Goal: Information Seeking & Learning: Learn about a topic

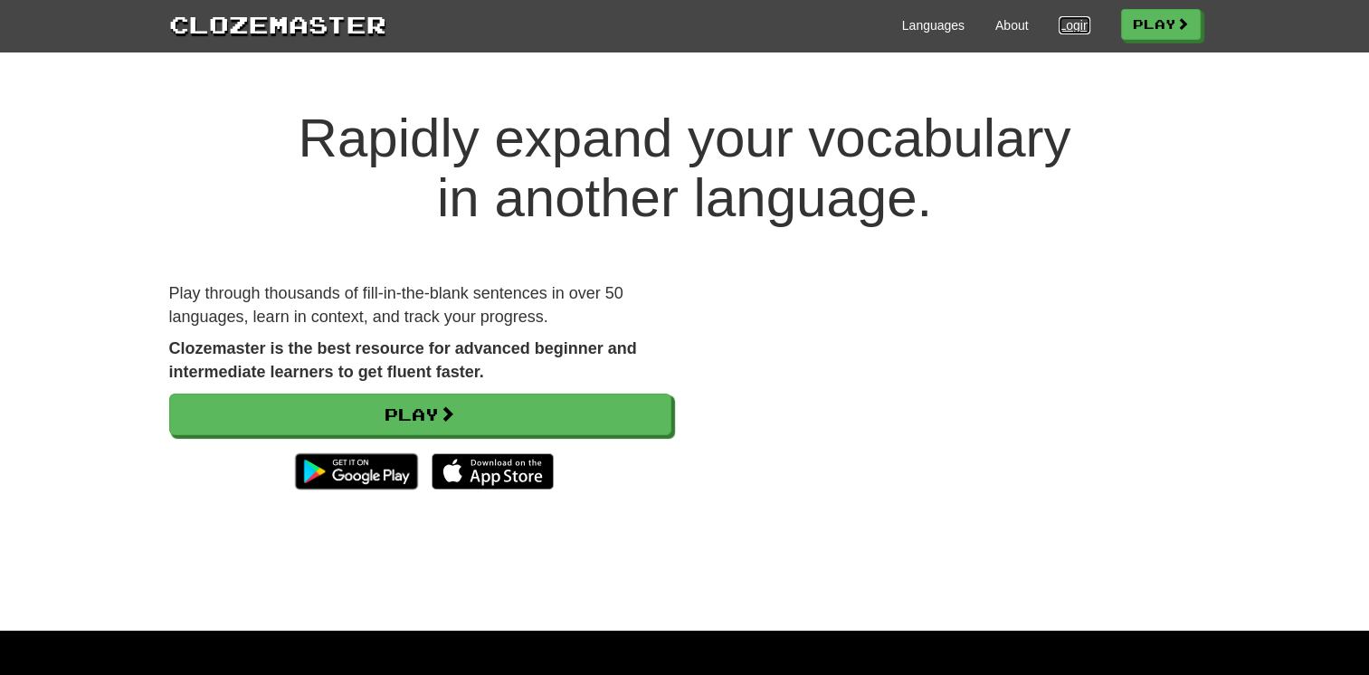
click at [1068, 26] on link "Login" at bounding box center [1073, 25] width 31 height 18
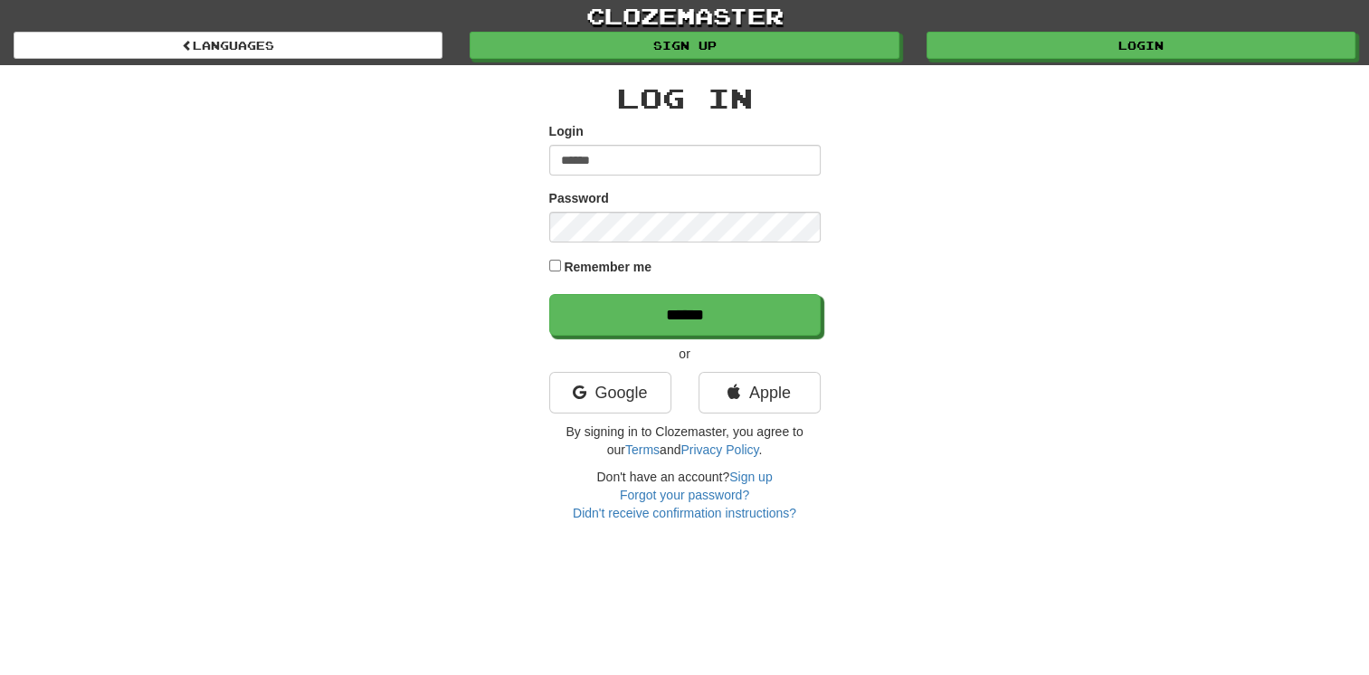
type input "******"
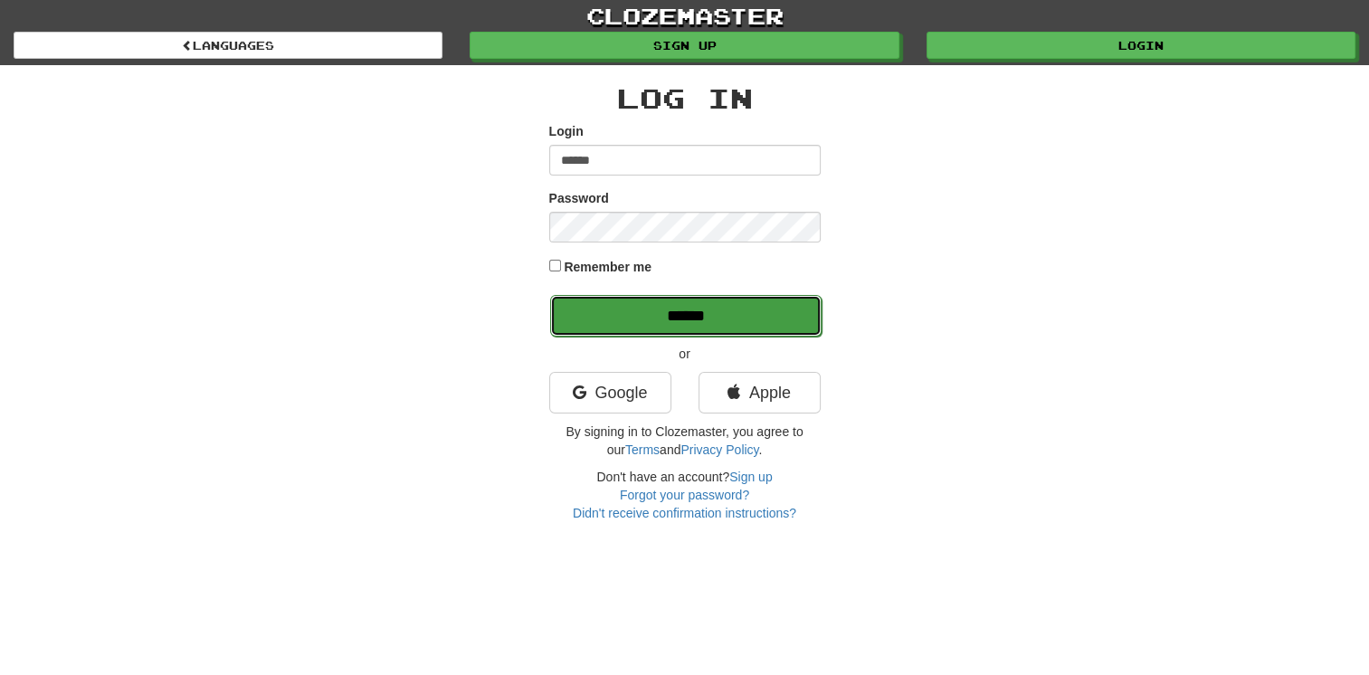
click at [737, 307] on input "******" at bounding box center [685, 316] width 271 height 42
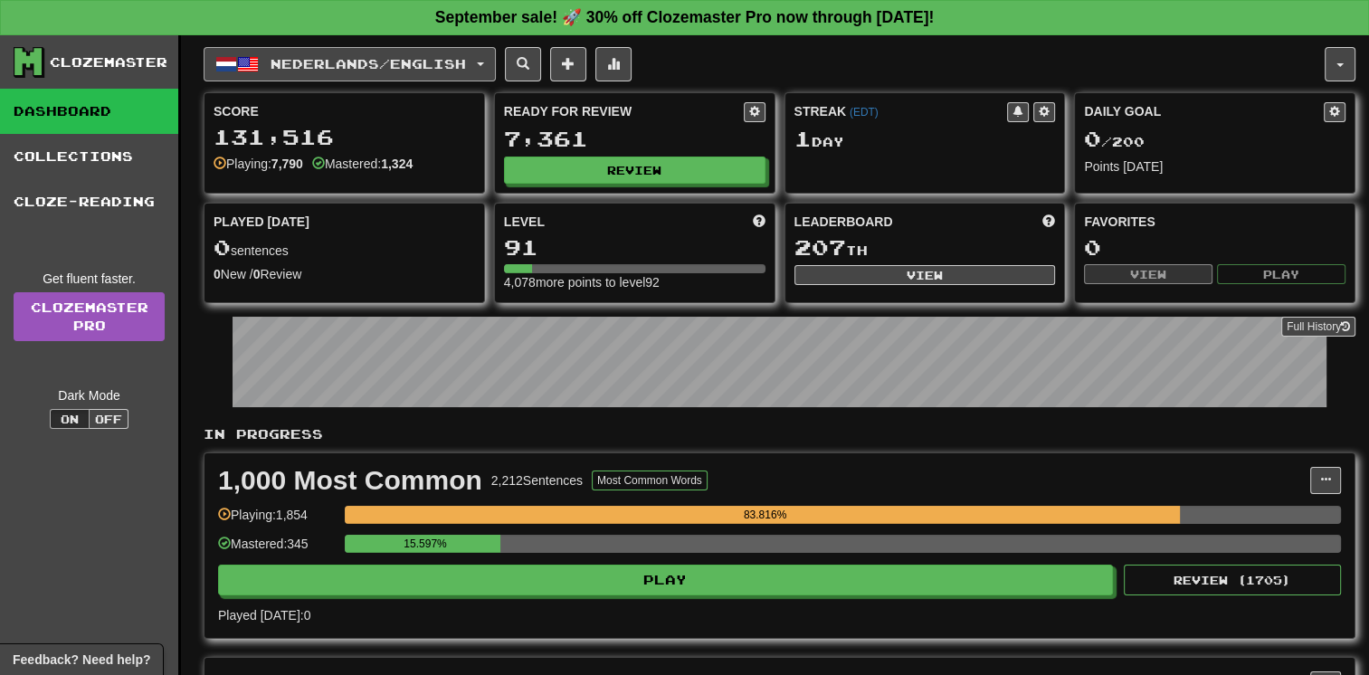
click at [441, 77] on button "Nederlands / English" at bounding box center [350, 64] width 292 height 34
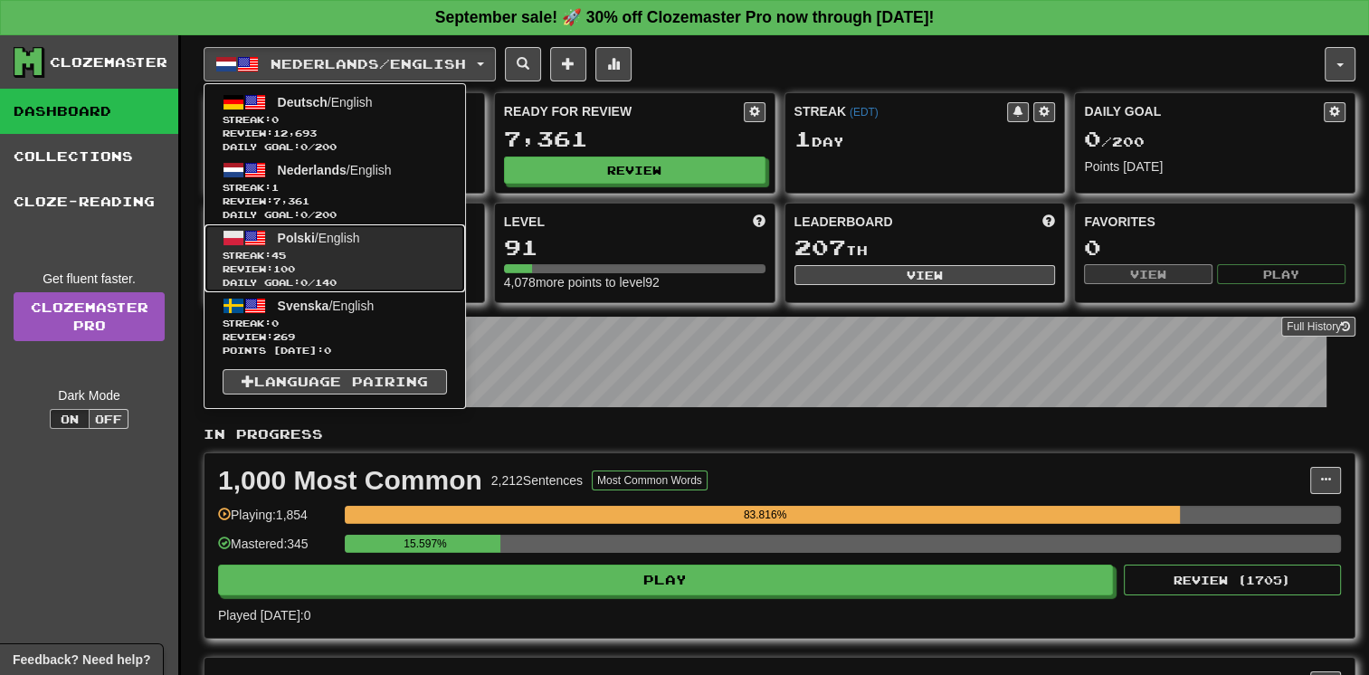
click at [442, 255] on span "Streak: 45" at bounding box center [335, 256] width 224 height 14
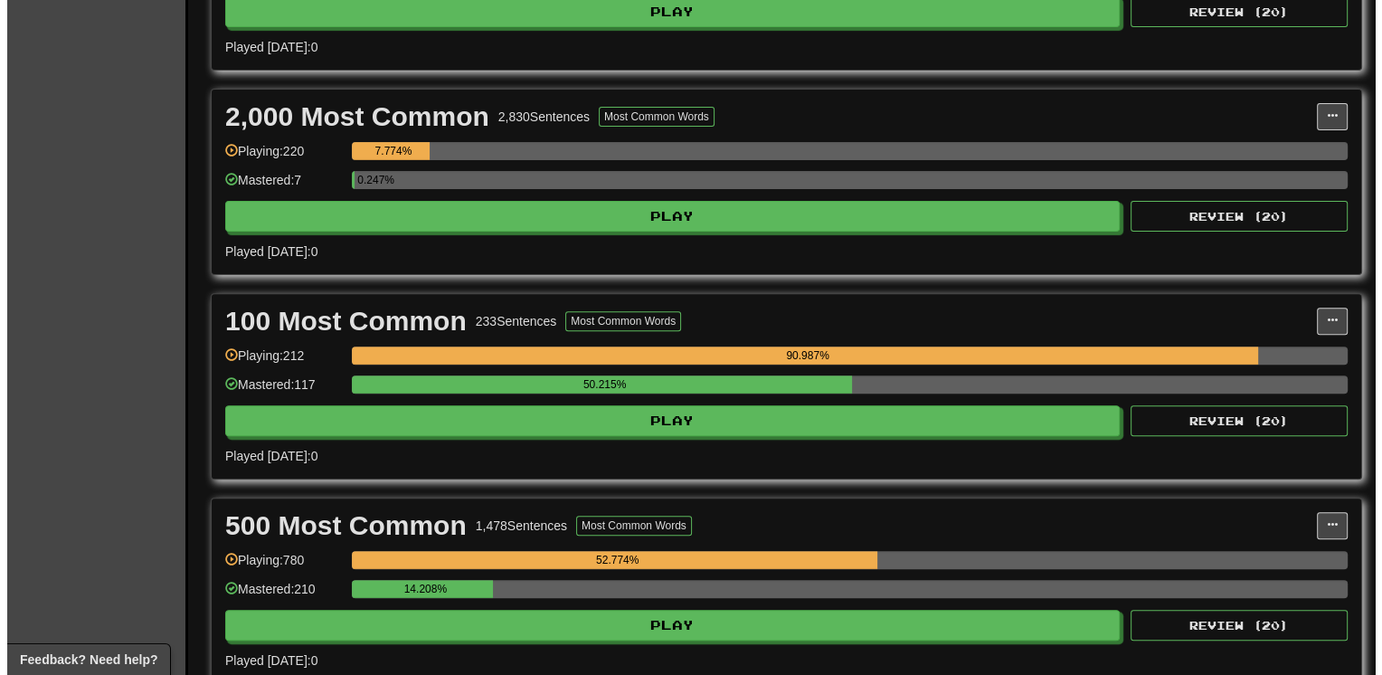
scroll to position [579, 0]
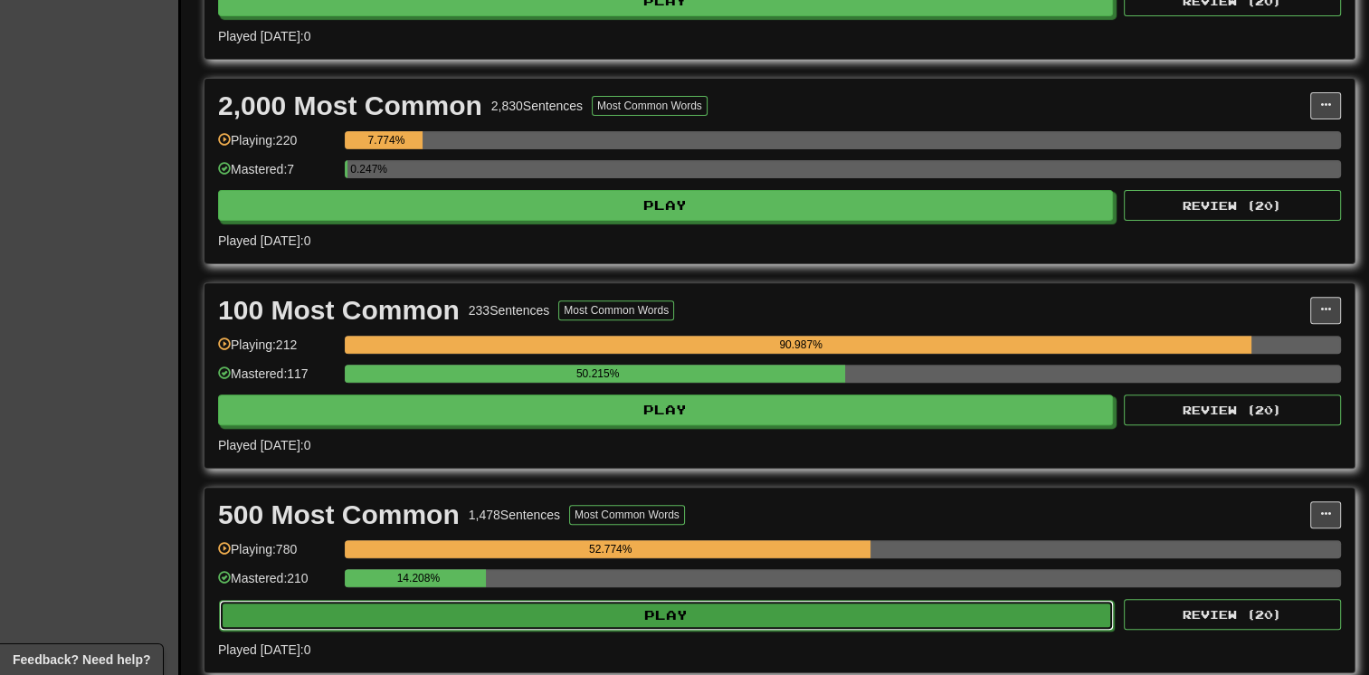
click at [698, 601] on button "Play" at bounding box center [666, 615] width 895 height 31
select select "**"
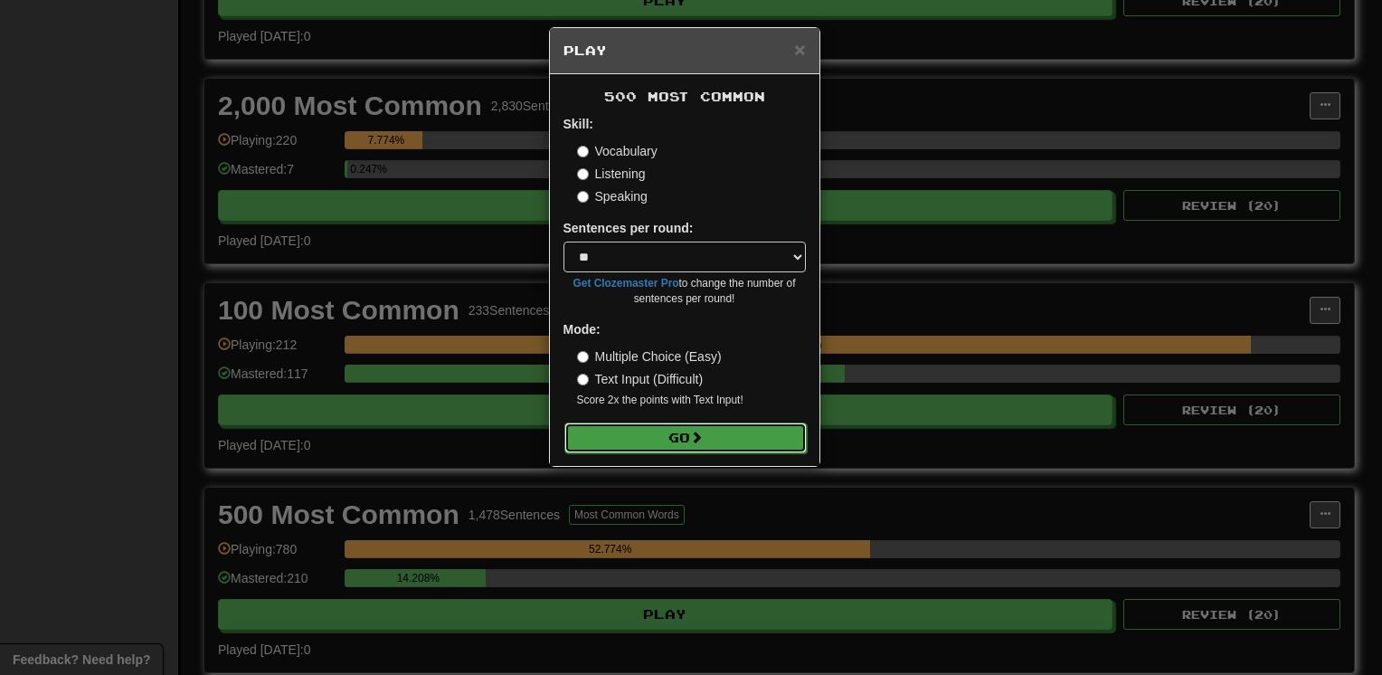
click at [646, 437] on button "Go" at bounding box center [686, 437] width 242 height 31
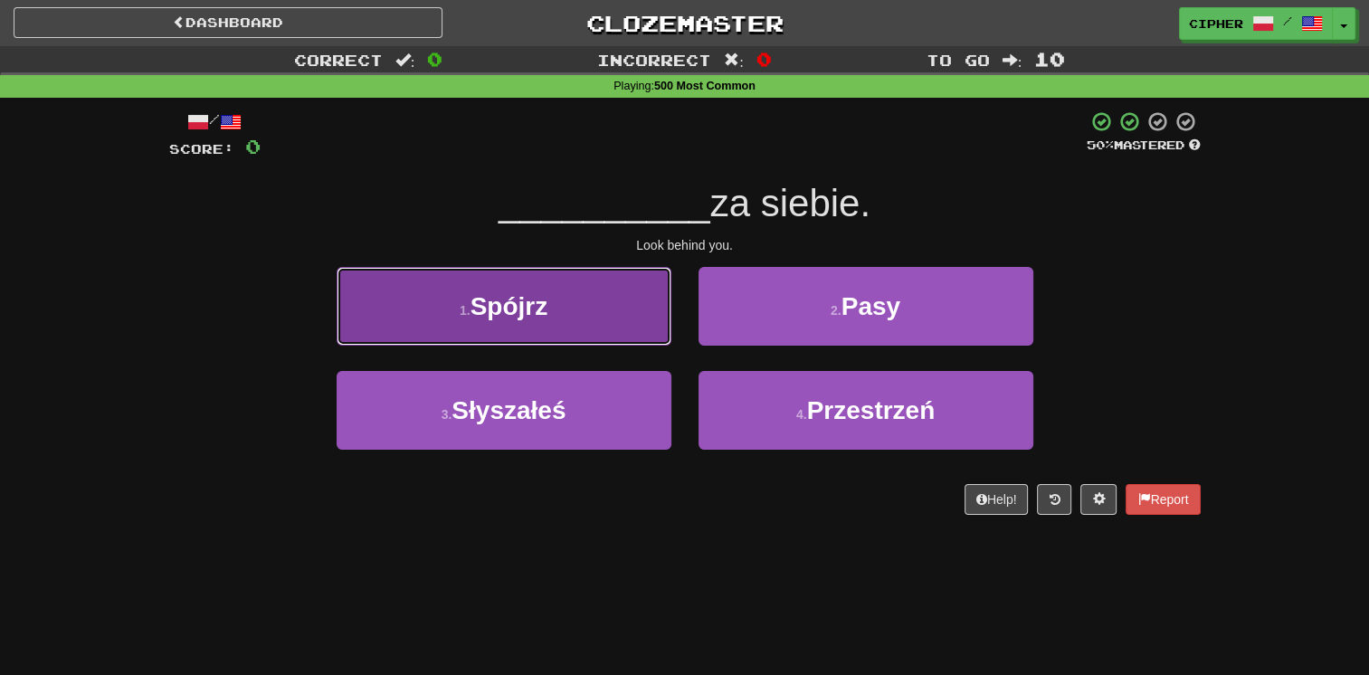
click at [608, 309] on button "1 . Spójrz" at bounding box center [504, 306] width 335 height 79
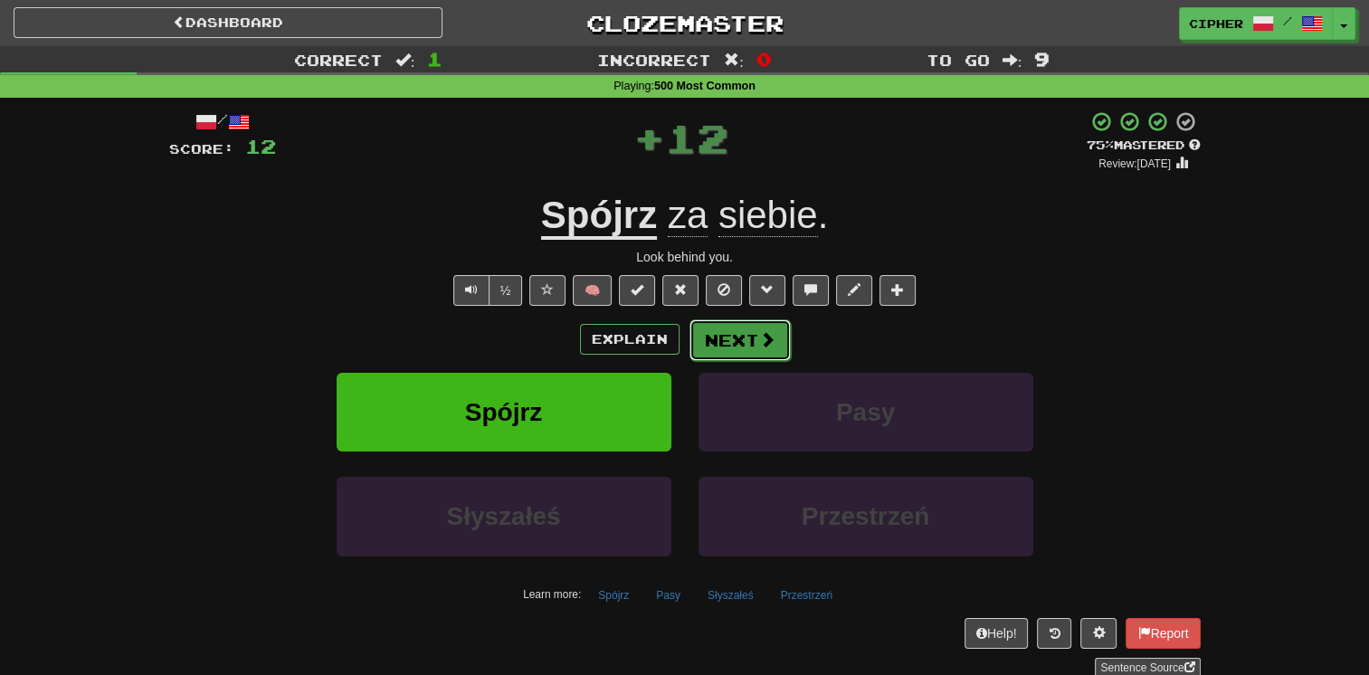
click at [717, 332] on button "Next" at bounding box center [739, 340] width 101 height 42
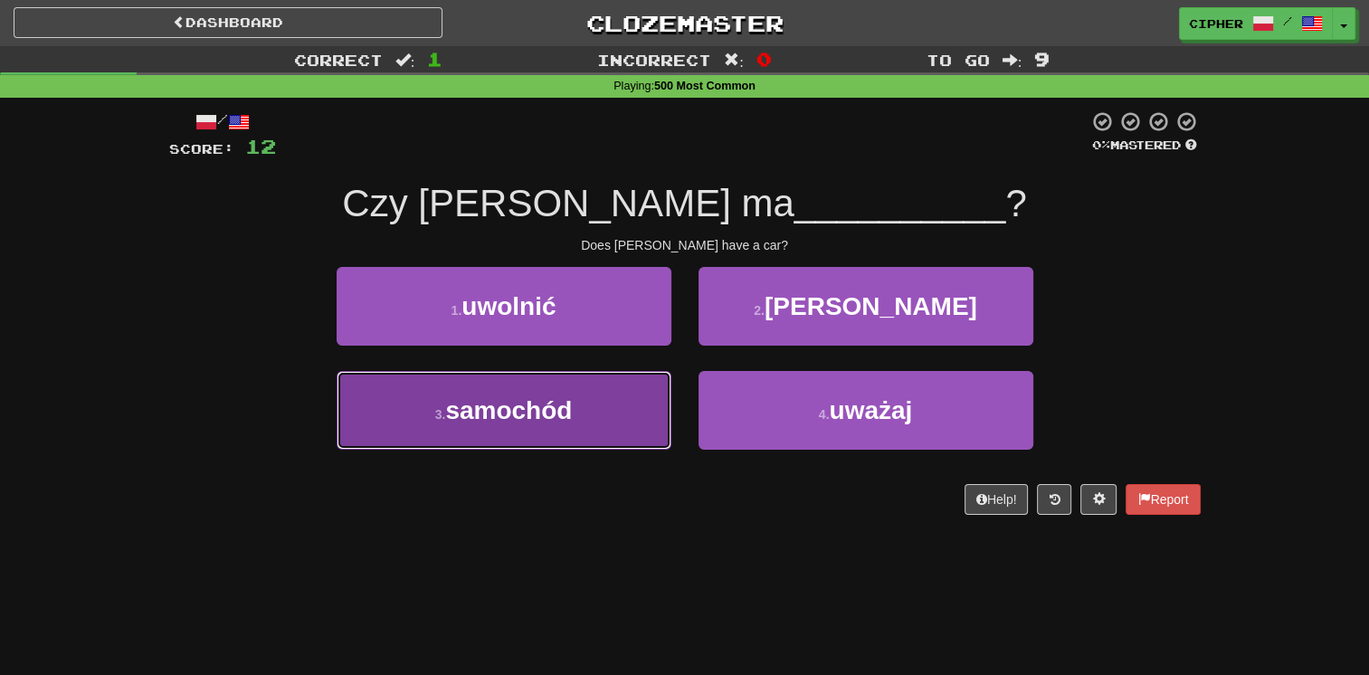
click at [656, 375] on button "3 . samochód" at bounding box center [504, 410] width 335 height 79
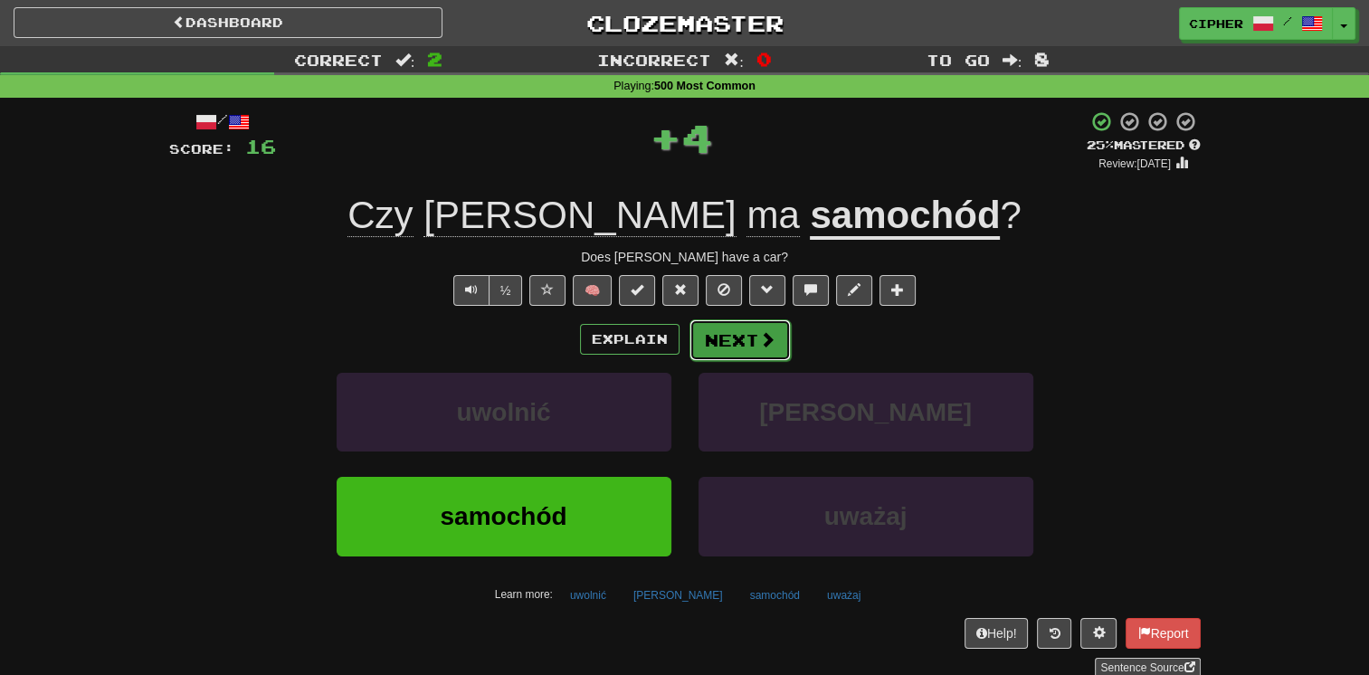
click at [720, 344] on button "Next" at bounding box center [739, 340] width 101 height 42
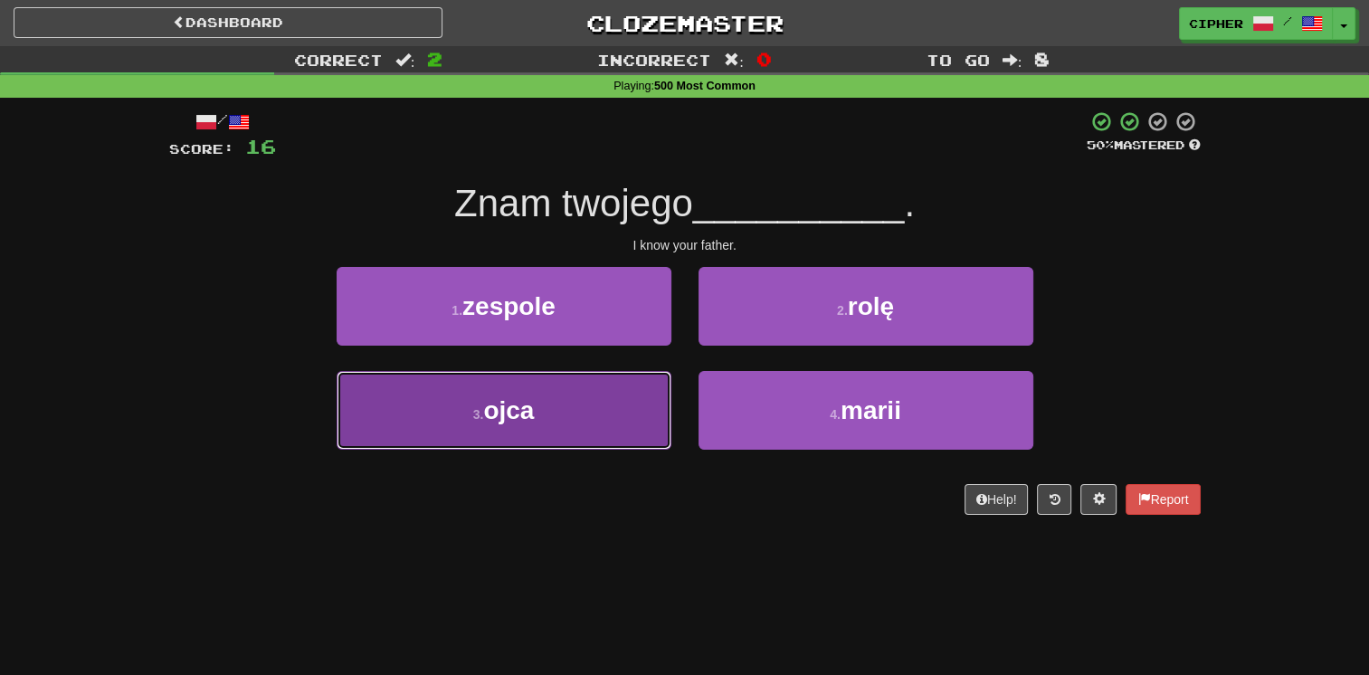
click at [630, 388] on button "3 . ojca" at bounding box center [504, 410] width 335 height 79
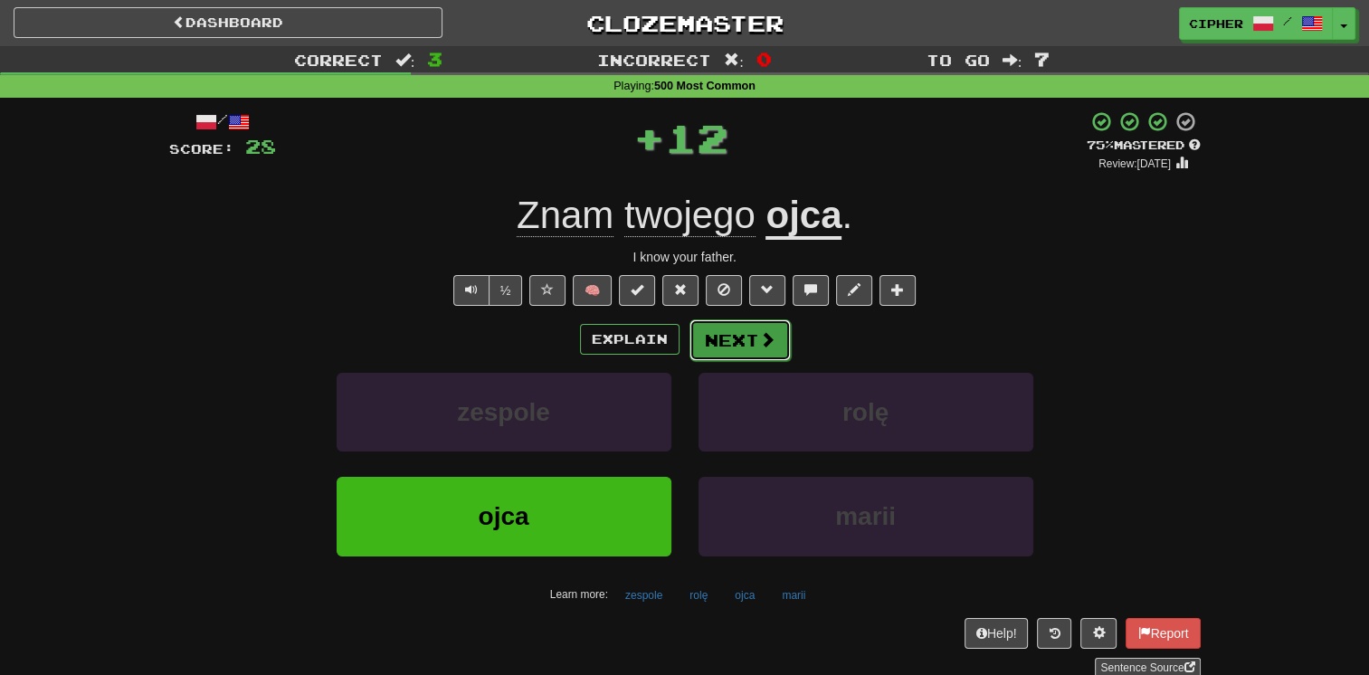
click at [710, 342] on button "Next" at bounding box center [739, 340] width 101 height 42
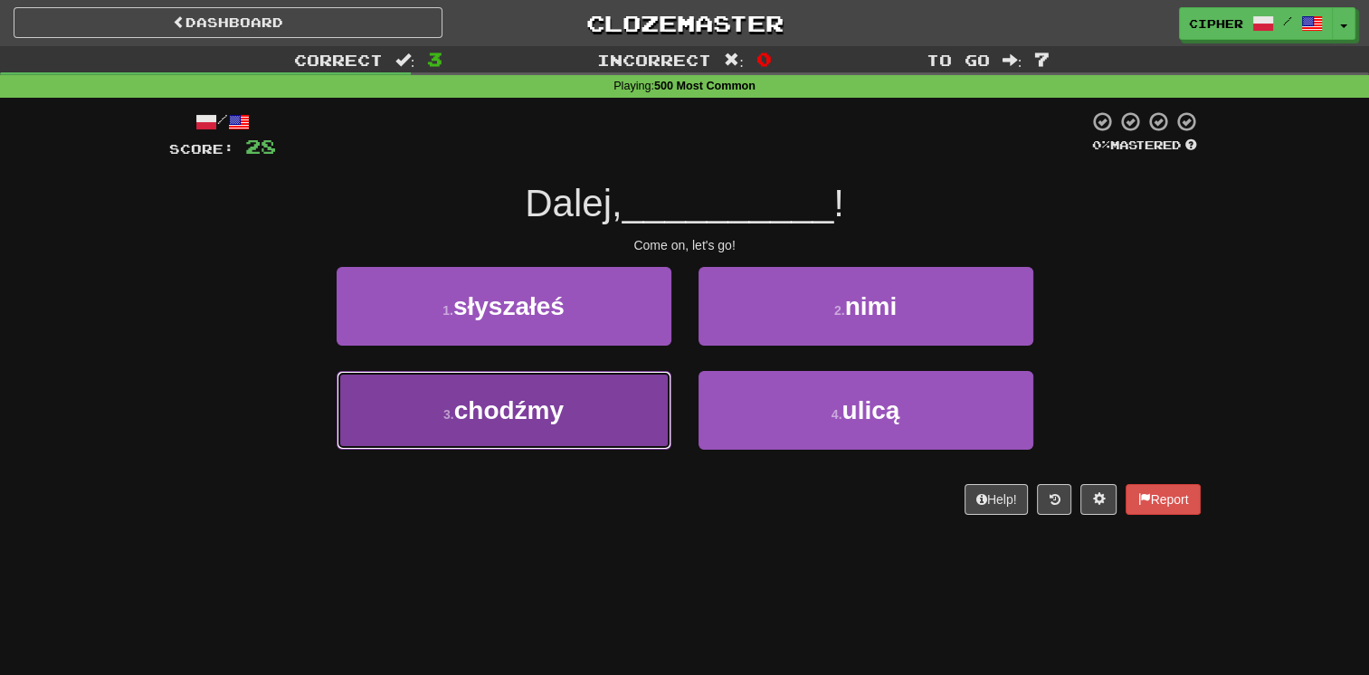
click at [568, 425] on button "3 . chodźmy" at bounding box center [504, 410] width 335 height 79
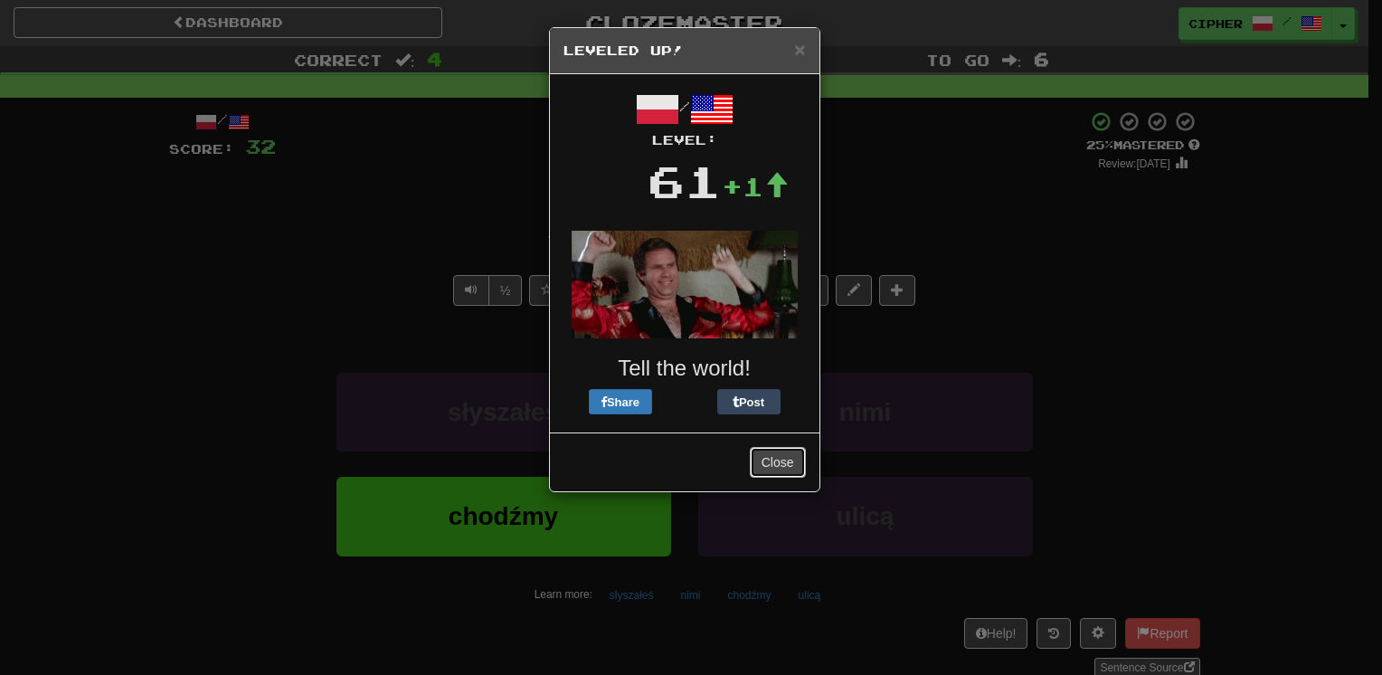
click at [772, 460] on button "Close" at bounding box center [778, 462] width 56 height 31
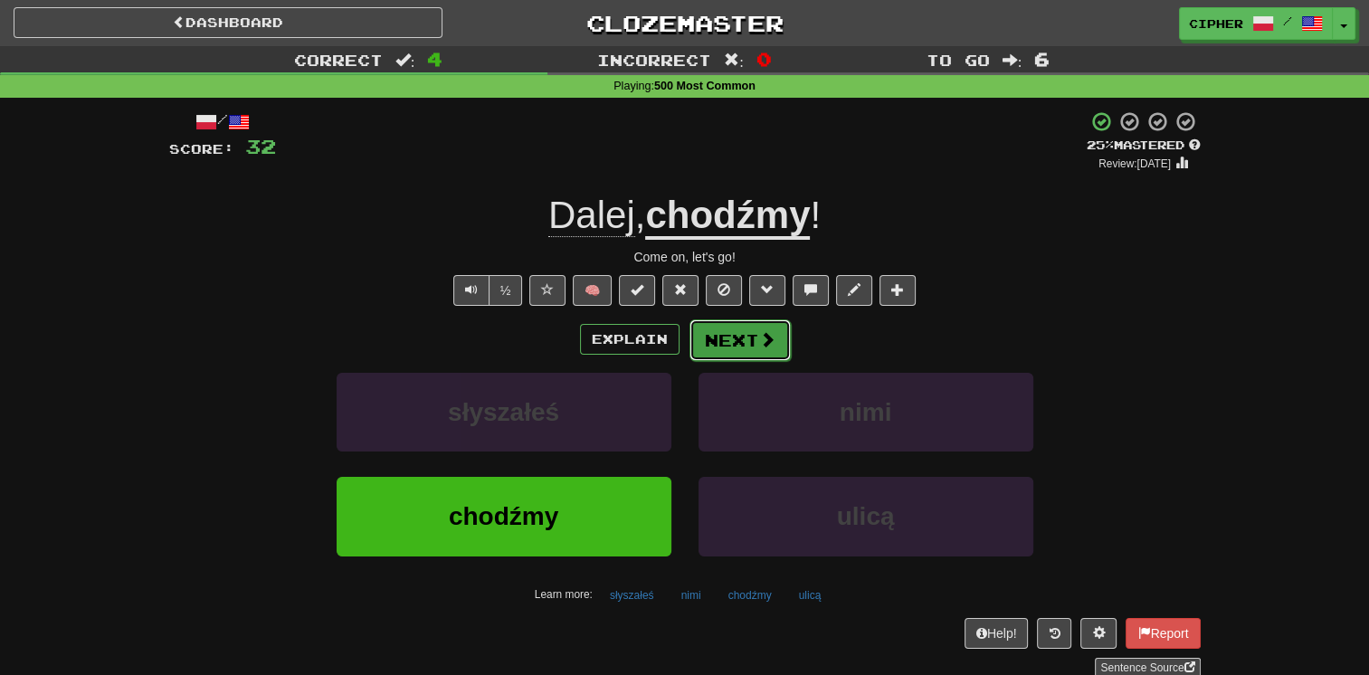
click at [750, 330] on button "Next" at bounding box center [739, 340] width 101 height 42
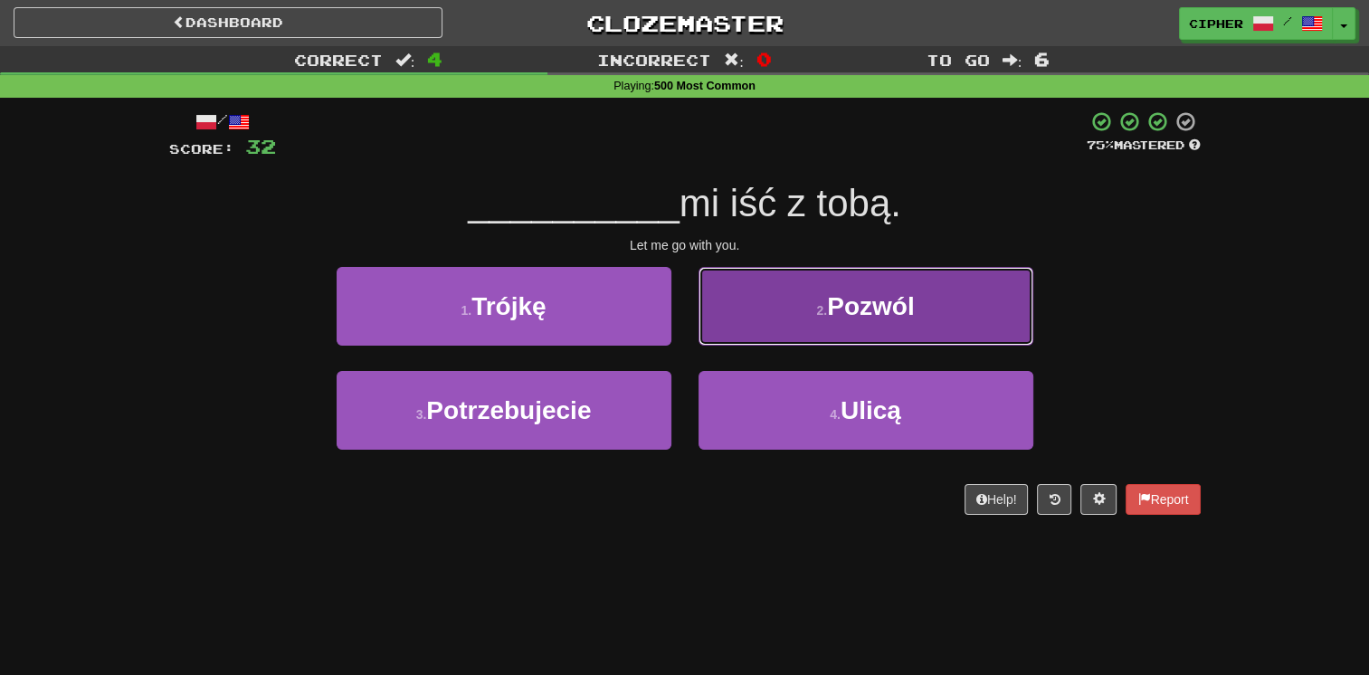
click at [742, 325] on button "2 . Pozwól" at bounding box center [865, 306] width 335 height 79
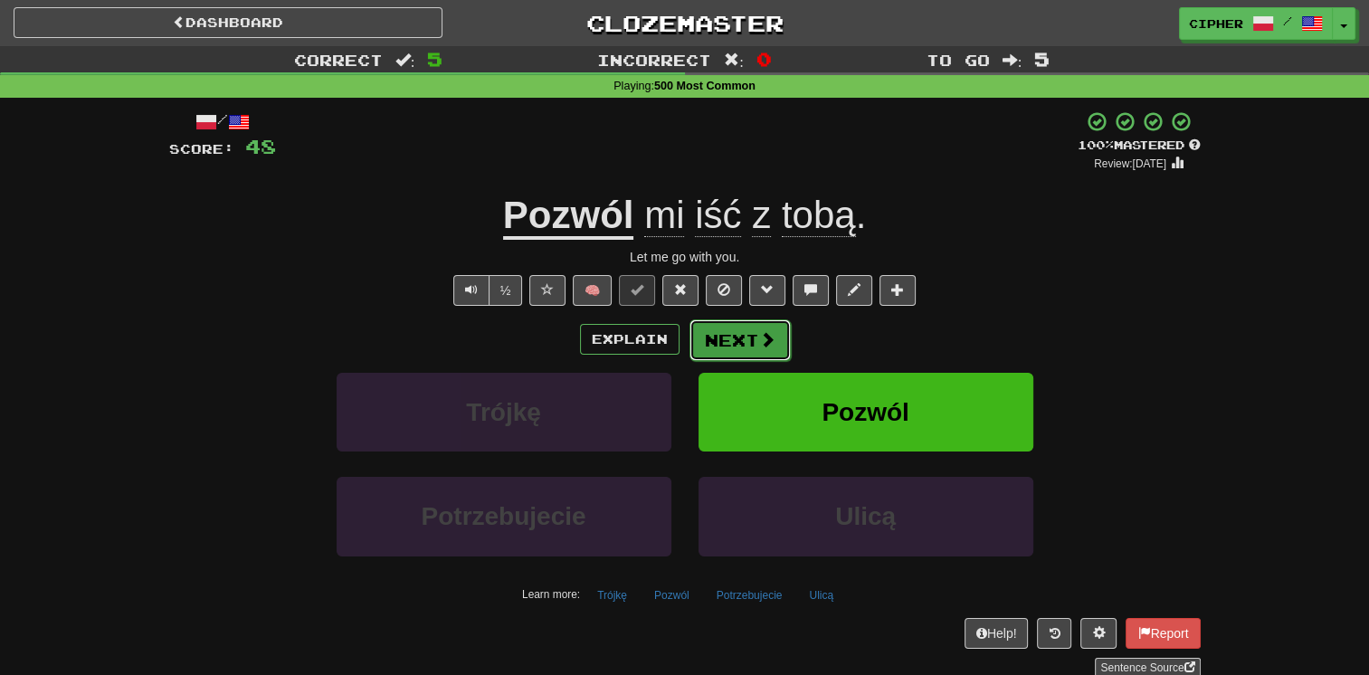
click at [709, 351] on button "Next" at bounding box center [739, 340] width 101 height 42
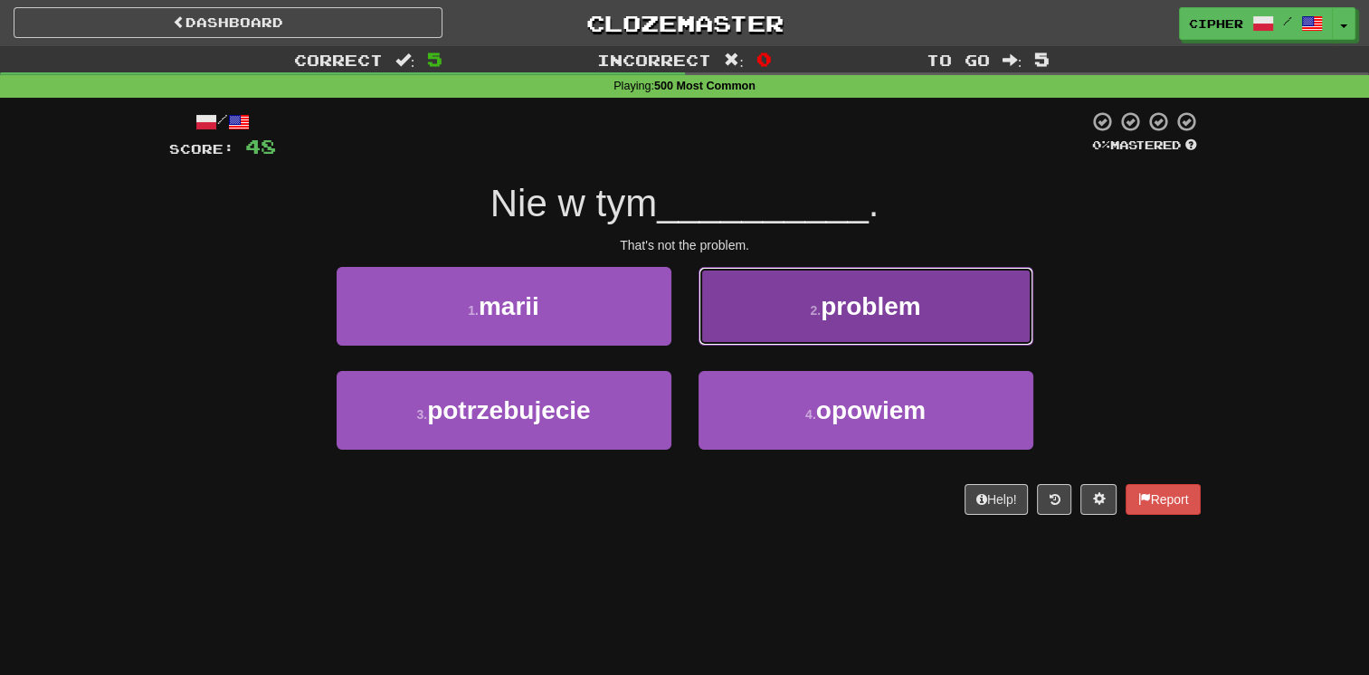
click at [717, 320] on button "2 . problem" at bounding box center [865, 306] width 335 height 79
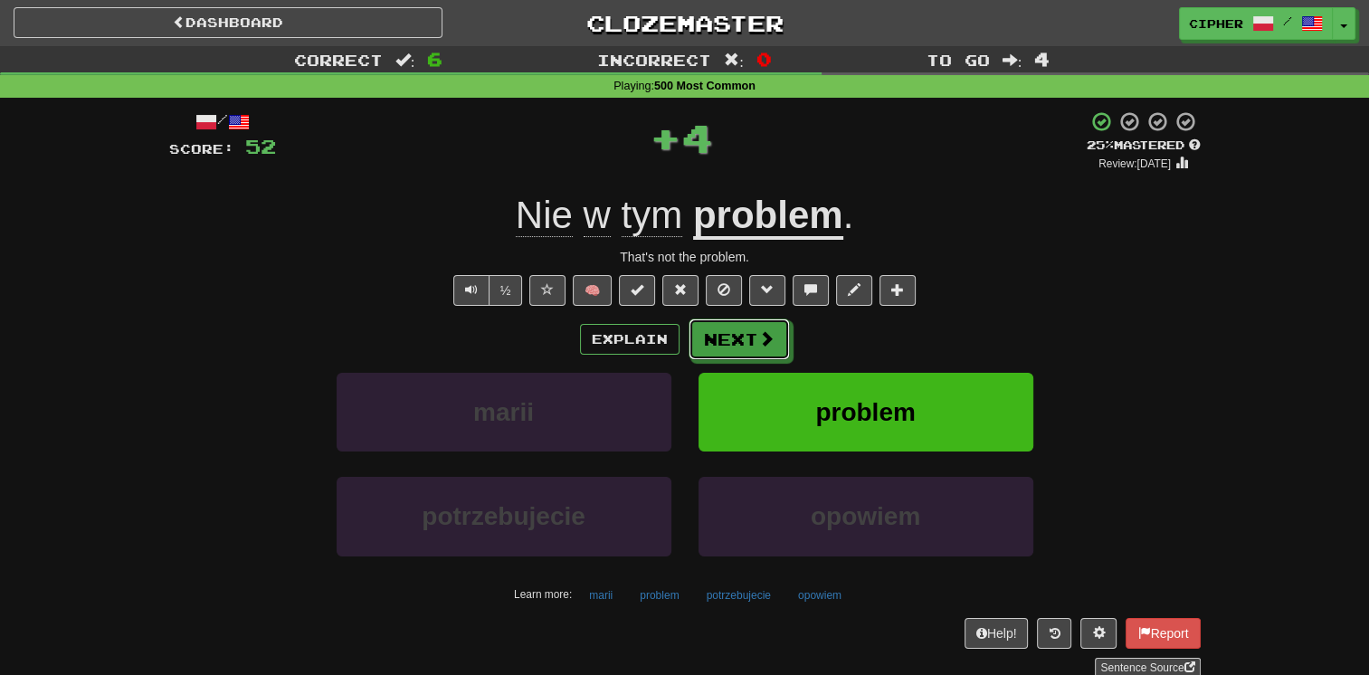
click at [717, 320] on button "Next" at bounding box center [738, 339] width 101 height 42
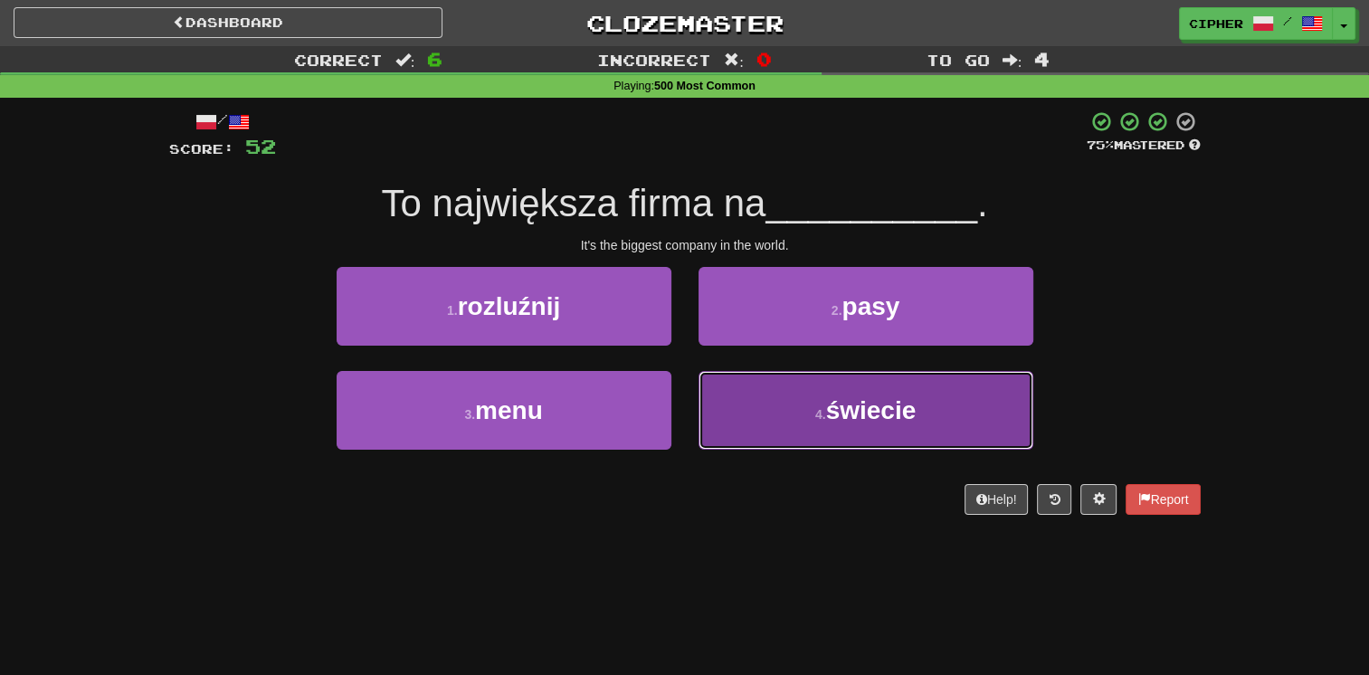
click at [733, 399] on button "4 . świecie" at bounding box center [865, 410] width 335 height 79
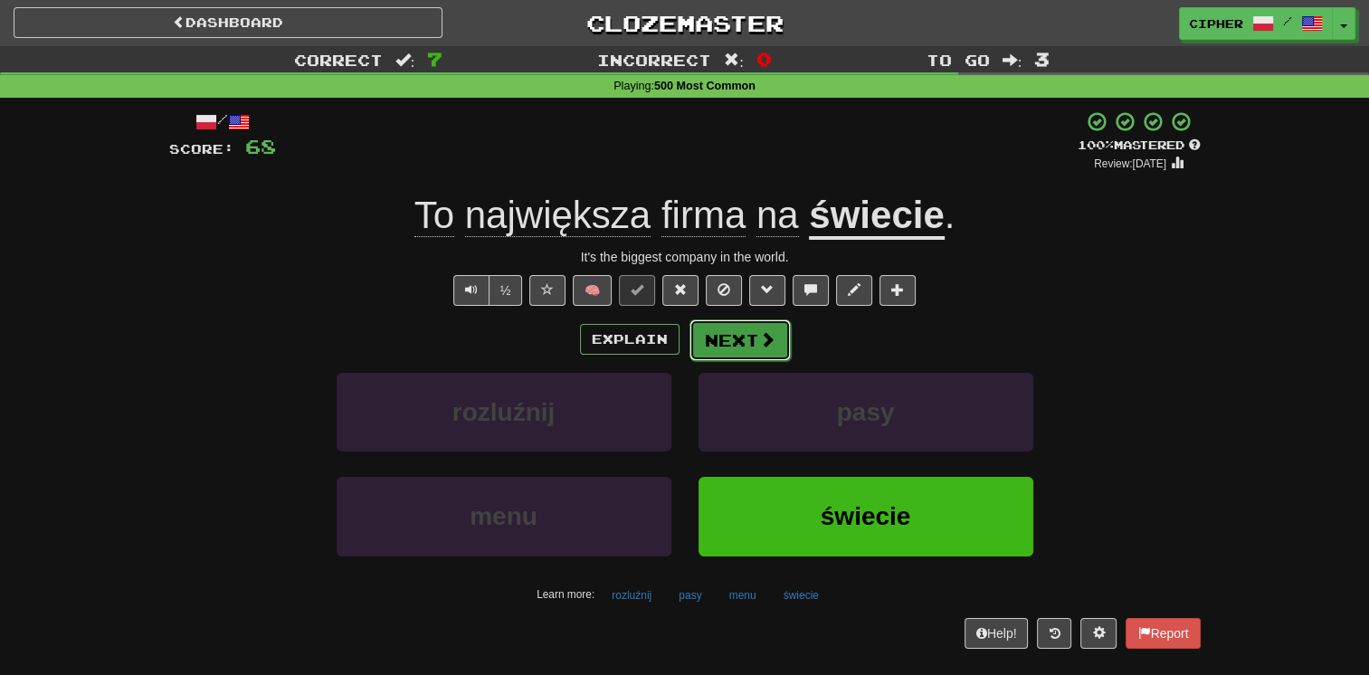
click at [721, 331] on button "Next" at bounding box center [739, 340] width 101 height 42
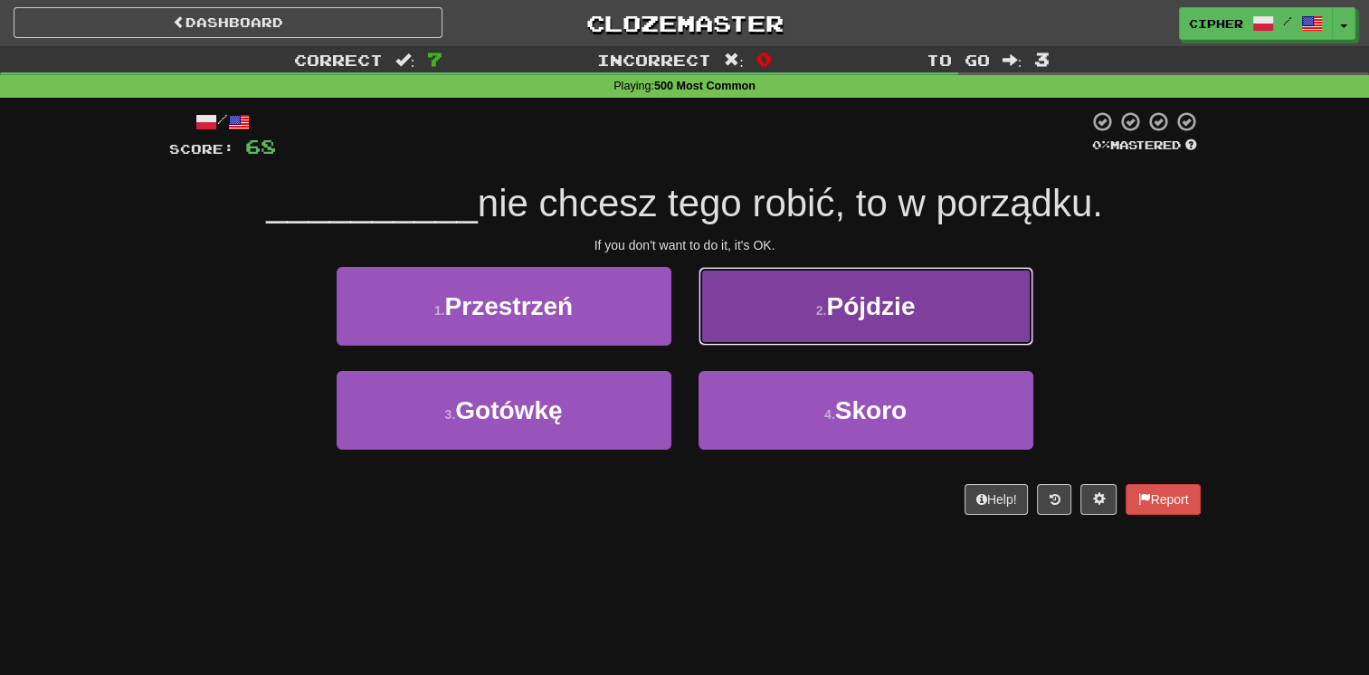
click at [755, 324] on button "2 . Pójdzie" at bounding box center [865, 306] width 335 height 79
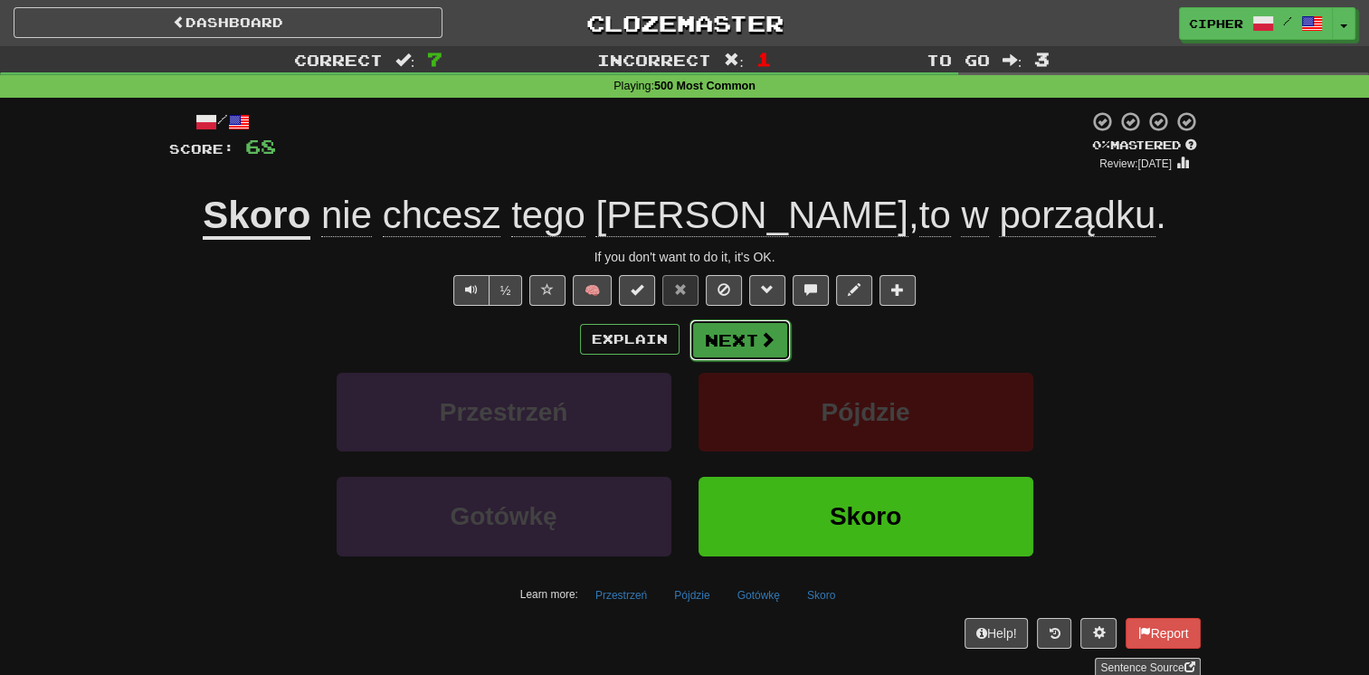
click at [698, 350] on button "Next" at bounding box center [739, 340] width 101 height 42
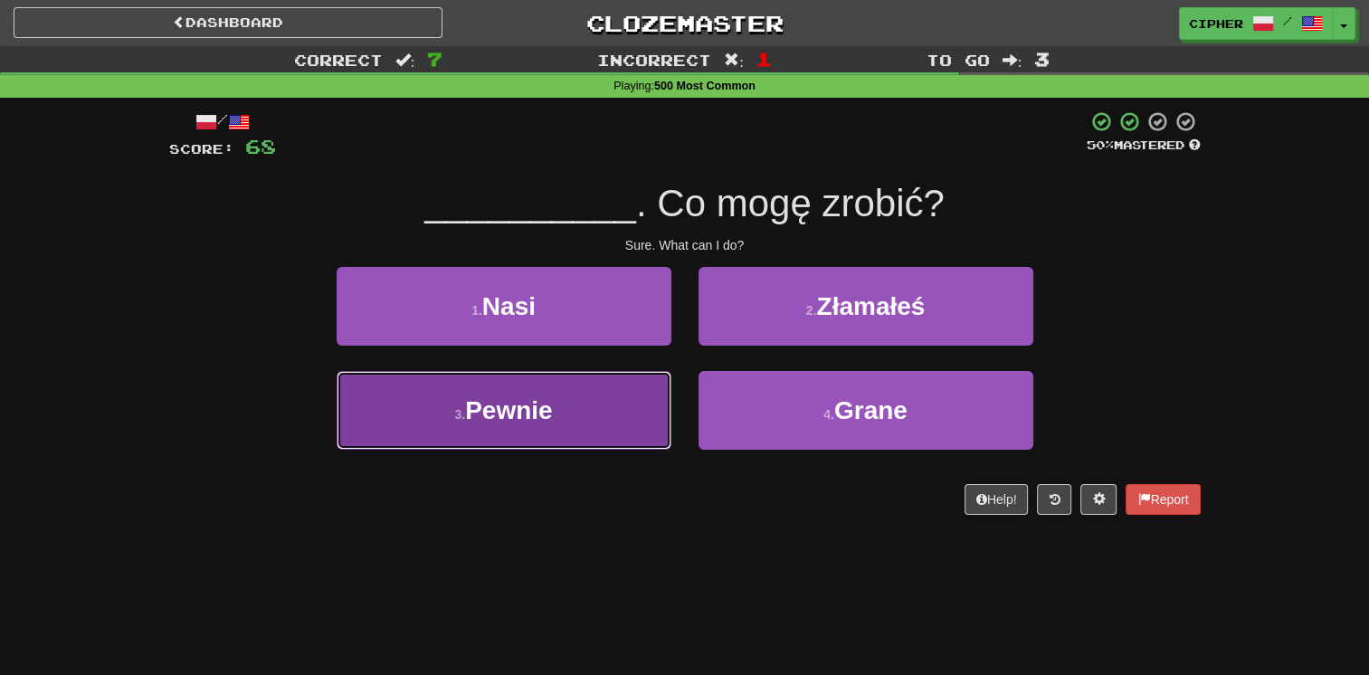
click at [604, 418] on button "3 . Pewnie" at bounding box center [504, 410] width 335 height 79
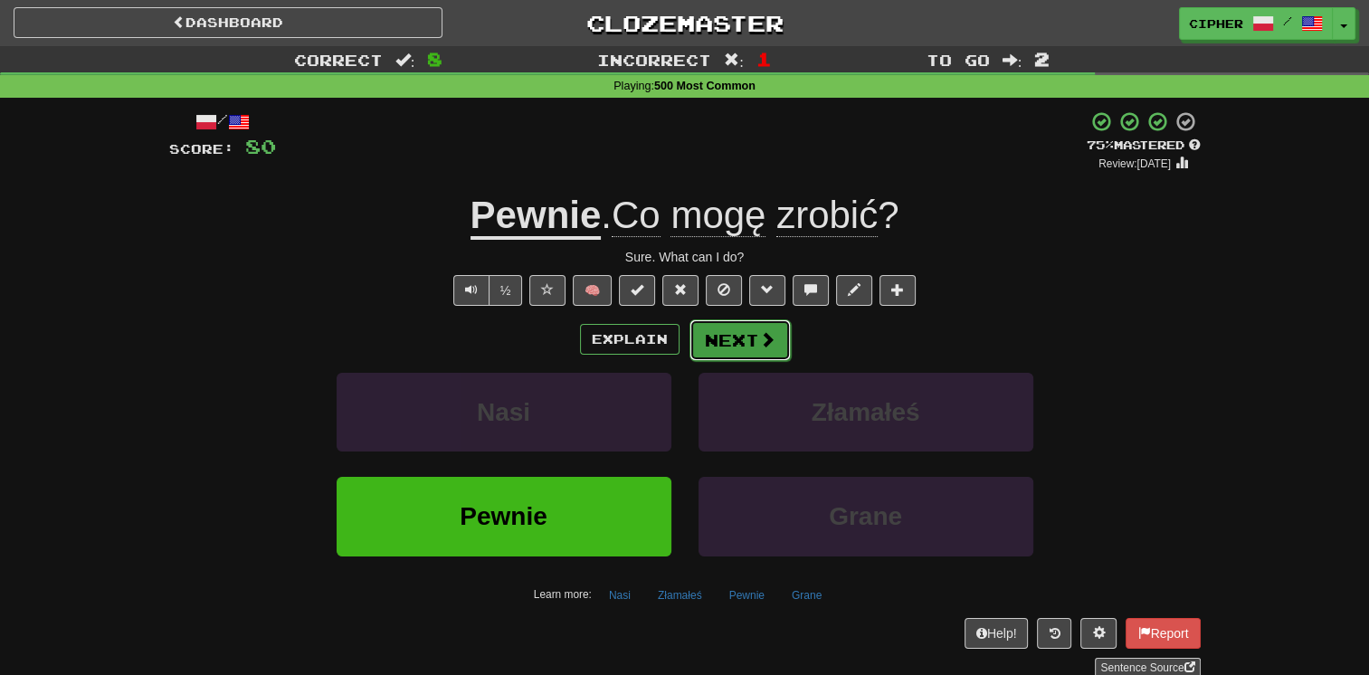
click at [731, 333] on button "Next" at bounding box center [739, 340] width 101 height 42
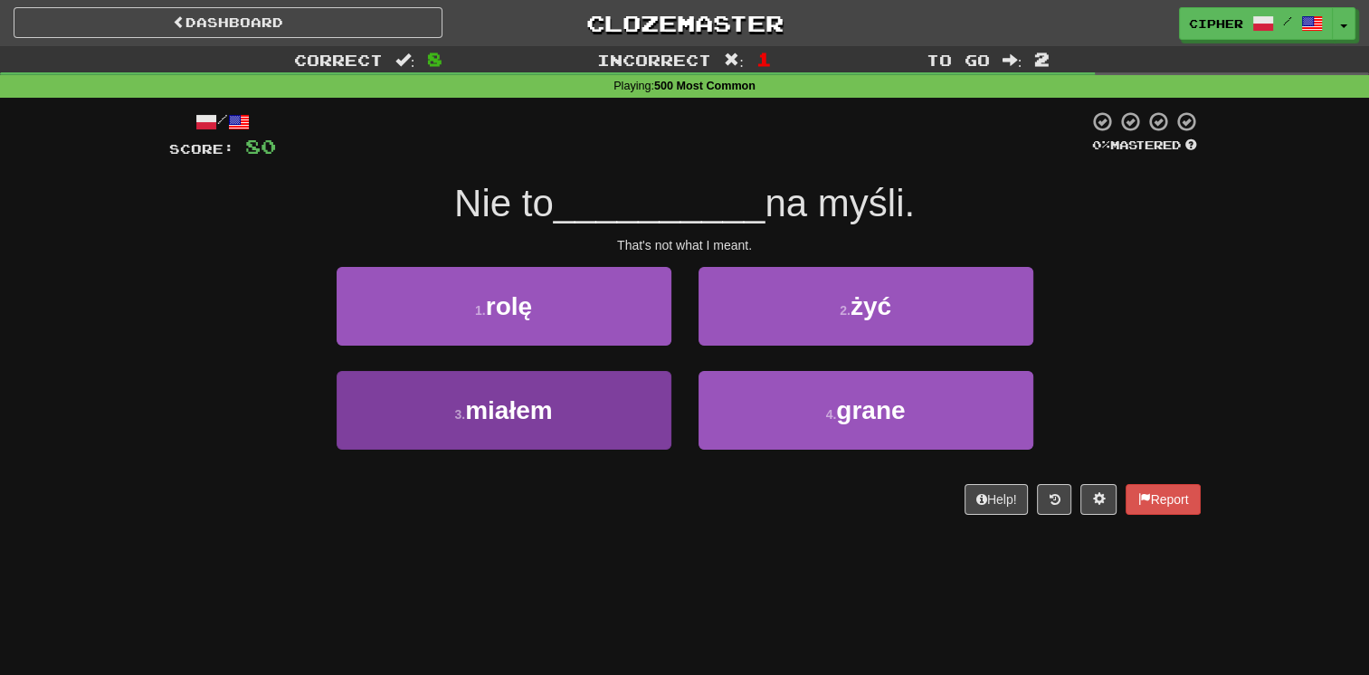
drag, startPoint x: 660, startPoint y: 364, endPoint x: 656, endPoint y: 377, distance: 14.0
click at [656, 377] on div "1 . rolę 2 . żyć 3 . miałem 4 . grane" at bounding box center [685, 371] width 1058 height 209
click at [656, 377] on button "3 . miałem" at bounding box center [504, 410] width 335 height 79
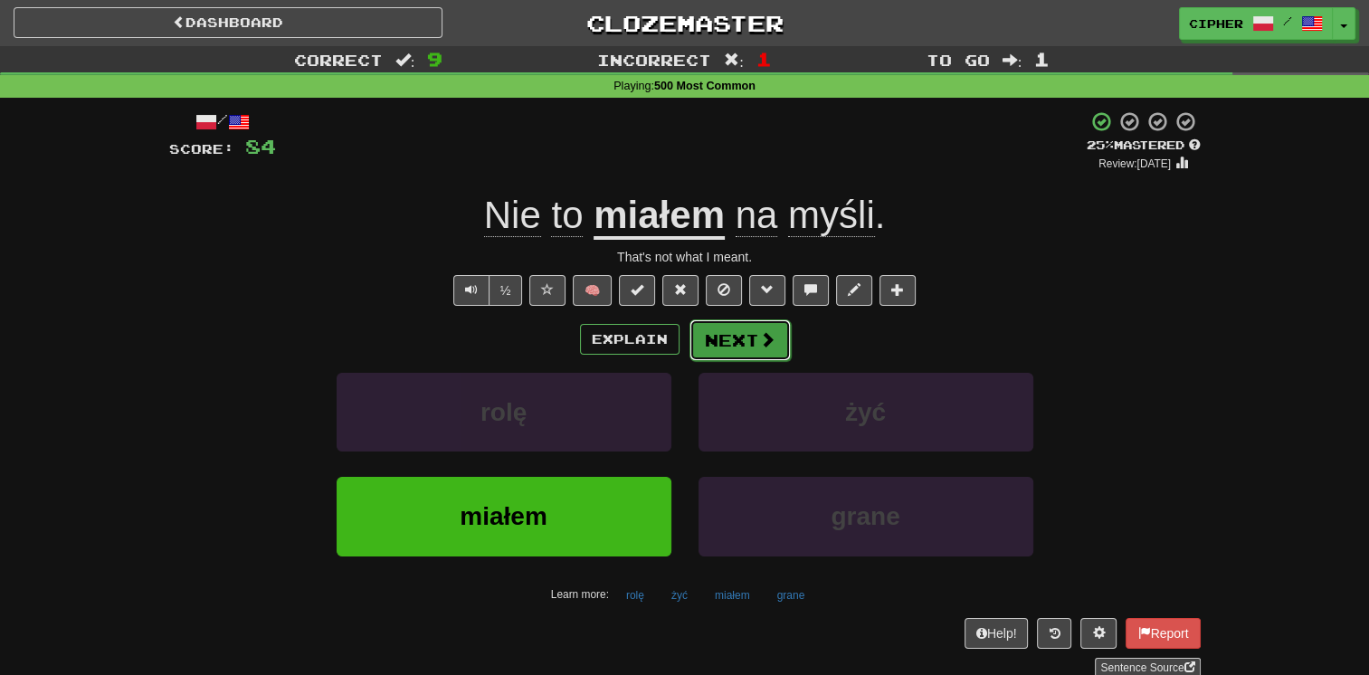
click at [695, 349] on button "Next" at bounding box center [739, 340] width 101 height 42
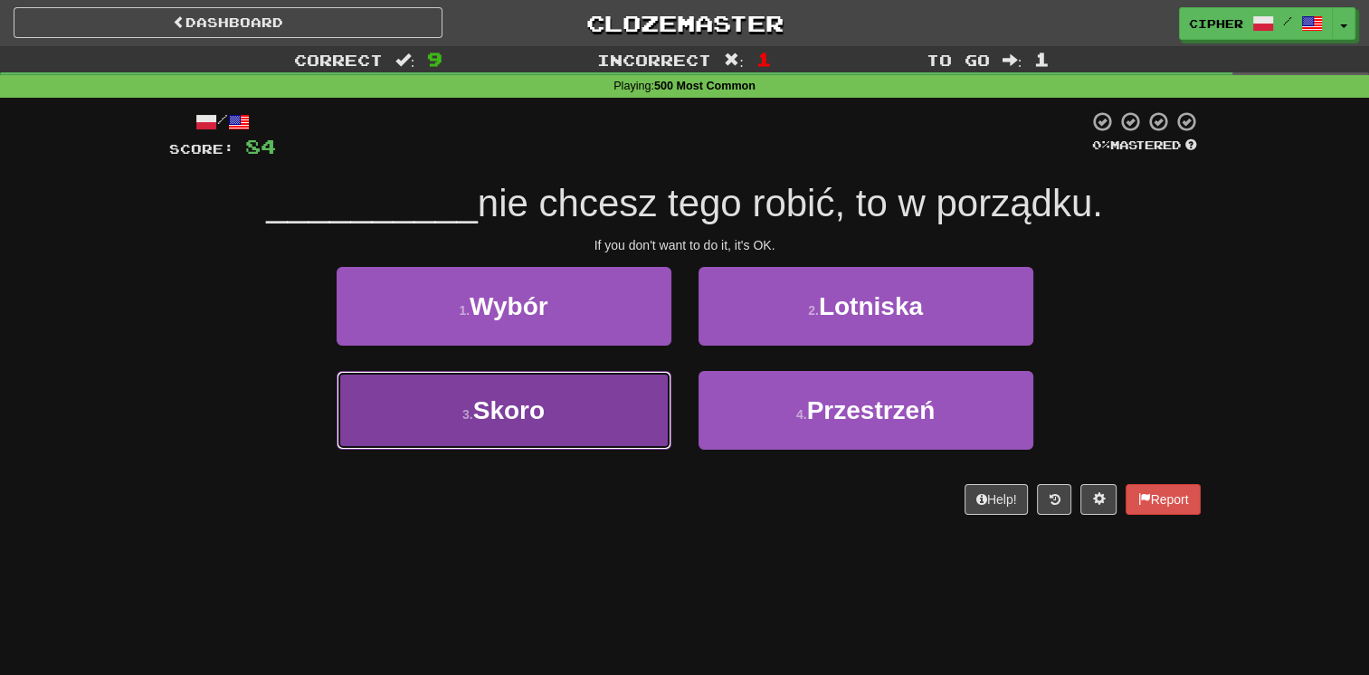
click at [643, 396] on button "3 . Skoro" at bounding box center [504, 410] width 335 height 79
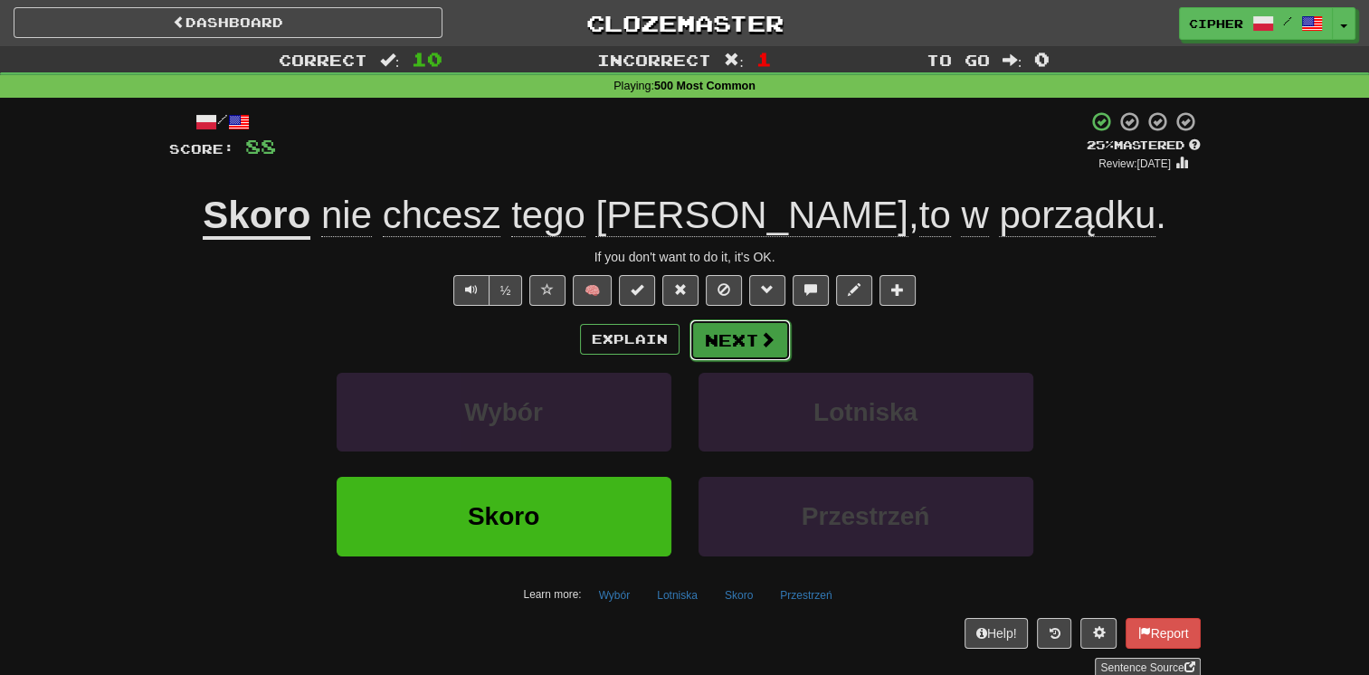
click at [745, 324] on button "Next" at bounding box center [739, 340] width 101 height 42
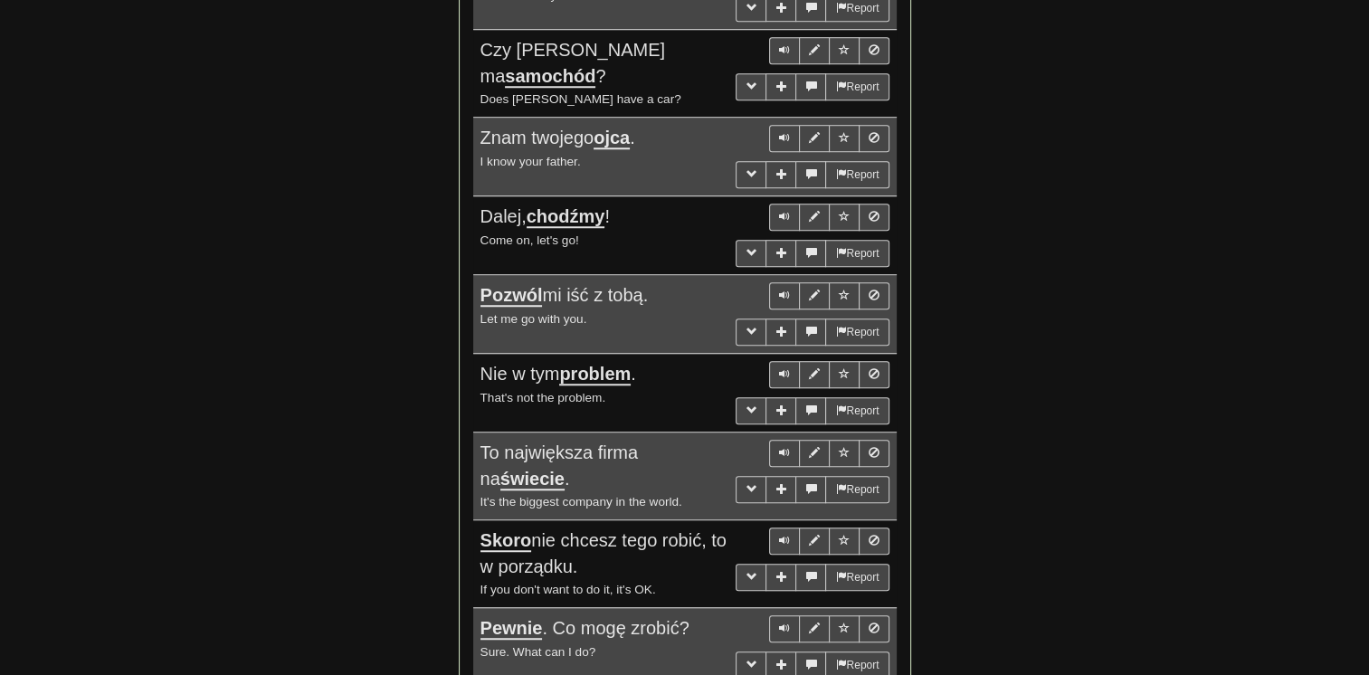
scroll to position [1411, 0]
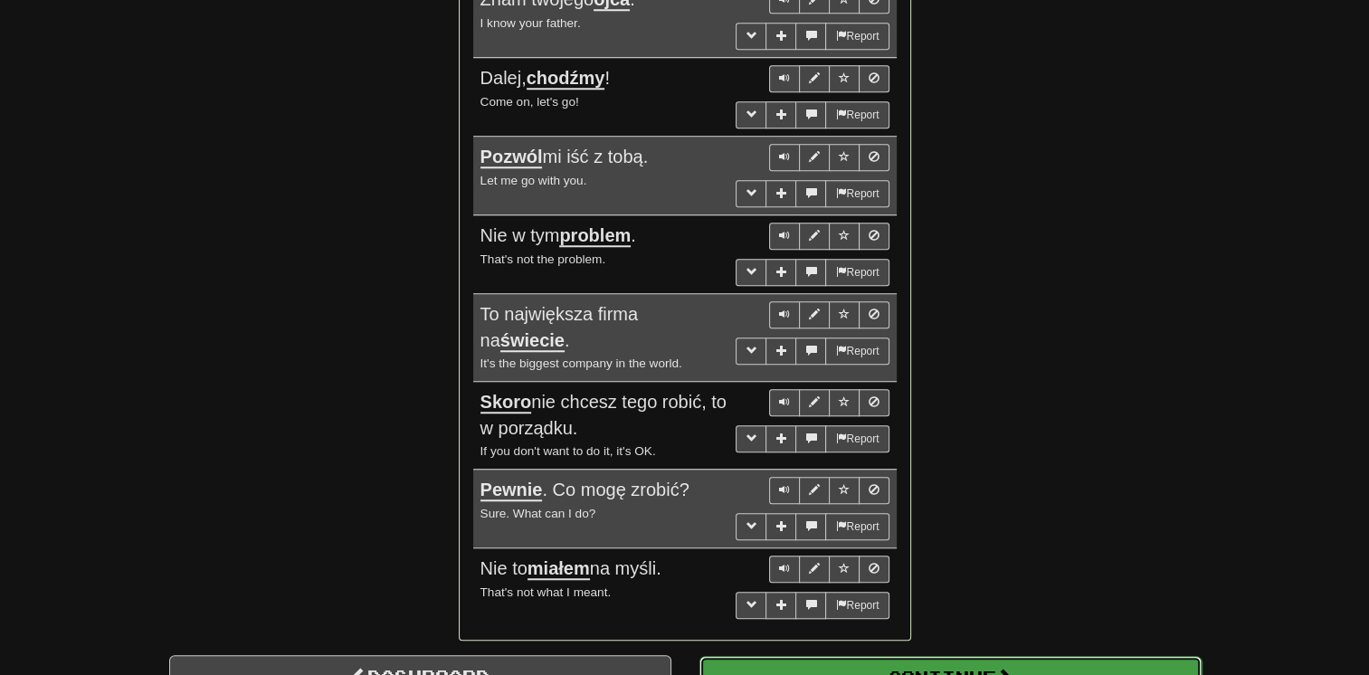
click at [890, 664] on button "Continue" at bounding box center [950, 677] width 502 height 42
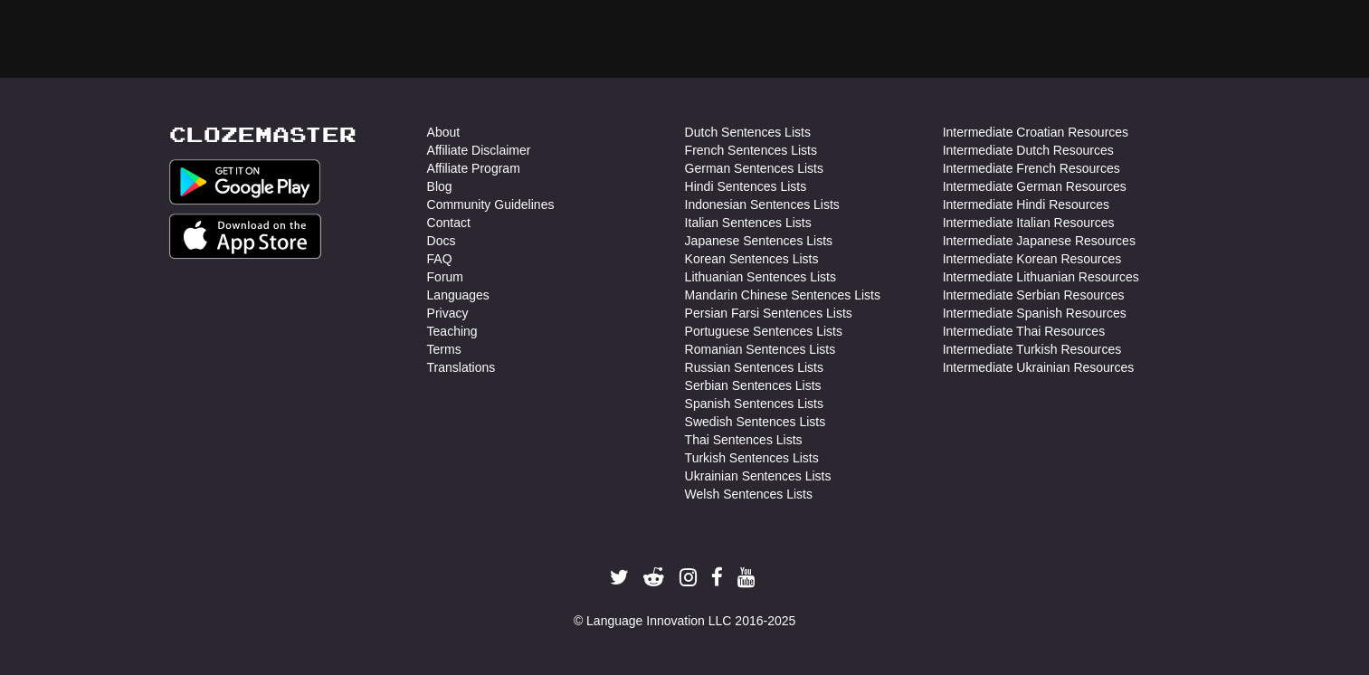
scroll to position [52, 0]
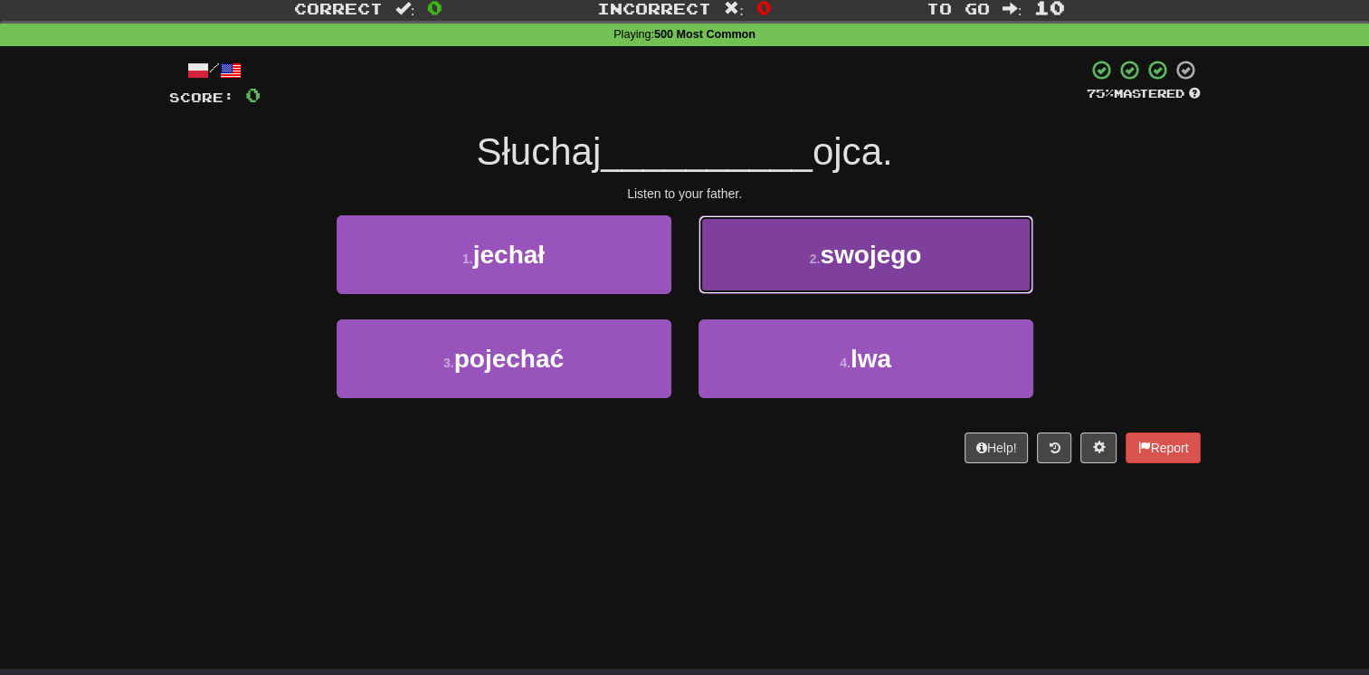
click at [890, 263] on span "swojego" at bounding box center [870, 255] width 101 height 28
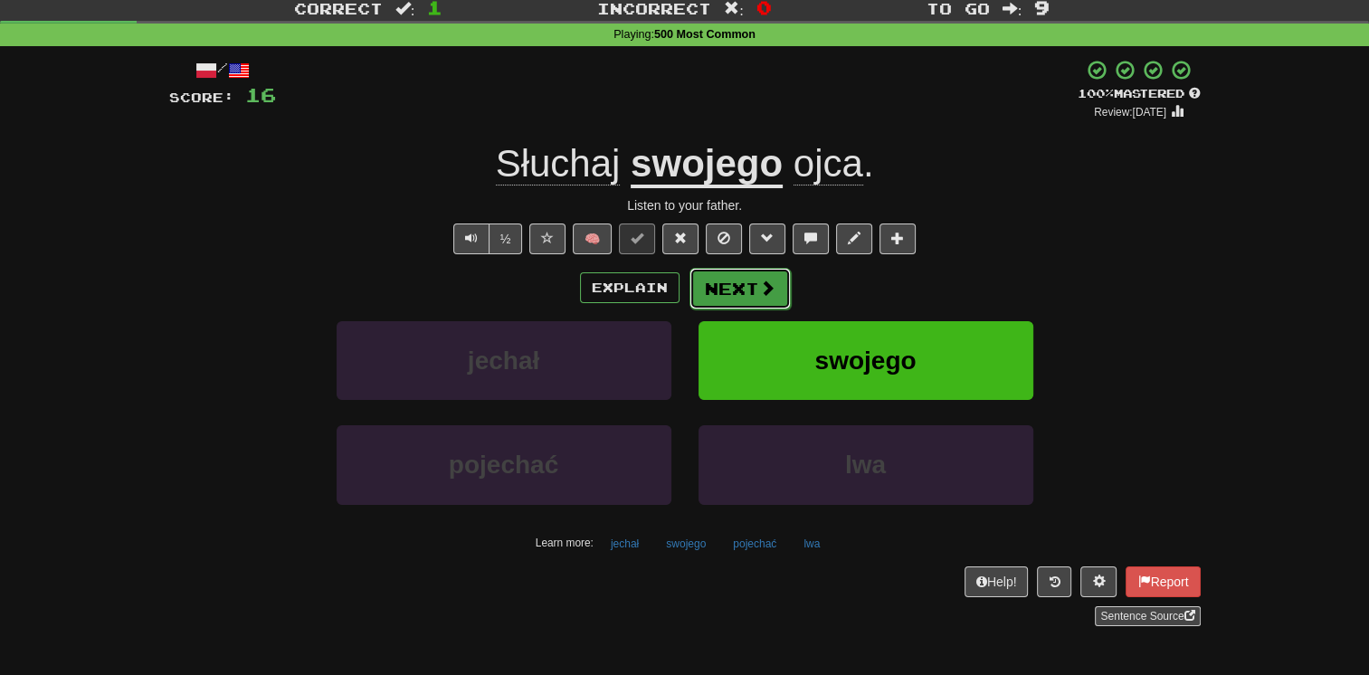
click at [772, 280] on span at bounding box center [767, 288] width 16 height 16
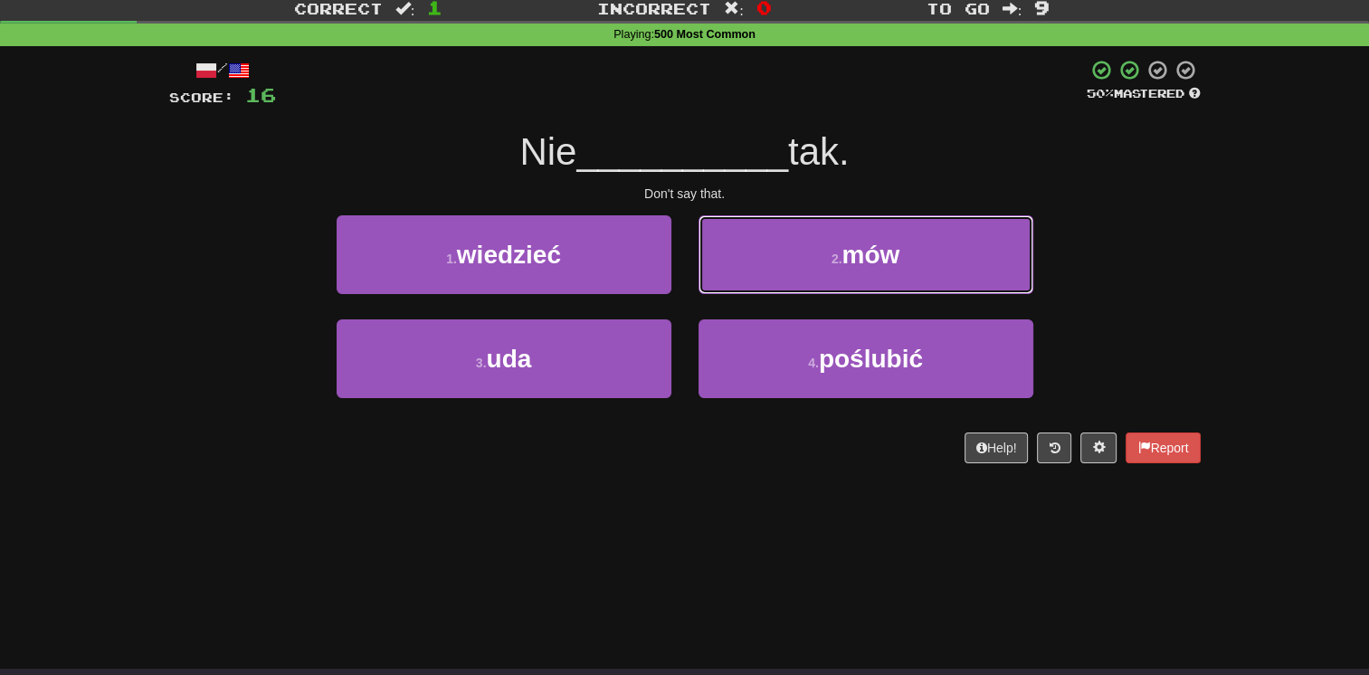
click at [772, 280] on button "2 . mów" at bounding box center [865, 254] width 335 height 79
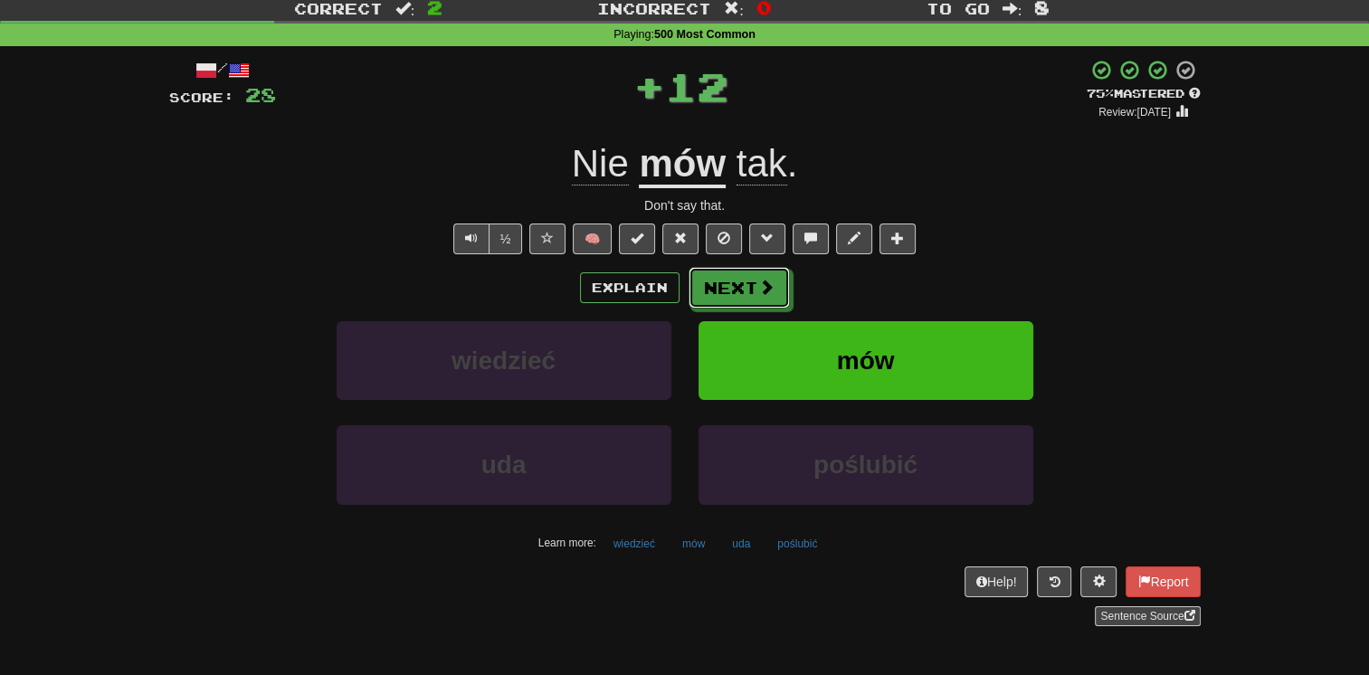
click at [772, 280] on span at bounding box center [766, 287] width 16 height 16
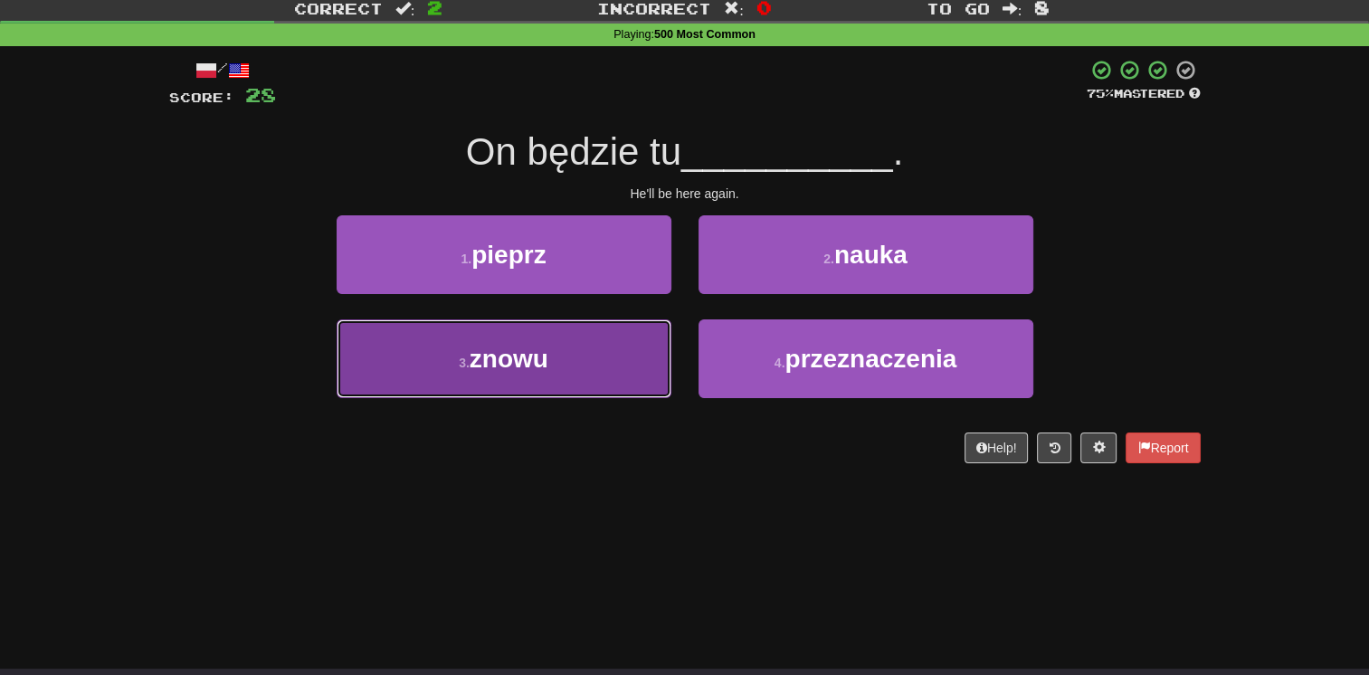
click at [645, 338] on button "3 . znowu" at bounding box center [504, 358] width 335 height 79
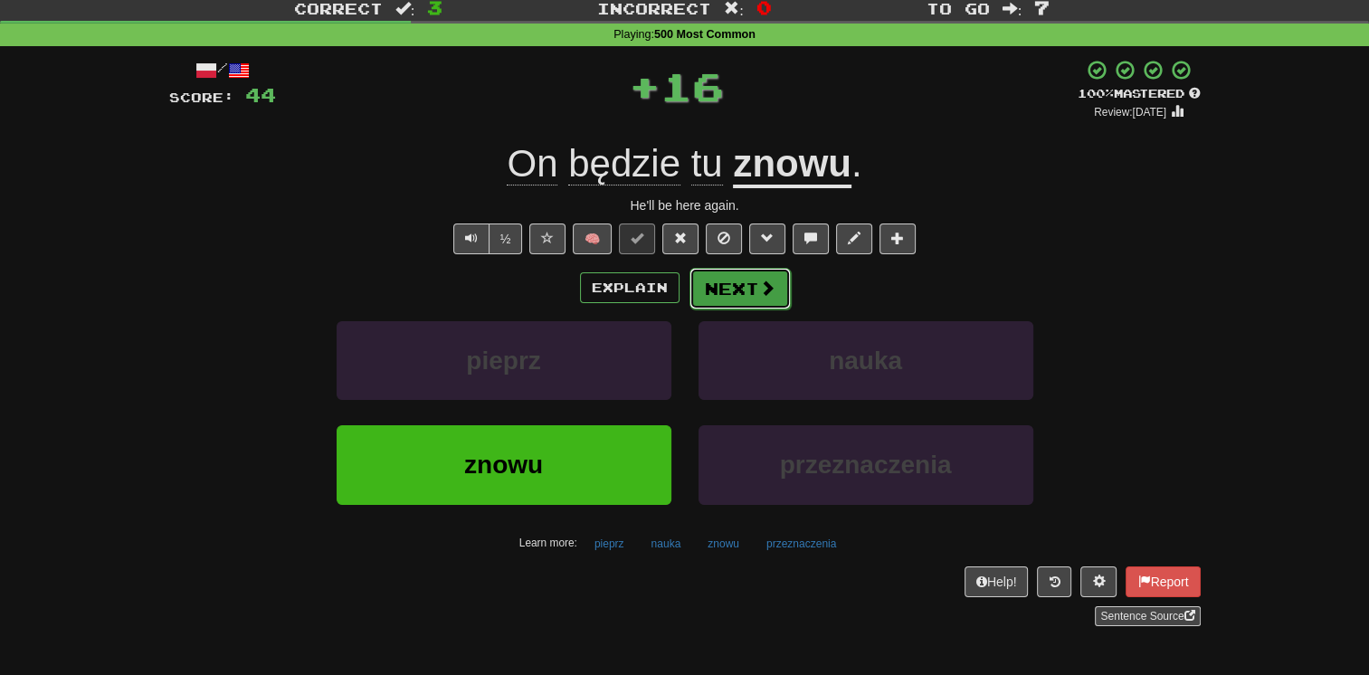
click at [724, 291] on button "Next" at bounding box center [739, 289] width 101 height 42
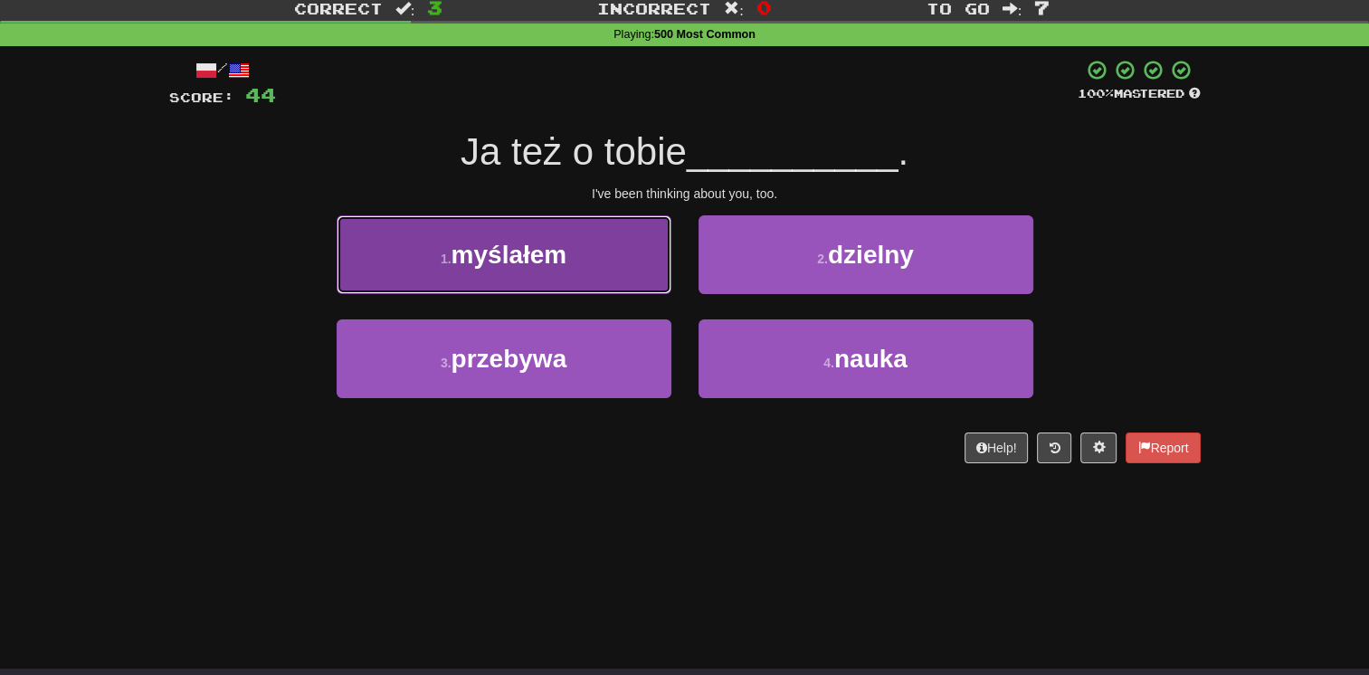
click at [617, 263] on button "1 . myślałem" at bounding box center [504, 254] width 335 height 79
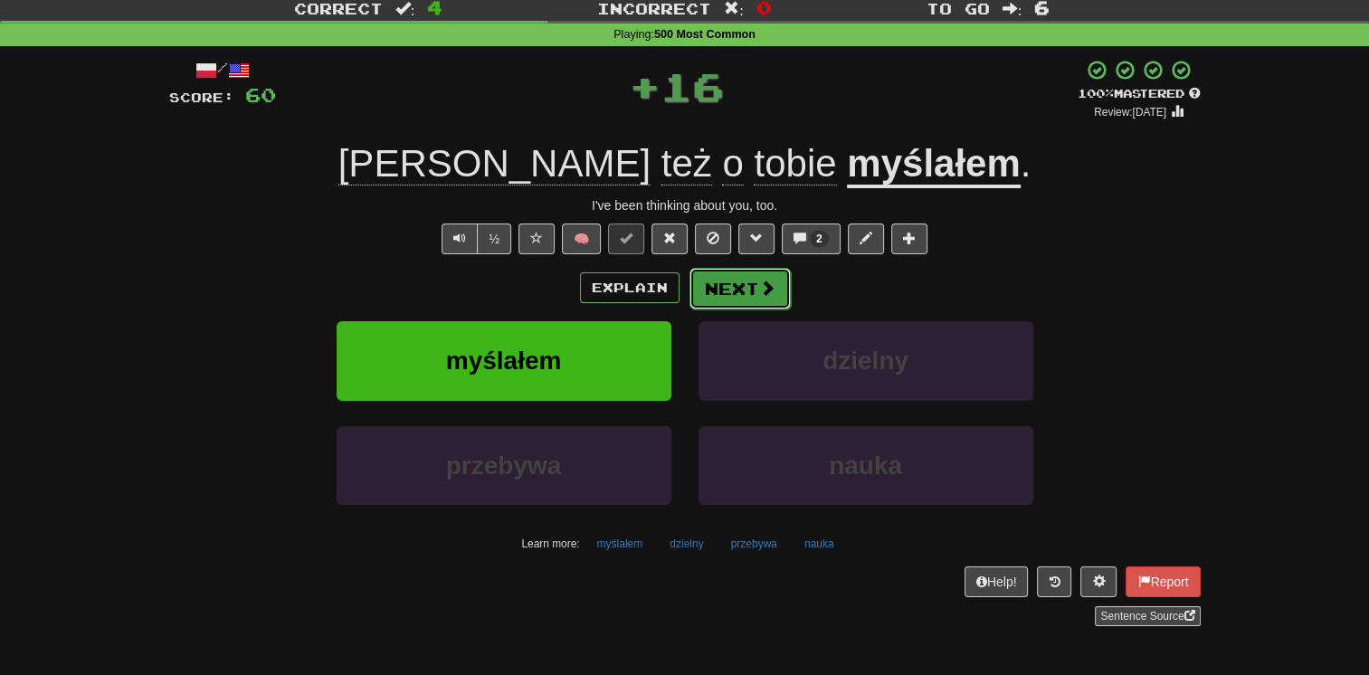
click at [728, 284] on button "Next" at bounding box center [739, 289] width 101 height 42
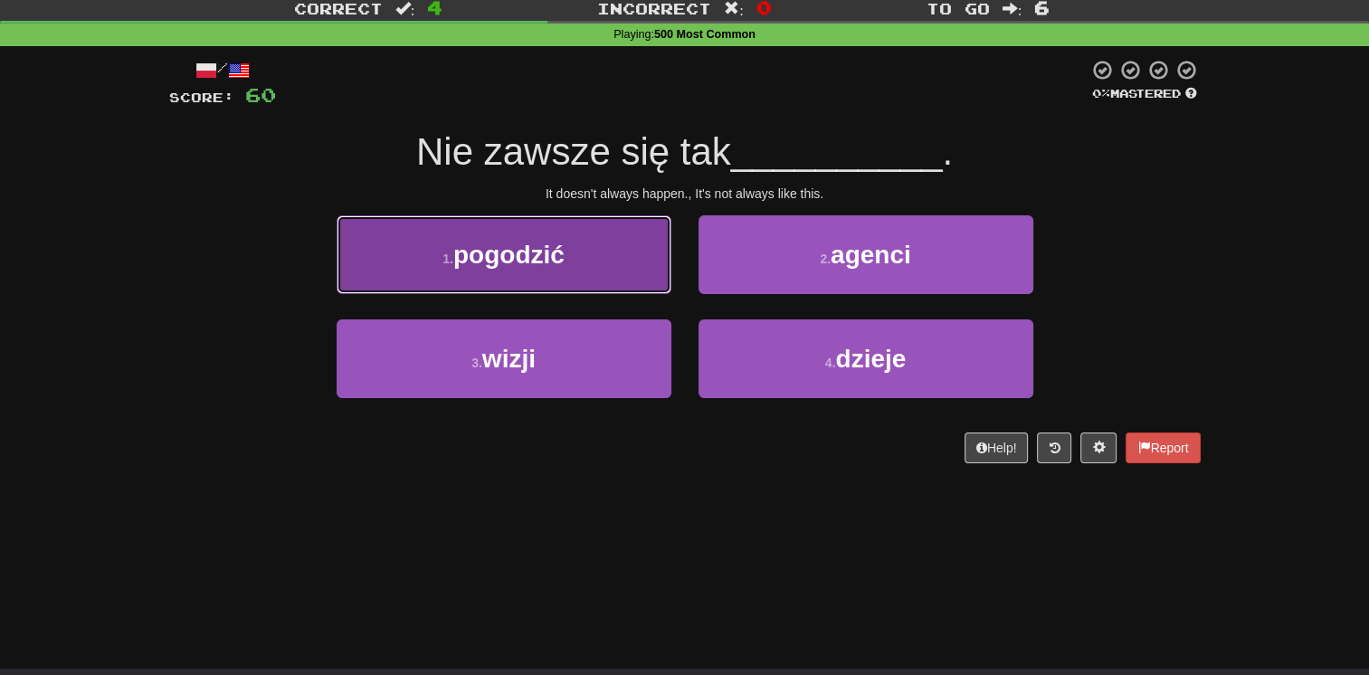
click at [626, 268] on button "1 . pogodzić" at bounding box center [504, 254] width 335 height 79
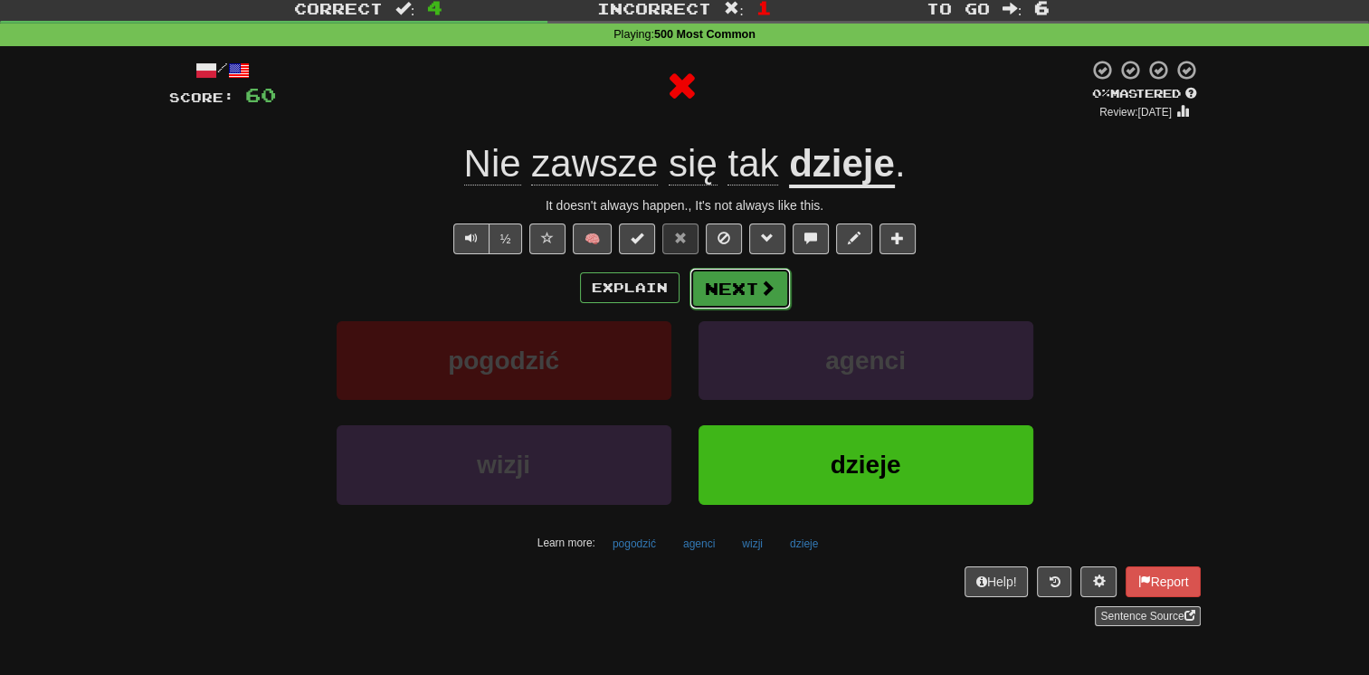
click at [762, 293] on span at bounding box center [767, 288] width 16 height 16
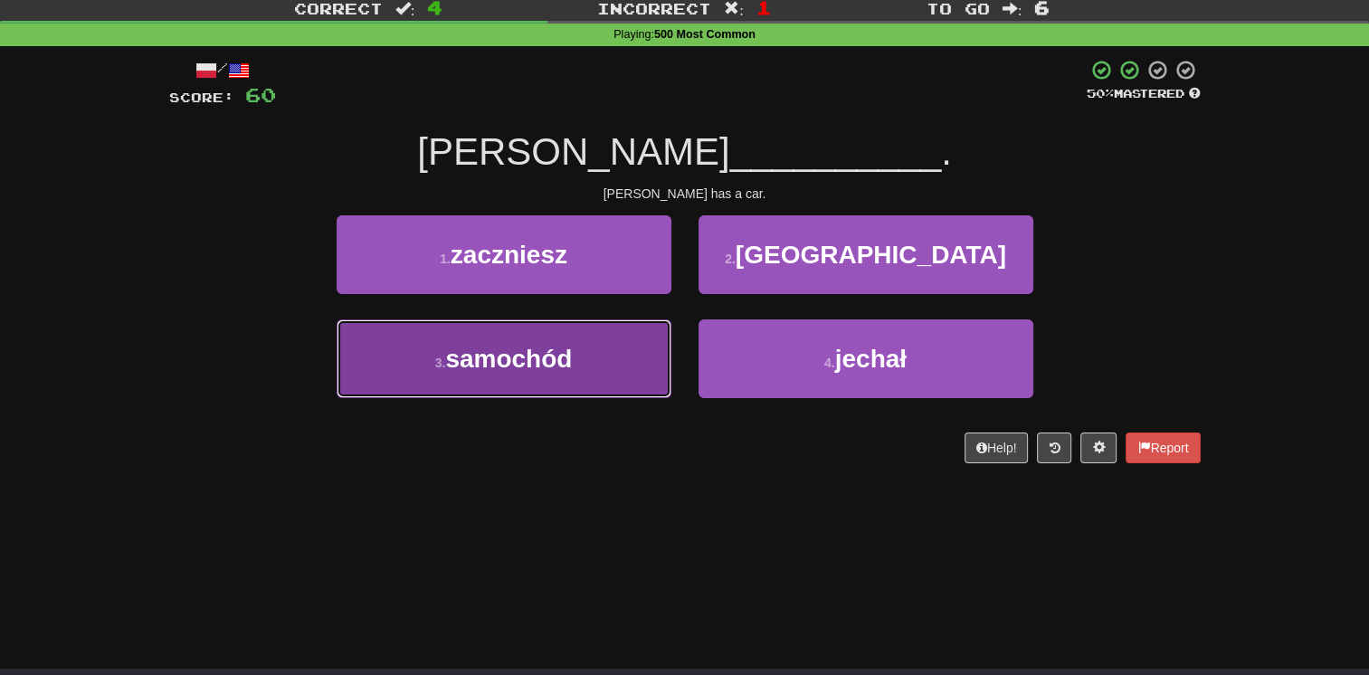
click at [605, 336] on button "3 . samochód" at bounding box center [504, 358] width 335 height 79
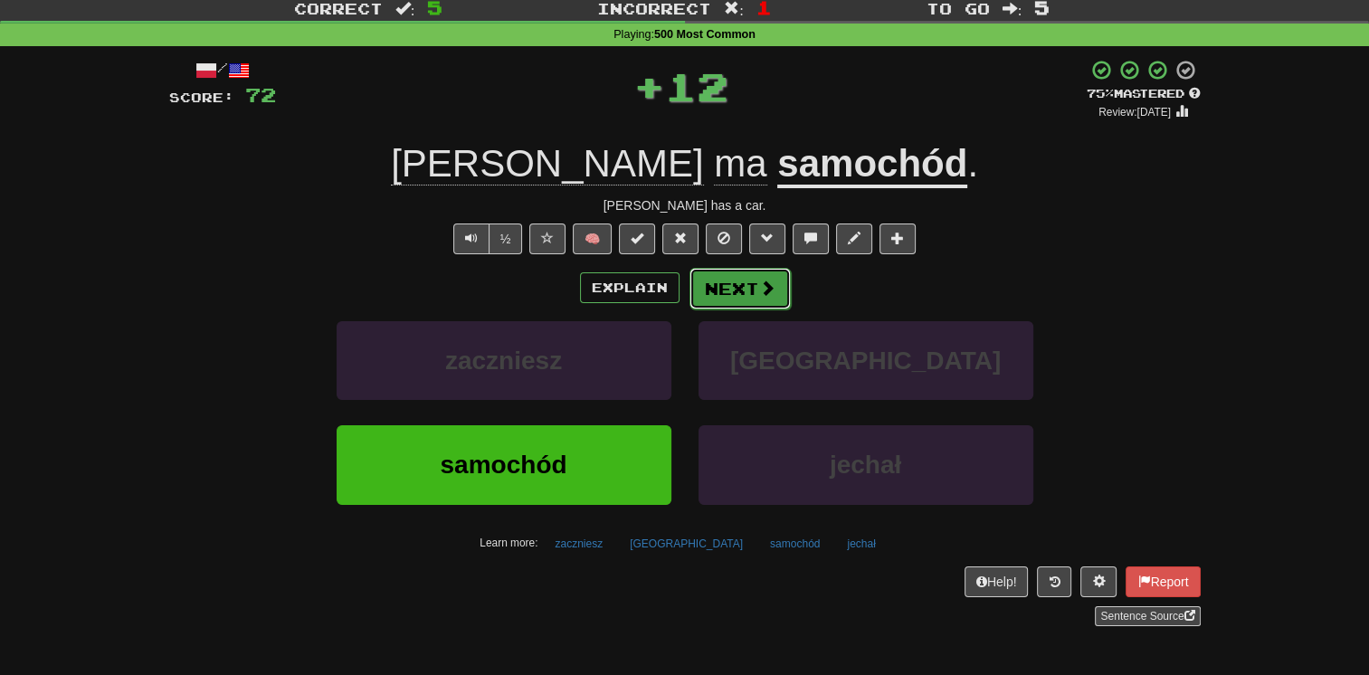
click at [759, 289] on span at bounding box center [767, 288] width 16 height 16
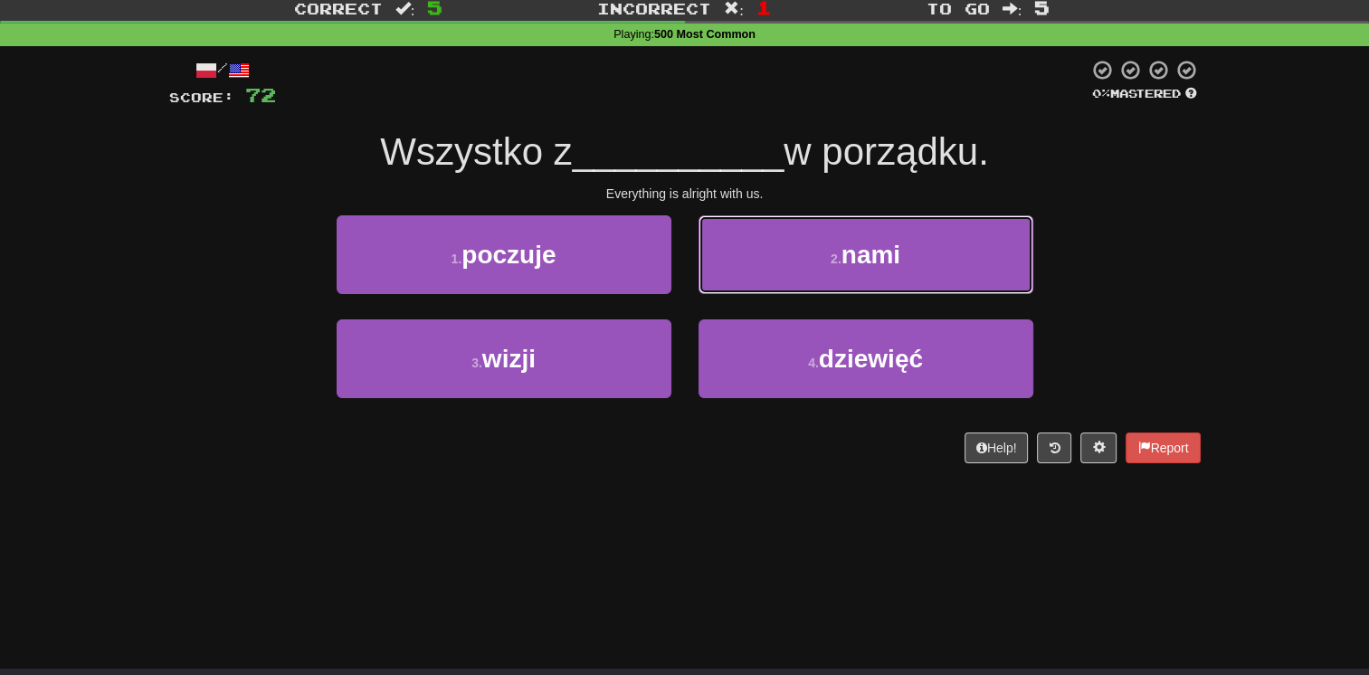
click at [759, 289] on button "2 . nami" at bounding box center [865, 254] width 335 height 79
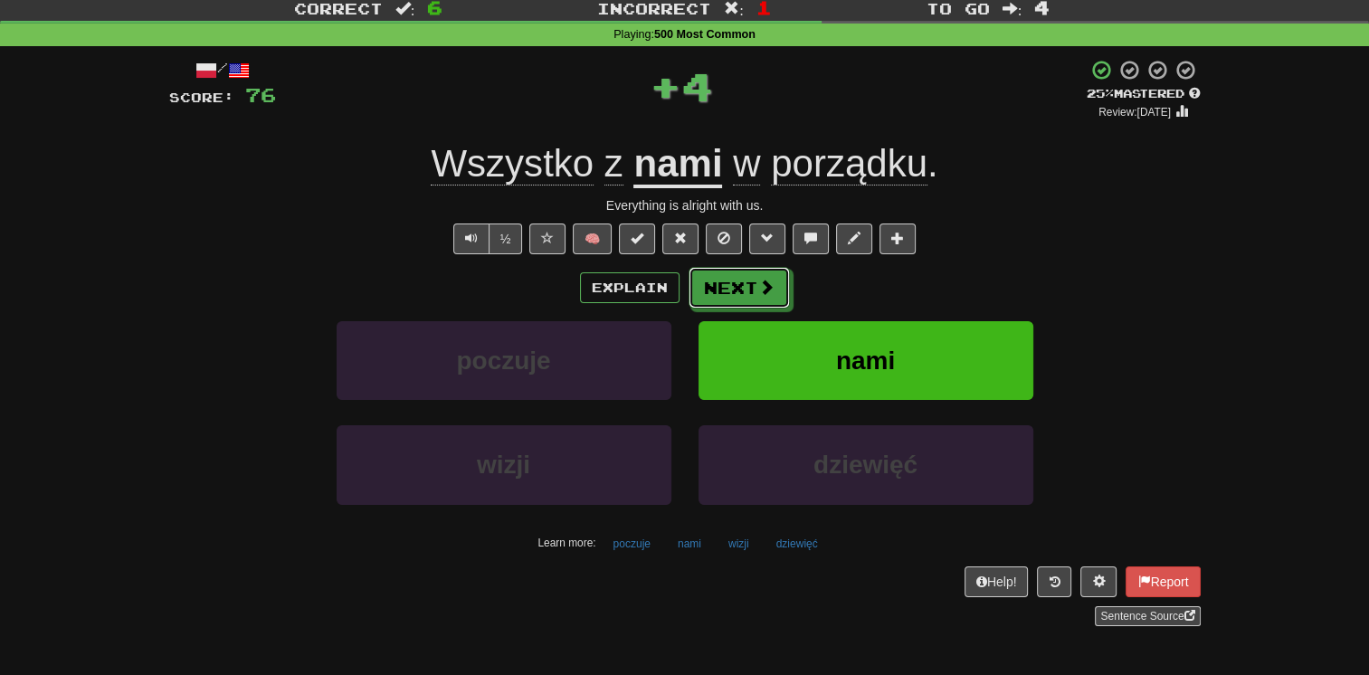
click at [759, 289] on span at bounding box center [766, 287] width 16 height 16
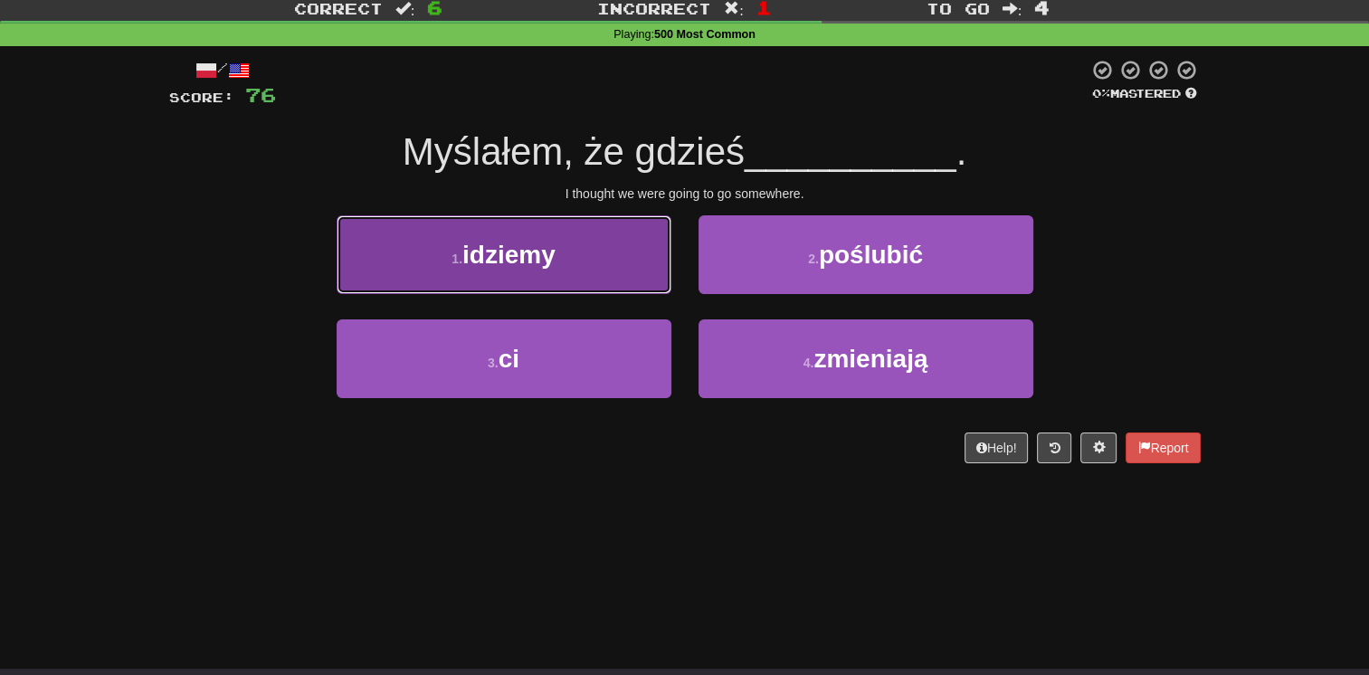
click at [597, 261] on button "1 . idziemy" at bounding box center [504, 254] width 335 height 79
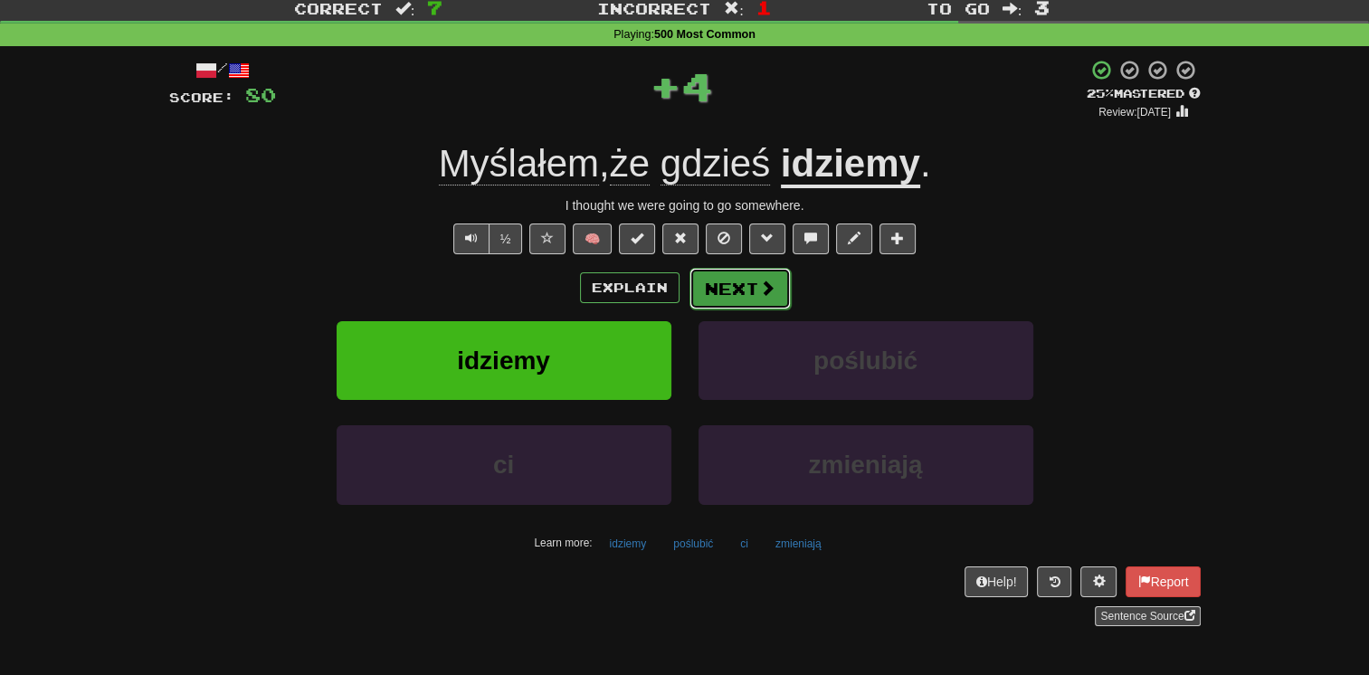
click at [741, 291] on button "Next" at bounding box center [739, 289] width 101 height 42
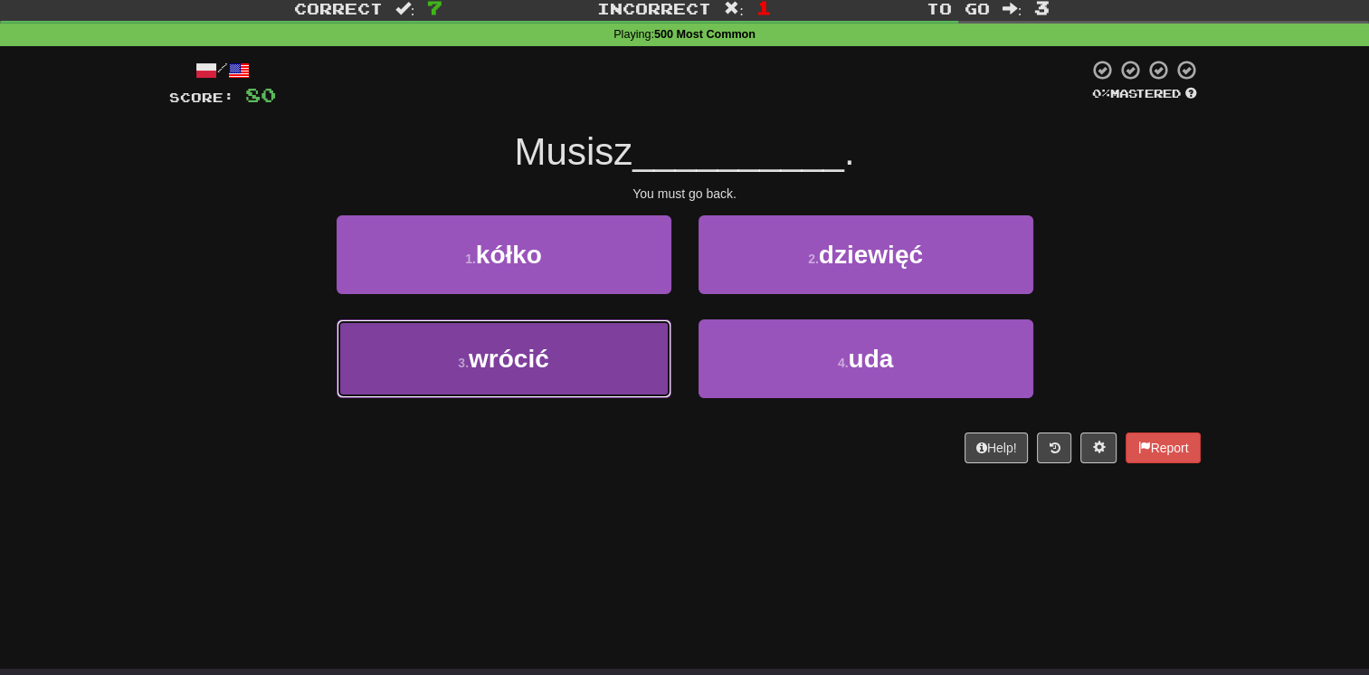
click at [627, 338] on button "3 . wrócić" at bounding box center [504, 358] width 335 height 79
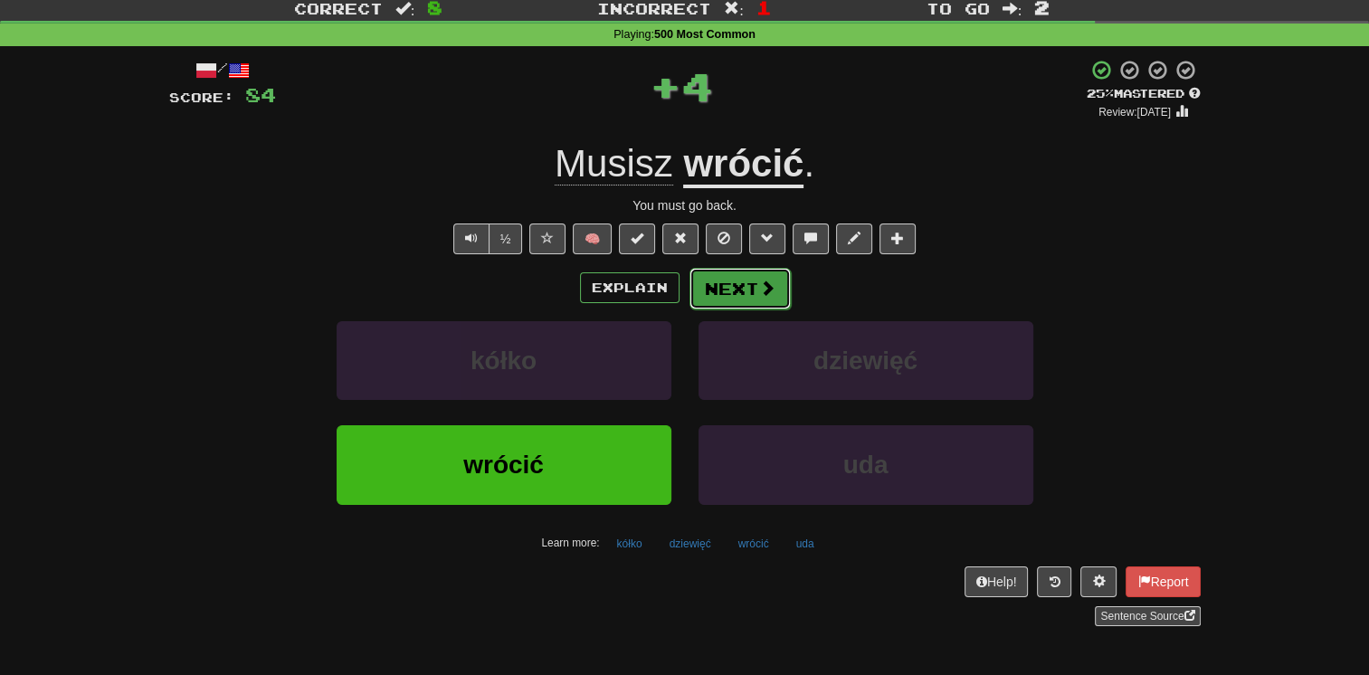
click at [749, 280] on button "Next" at bounding box center [739, 289] width 101 height 42
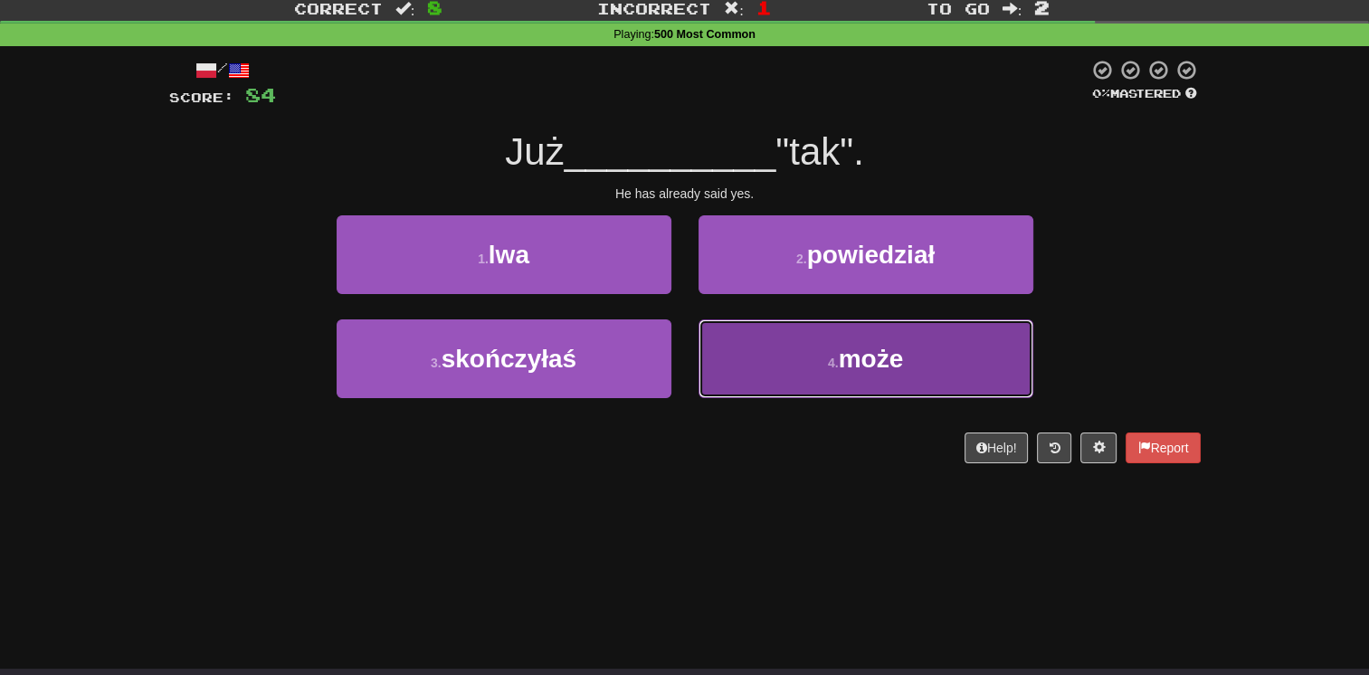
click at [761, 340] on button "4 . może" at bounding box center [865, 358] width 335 height 79
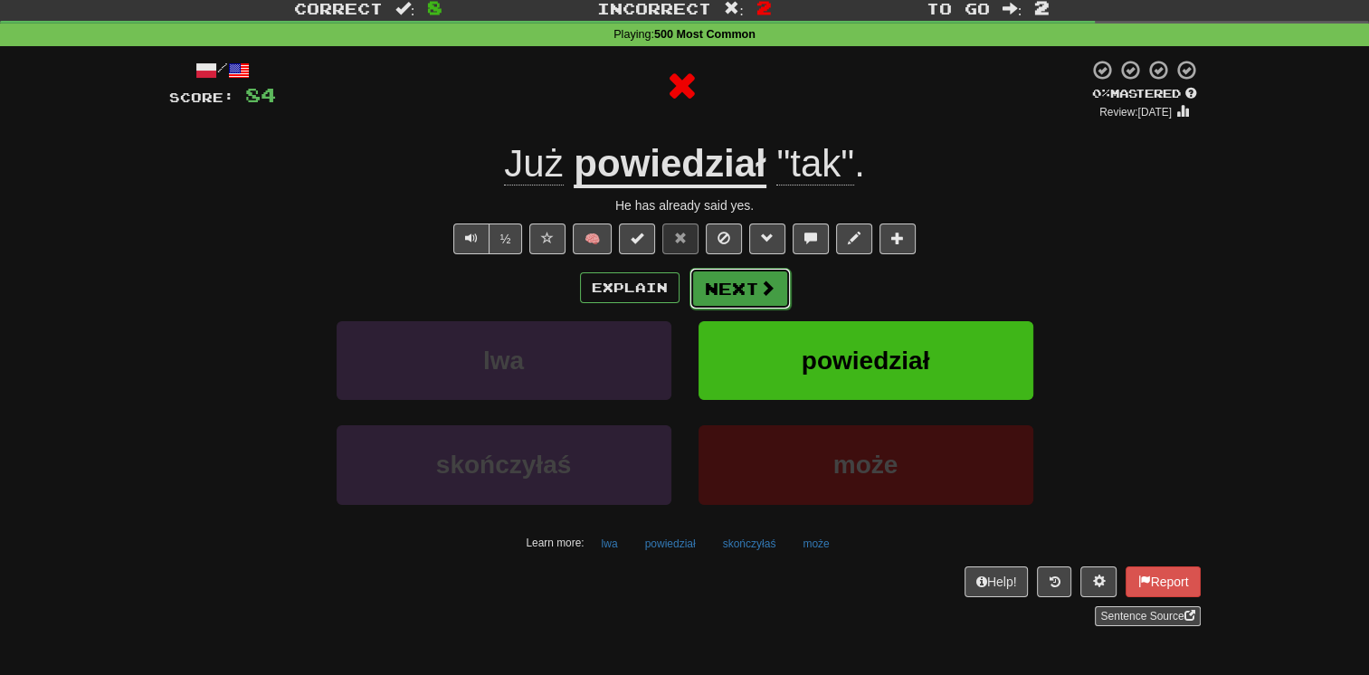
click at [727, 280] on button "Next" at bounding box center [739, 289] width 101 height 42
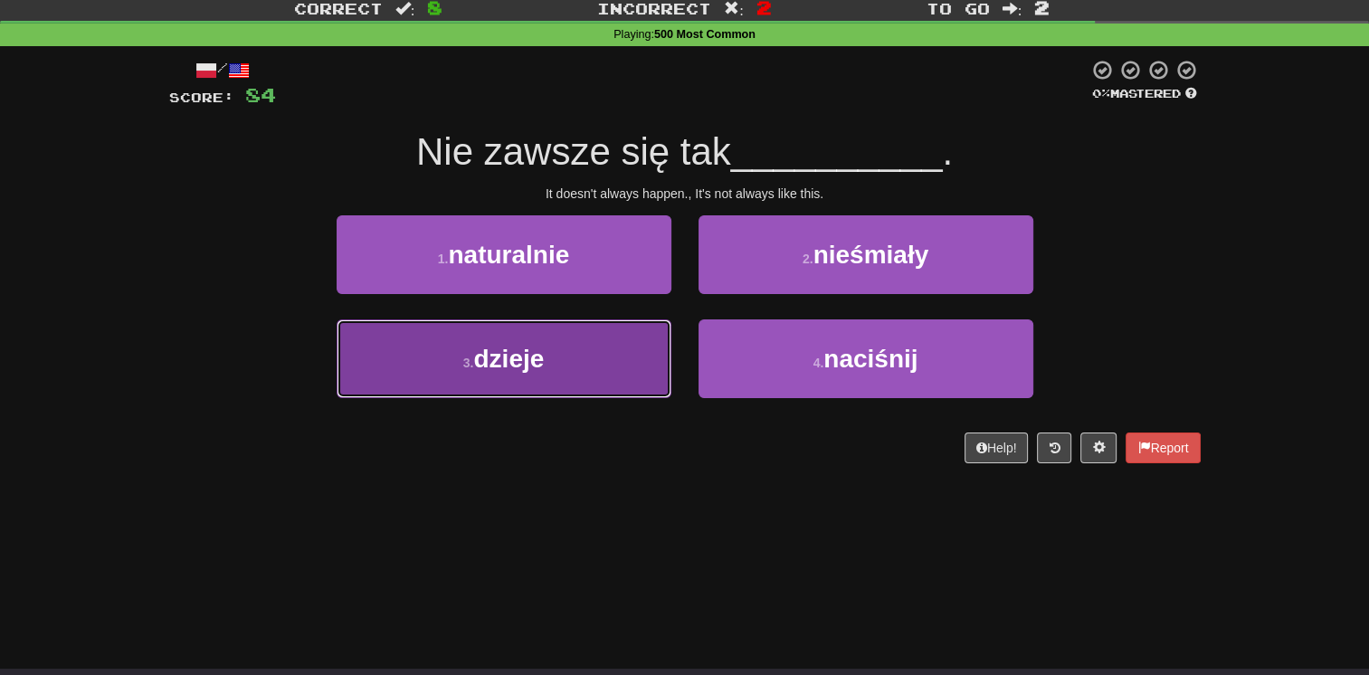
click at [610, 342] on button "3 . dzieje" at bounding box center [504, 358] width 335 height 79
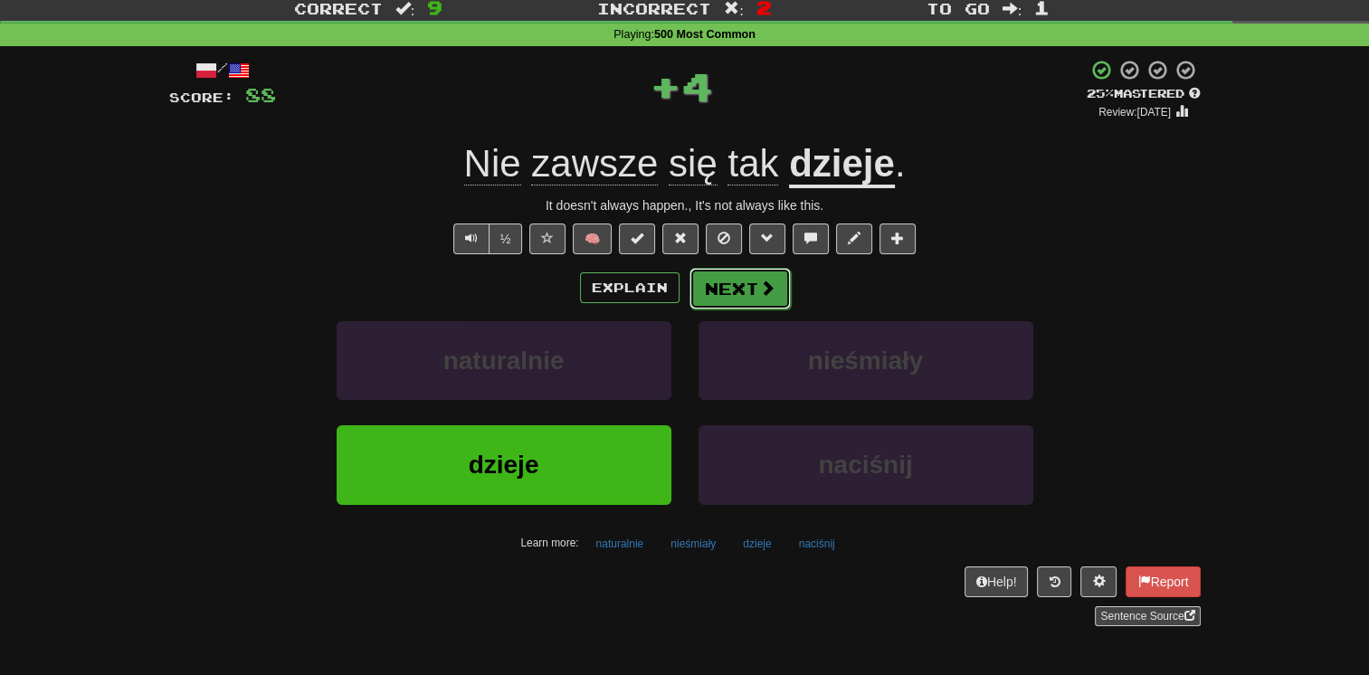
click at [724, 290] on button "Next" at bounding box center [739, 289] width 101 height 42
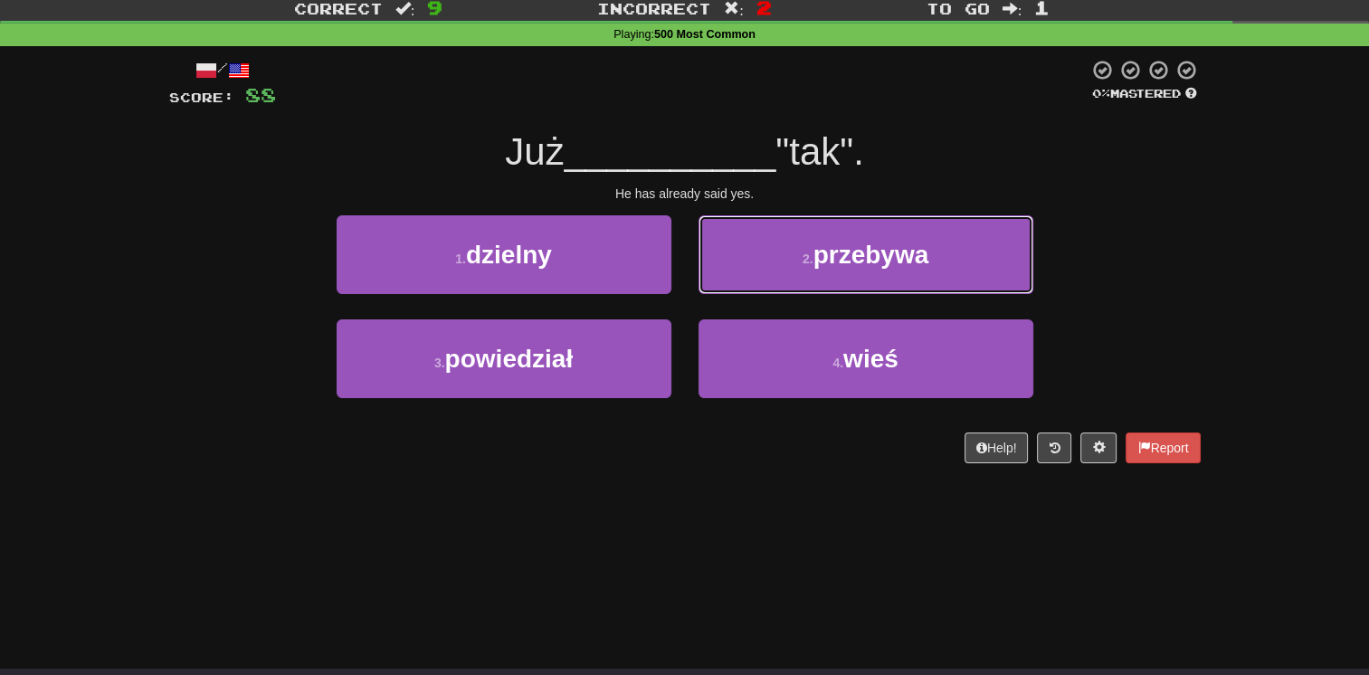
click at [724, 290] on button "2 . przebywa" at bounding box center [865, 254] width 335 height 79
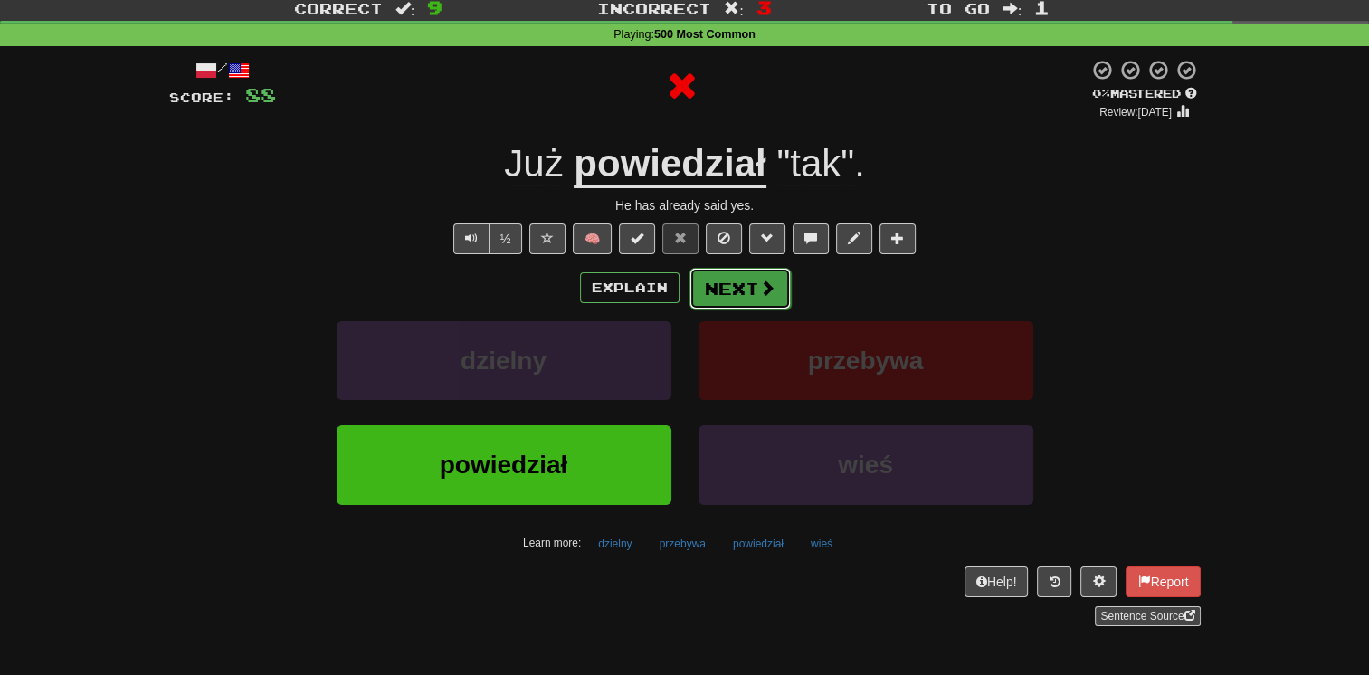
click at [713, 290] on button "Next" at bounding box center [739, 289] width 101 height 42
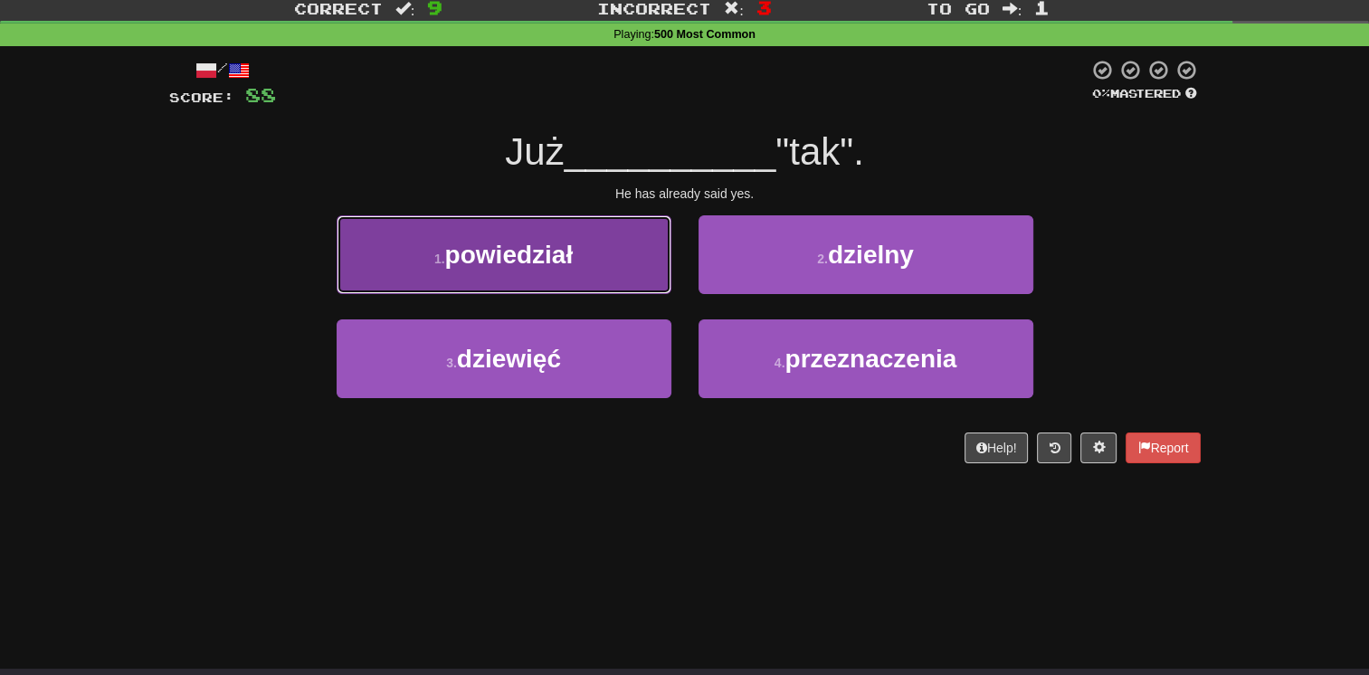
click at [600, 267] on button "1 . powiedział" at bounding box center [504, 254] width 335 height 79
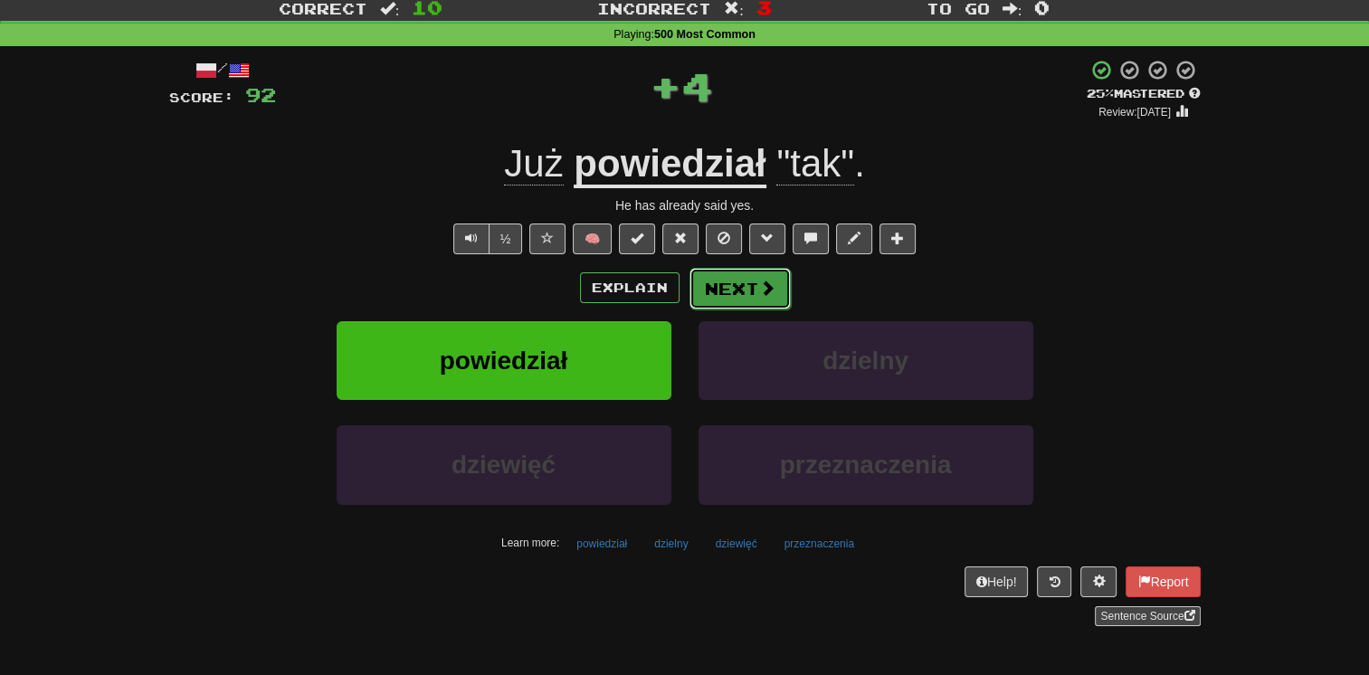
click at [718, 291] on button "Next" at bounding box center [739, 289] width 101 height 42
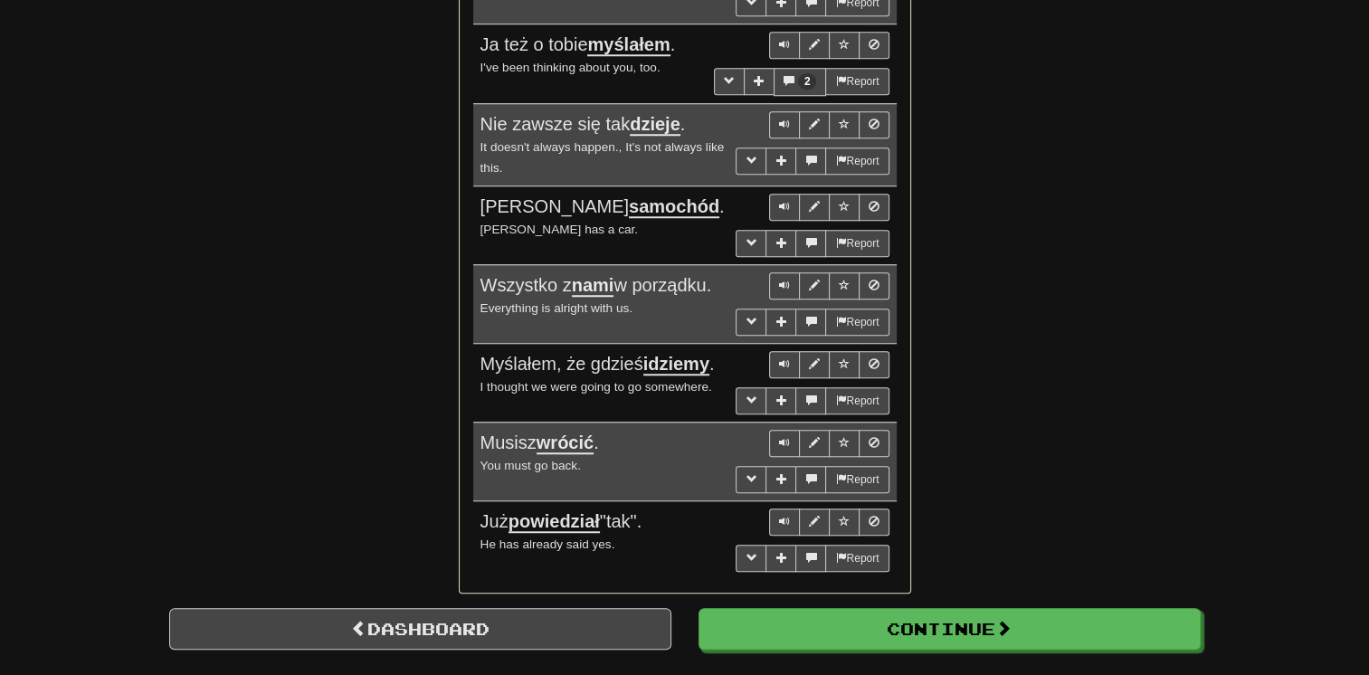
scroll to position [1499, 0]
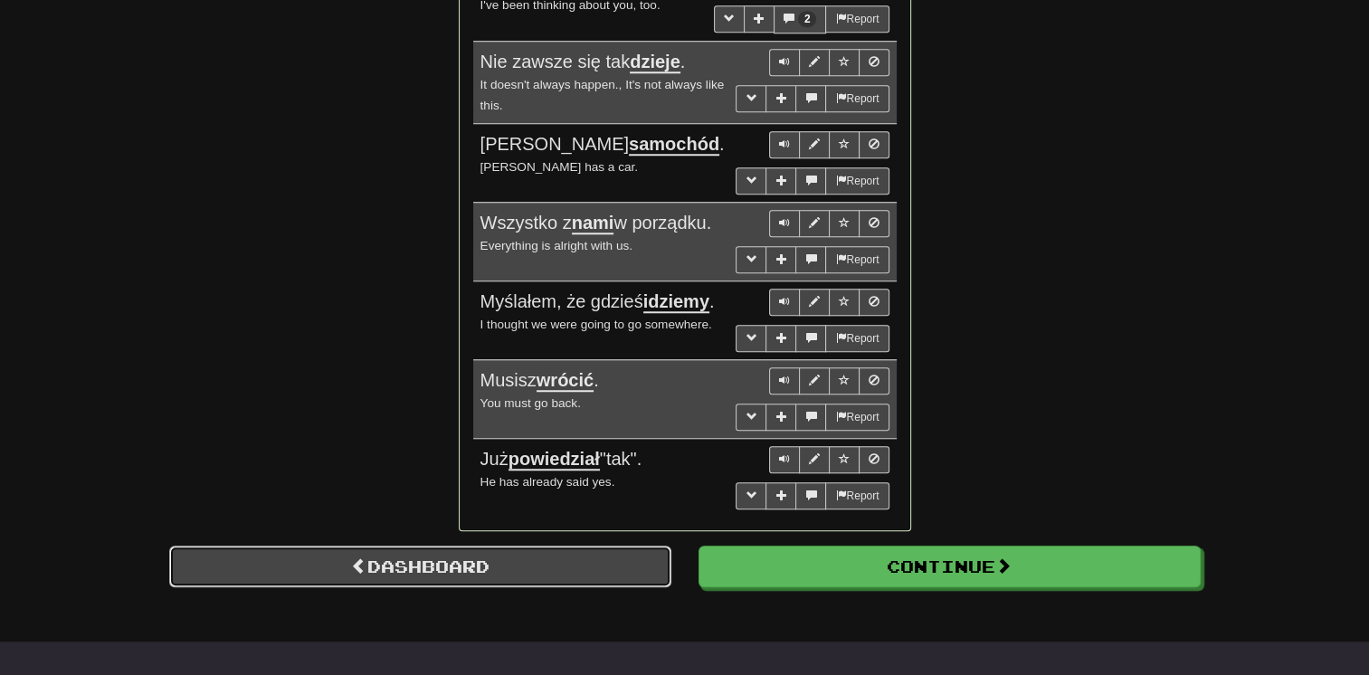
click at [448, 552] on link "Dashboard" at bounding box center [420, 567] width 502 height 42
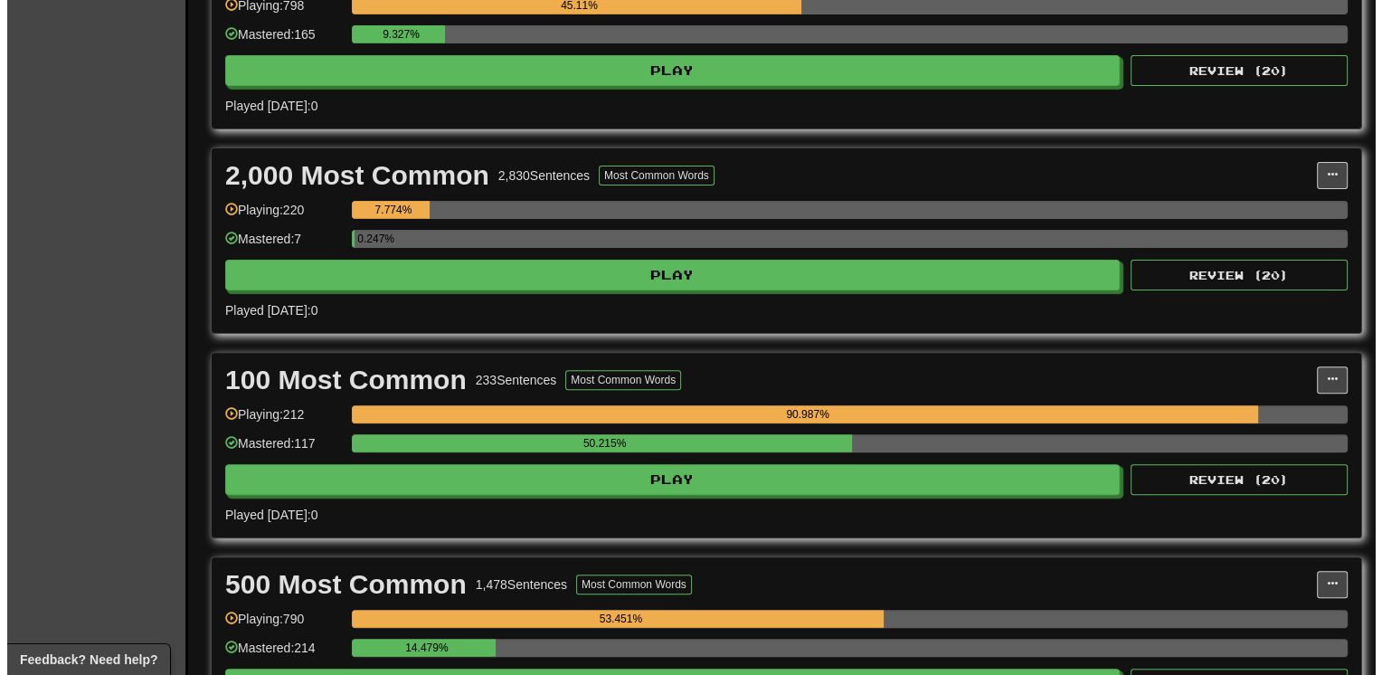
scroll to position [507, 0]
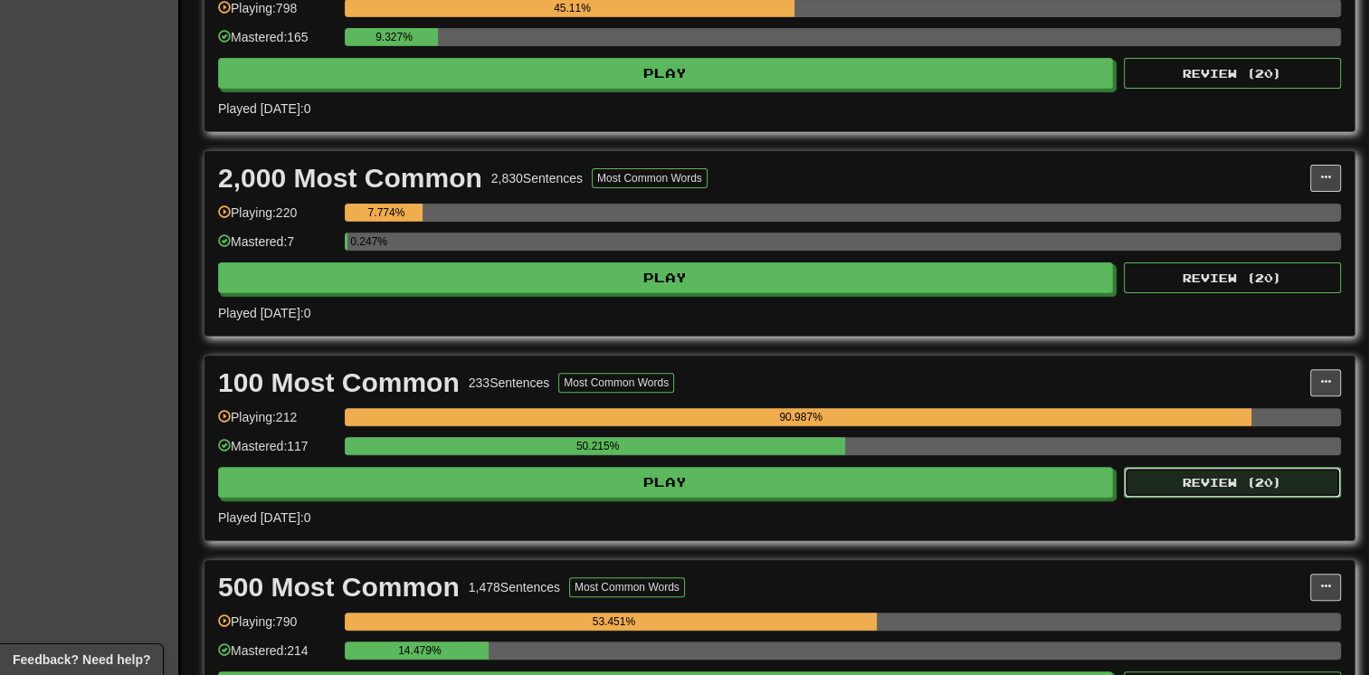
click at [1251, 468] on button "Review ( 20 )" at bounding box center [1232, 482] width 217 height 31
select select "**"
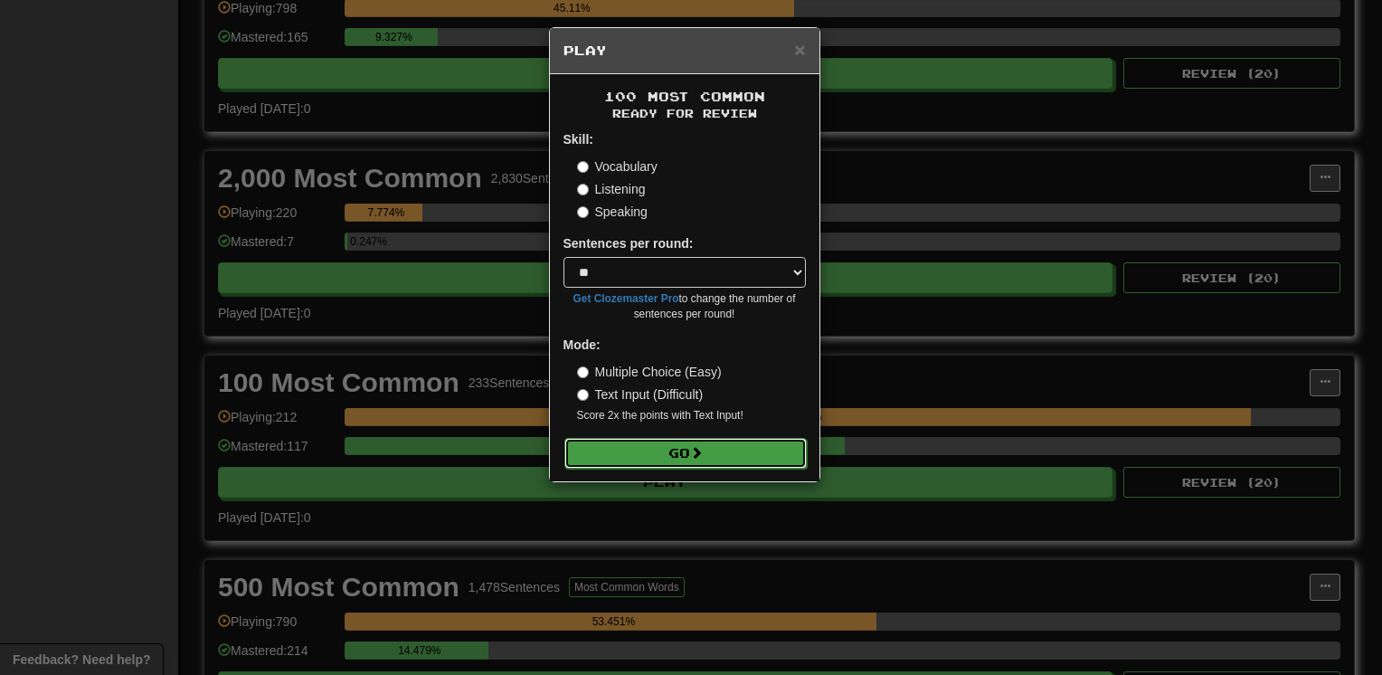
click at [726, 448] on button "Go" at bounding box center [686, 453] width 242 height 31
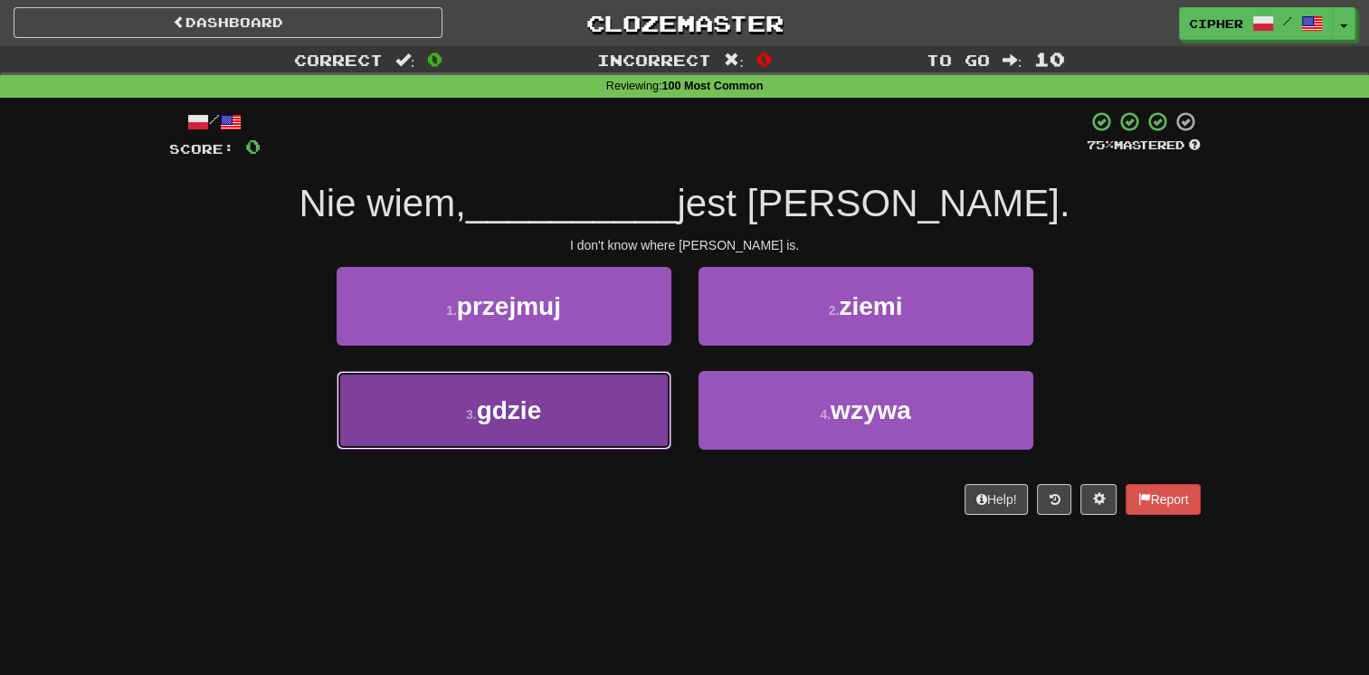
click at [609, 403] on button "3 . gdzie" at bounding box center [504, 410] width 335 height 79
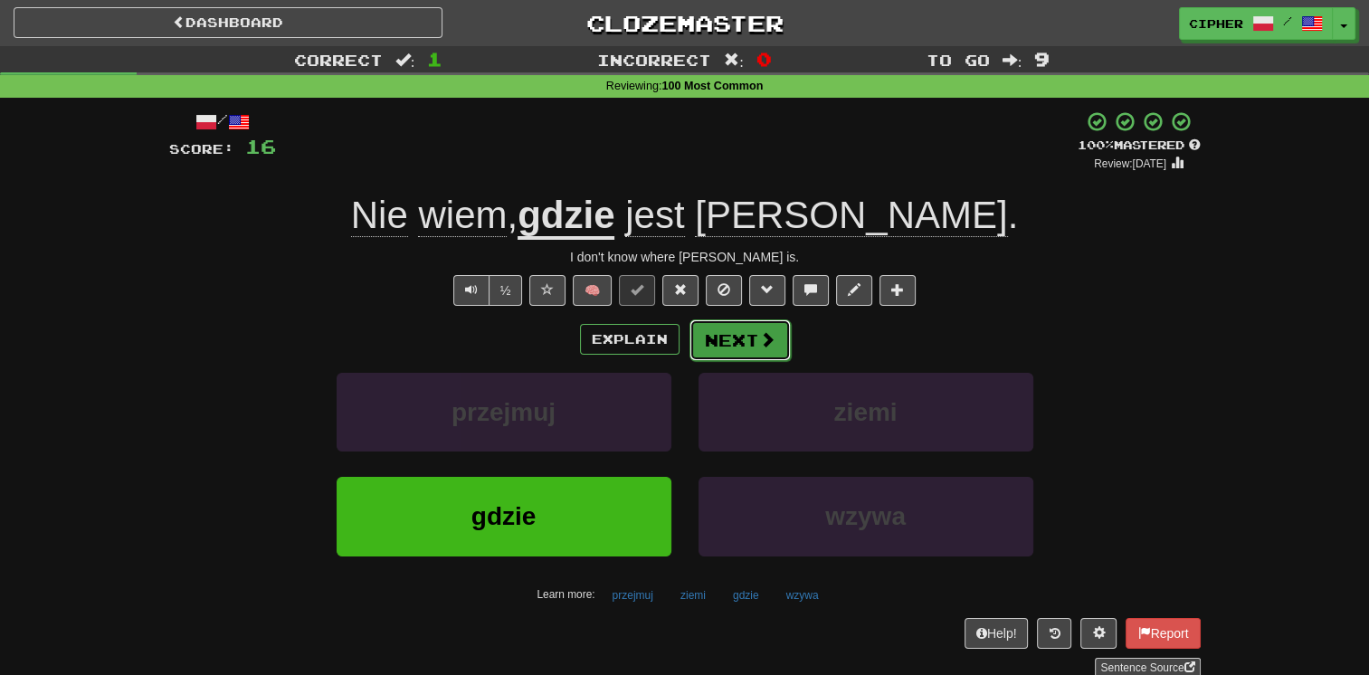
click at [759, 339] on span at bounding box center [767, 339] width 16 height 16
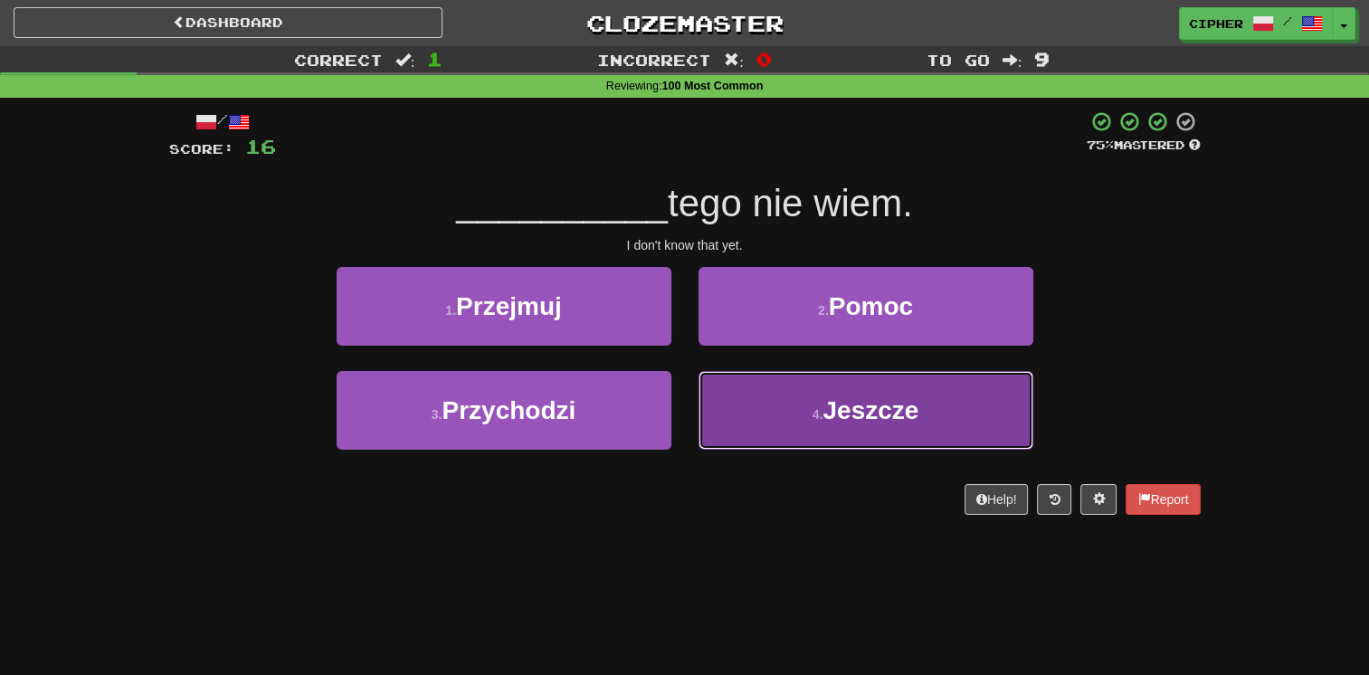
click at [785, 431] on button "4 . Jeszcze" at bounding box center [865, 410] width 335 height 79
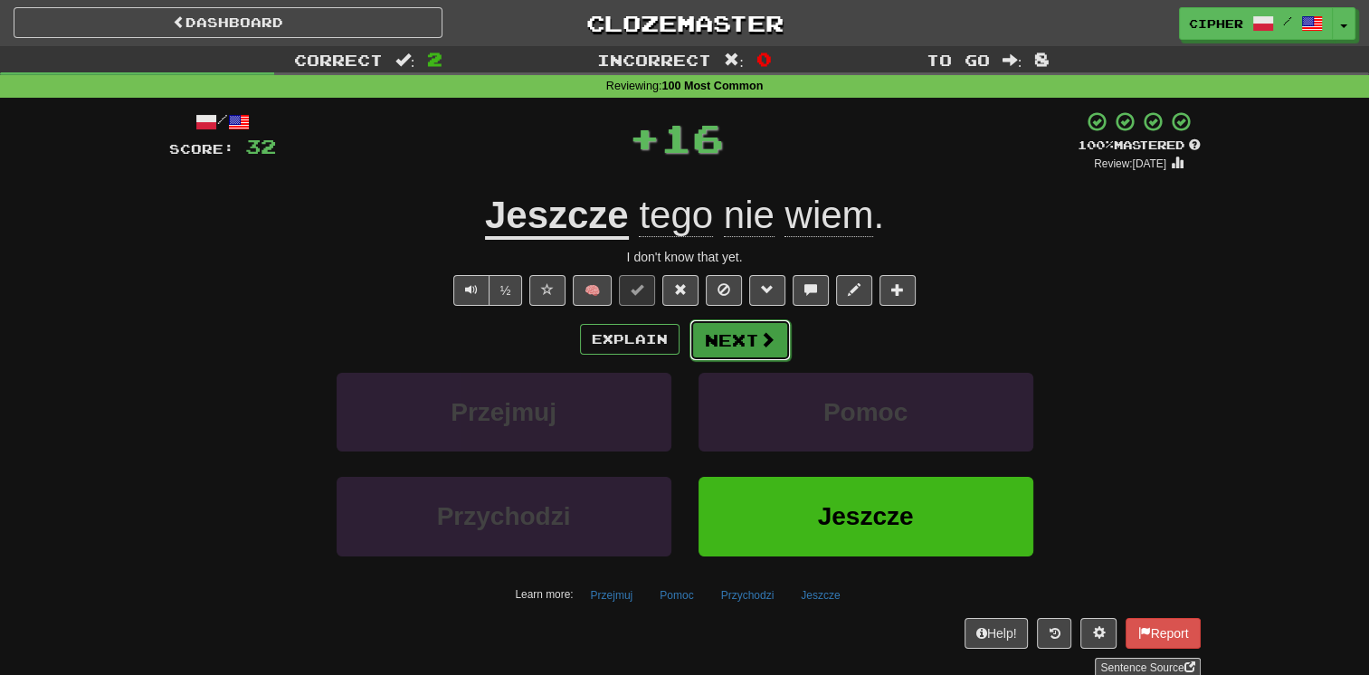
click at [735, 341] on button "Next" at bounding box center [739, 340] width 101 height 42
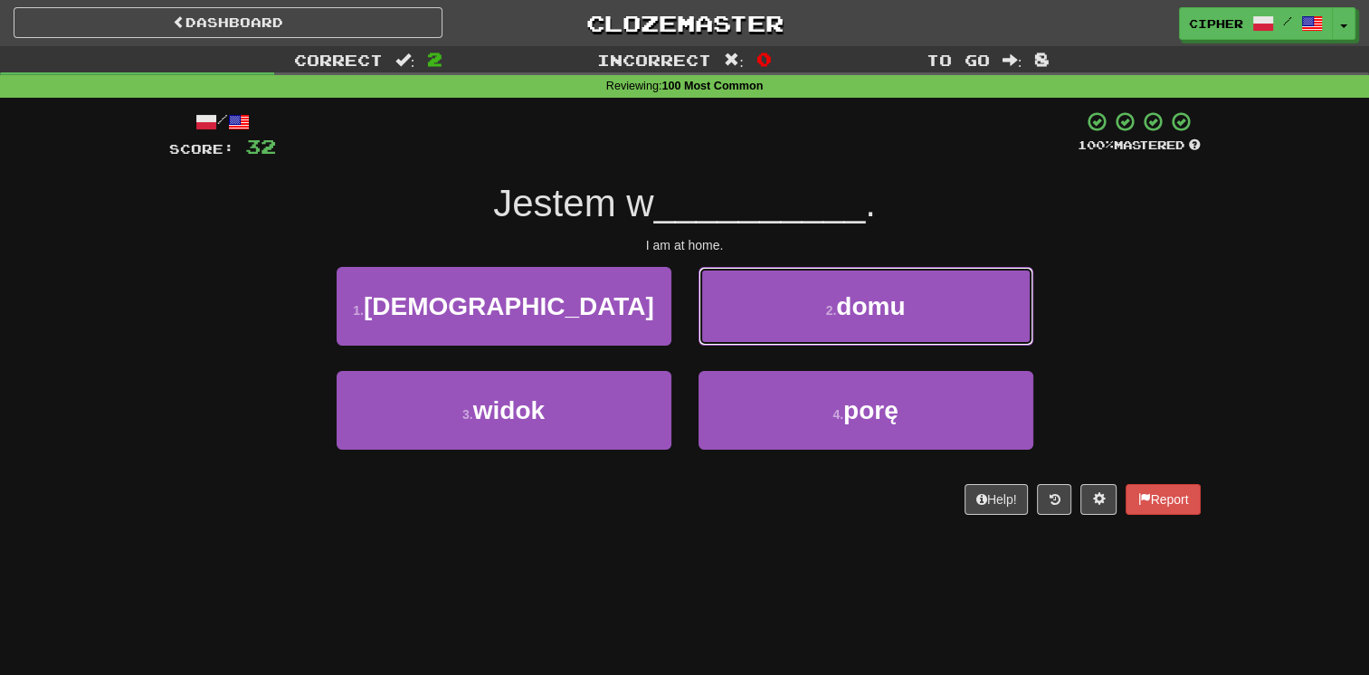
click at [735, 341] on button "2 . domu" at bounding box center [865, 306] width 335 height 79
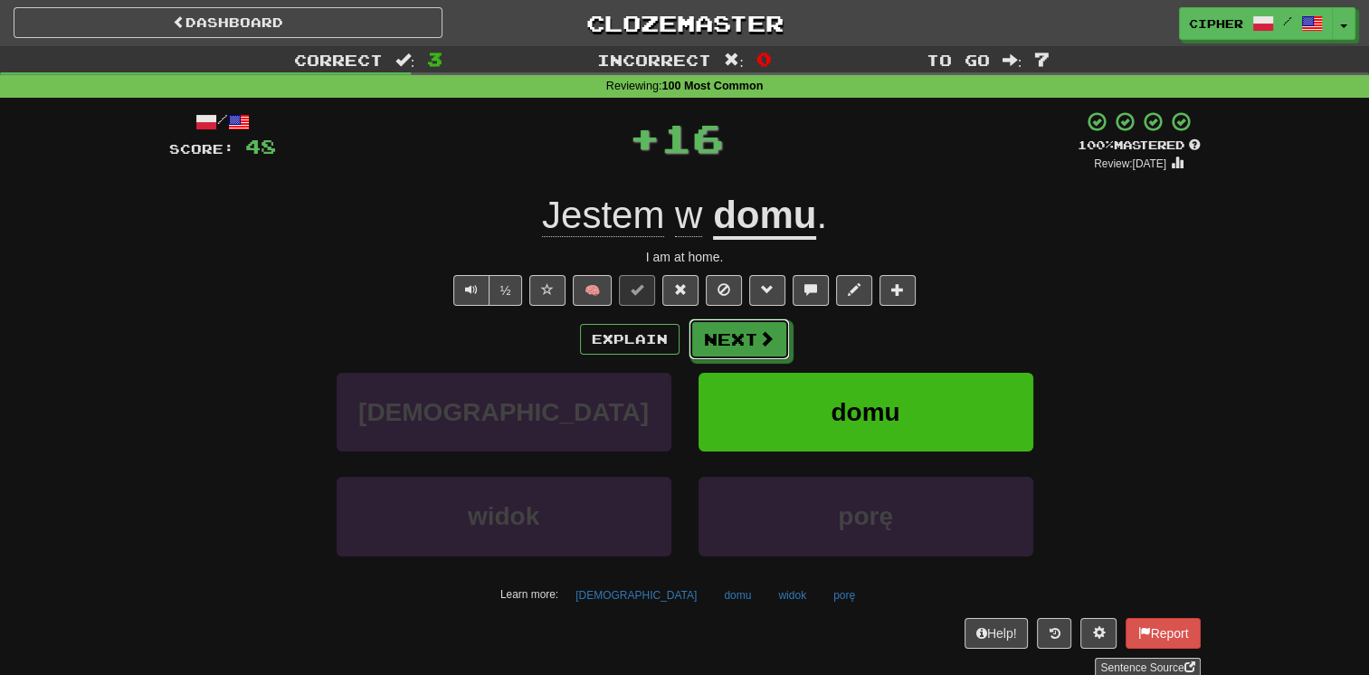
click at [735, 341] on button "Next" at bounding box center [738, 339] width 101 height 42
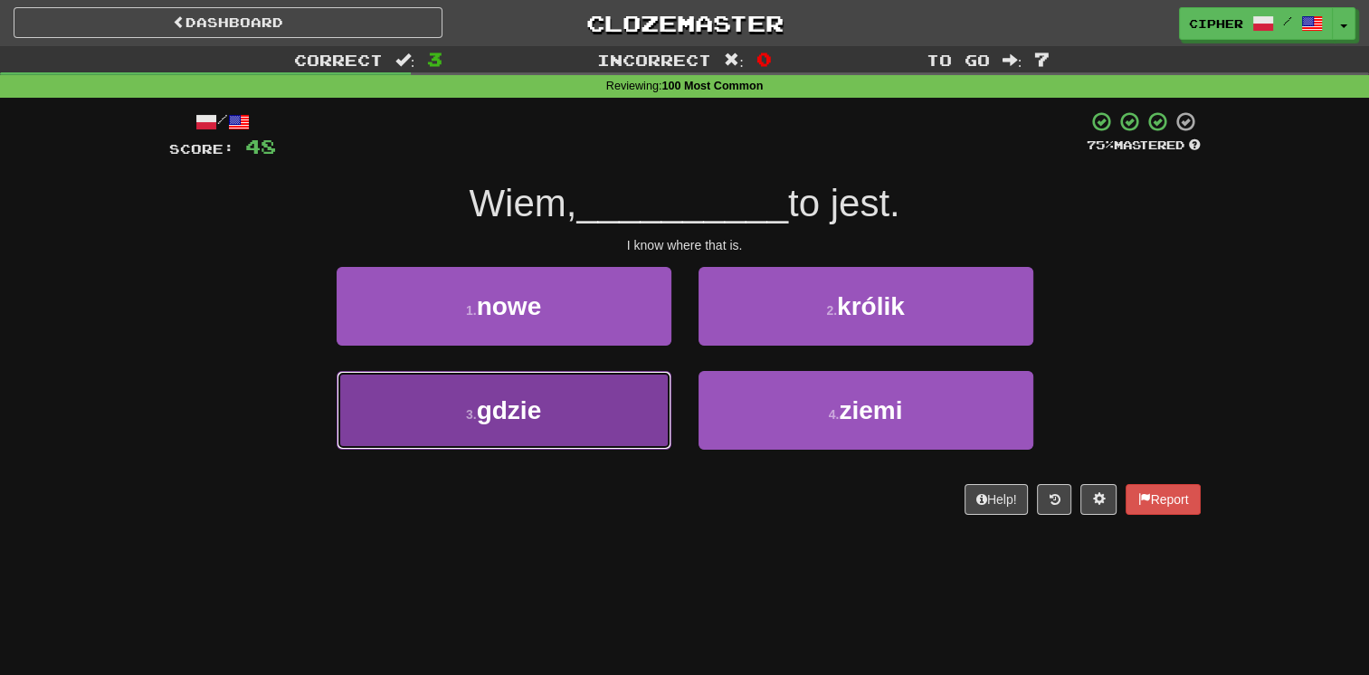
click at [582, 417] on button "3 . gdzie" at bounding box center [504, 410] width 335 height 79
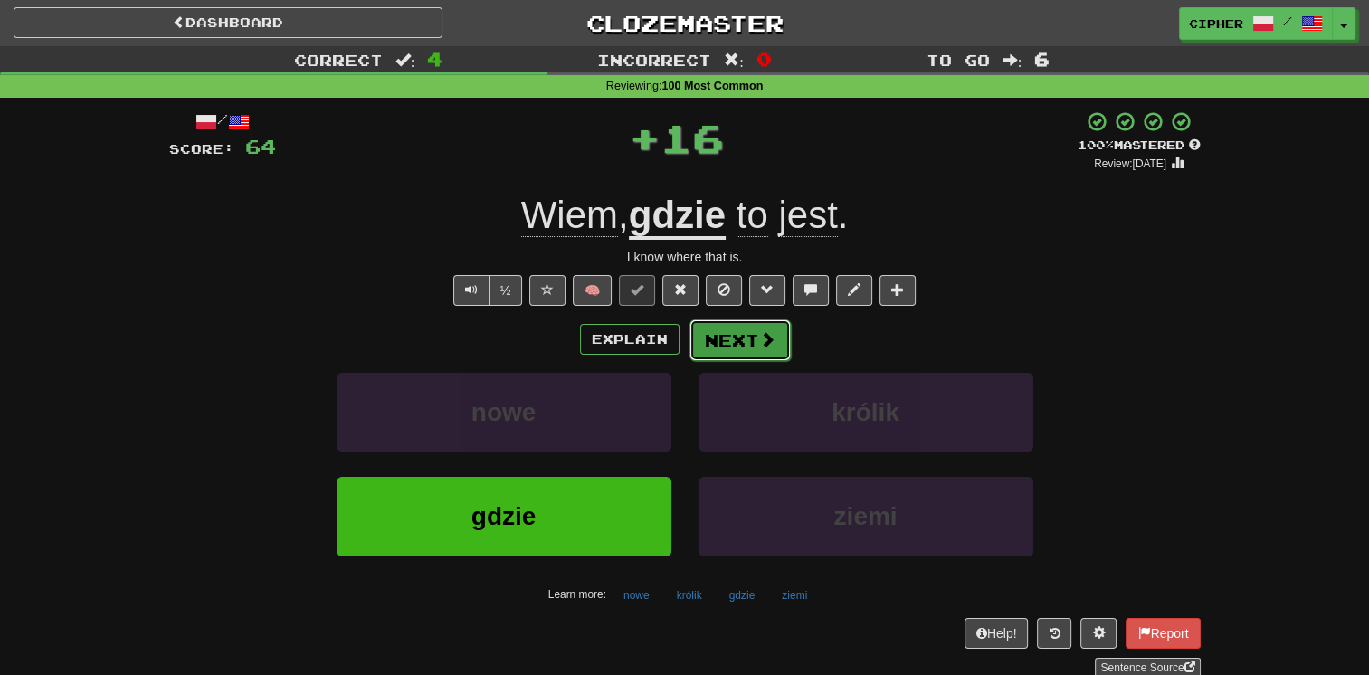
click at [698, 354] on button "Next" at bounding box center [739, 340] width 101 height 42
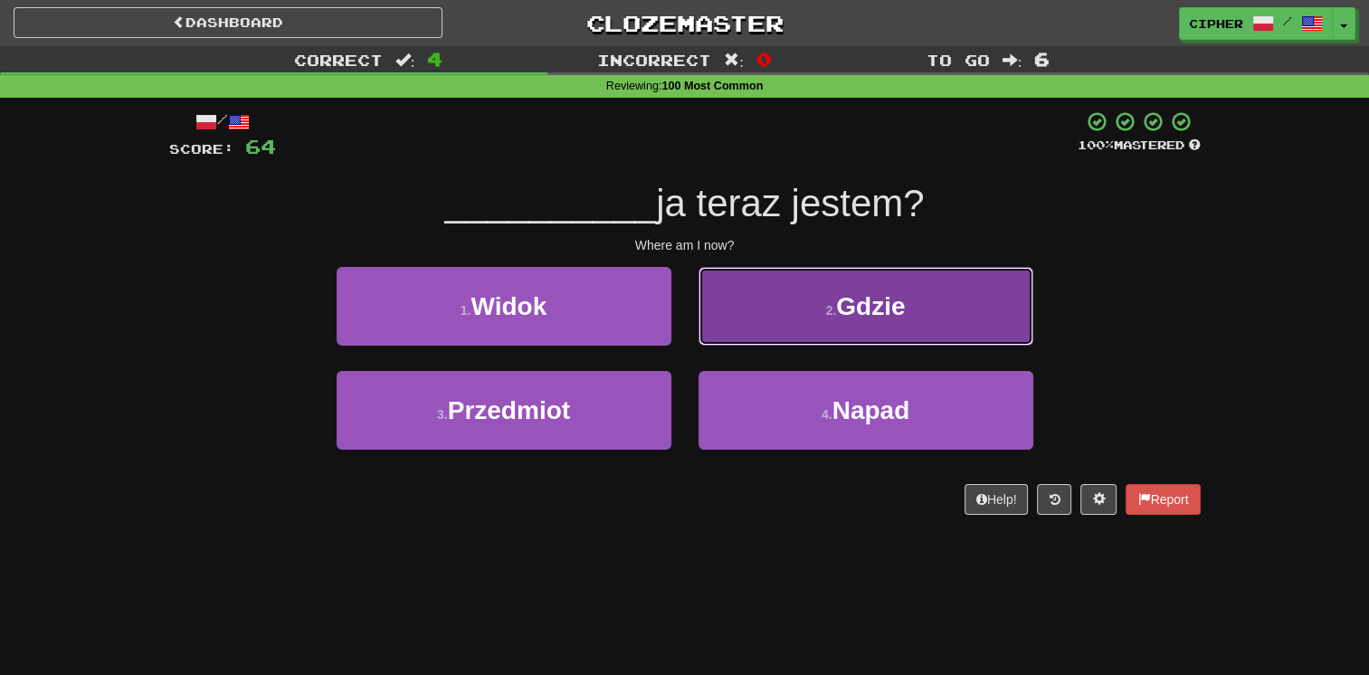
click at [771, 318] on button "2 . Gdzie" at bounding box center [865, 306] width 335 height 79
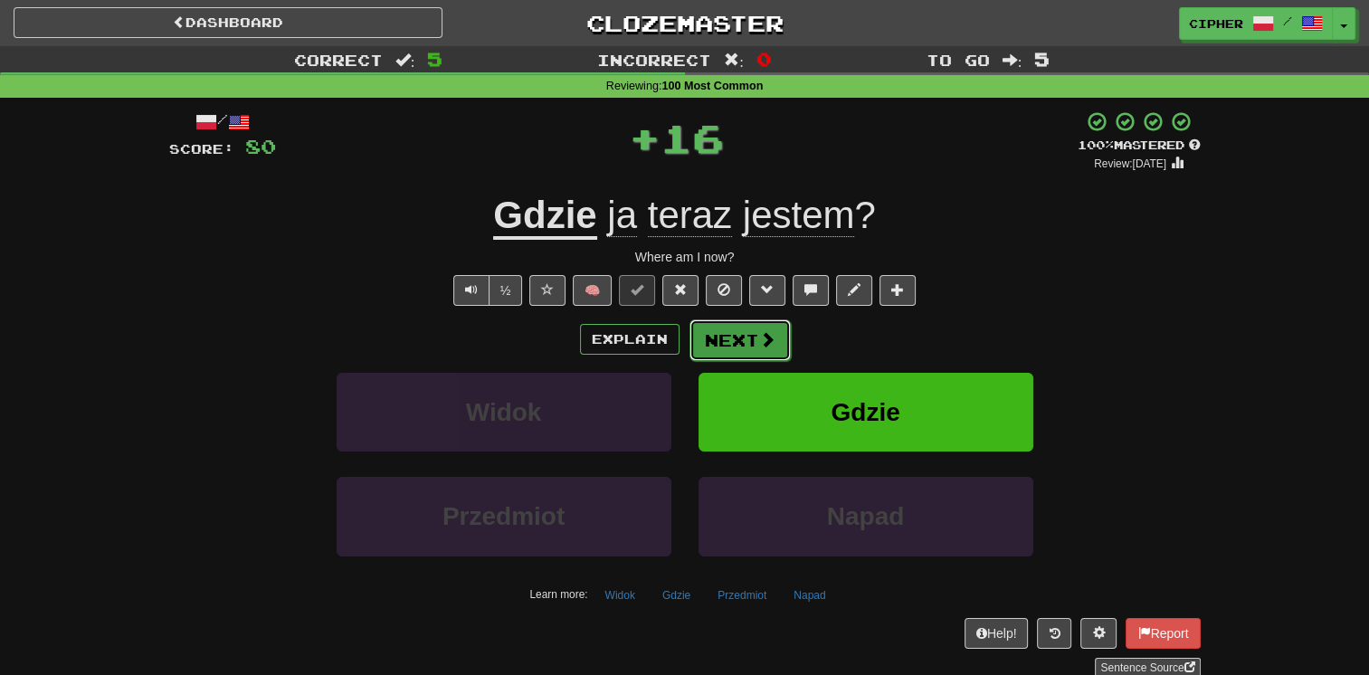
click at [736, 341] on button "Next" at bounding box center [739, 340] width 101 height 42
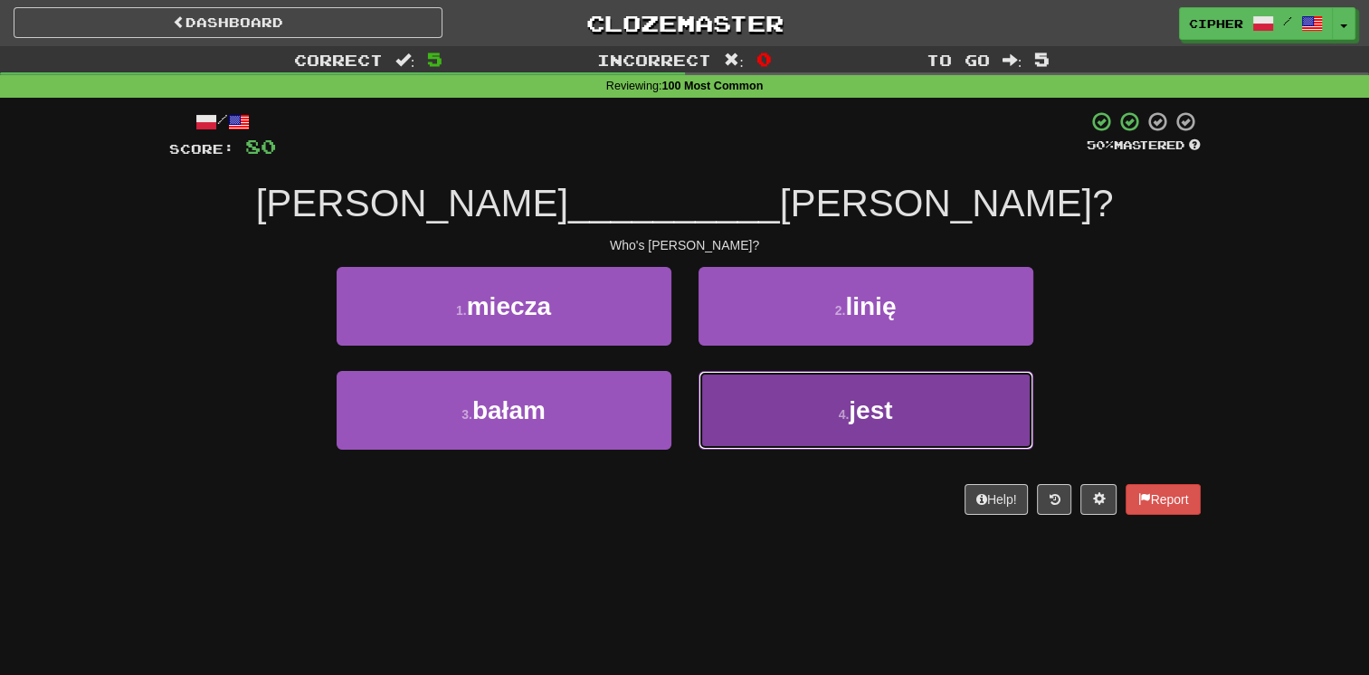
click at [744, 421] on button "4 . jest" at bounding box center [865, 410] width 335 height 79
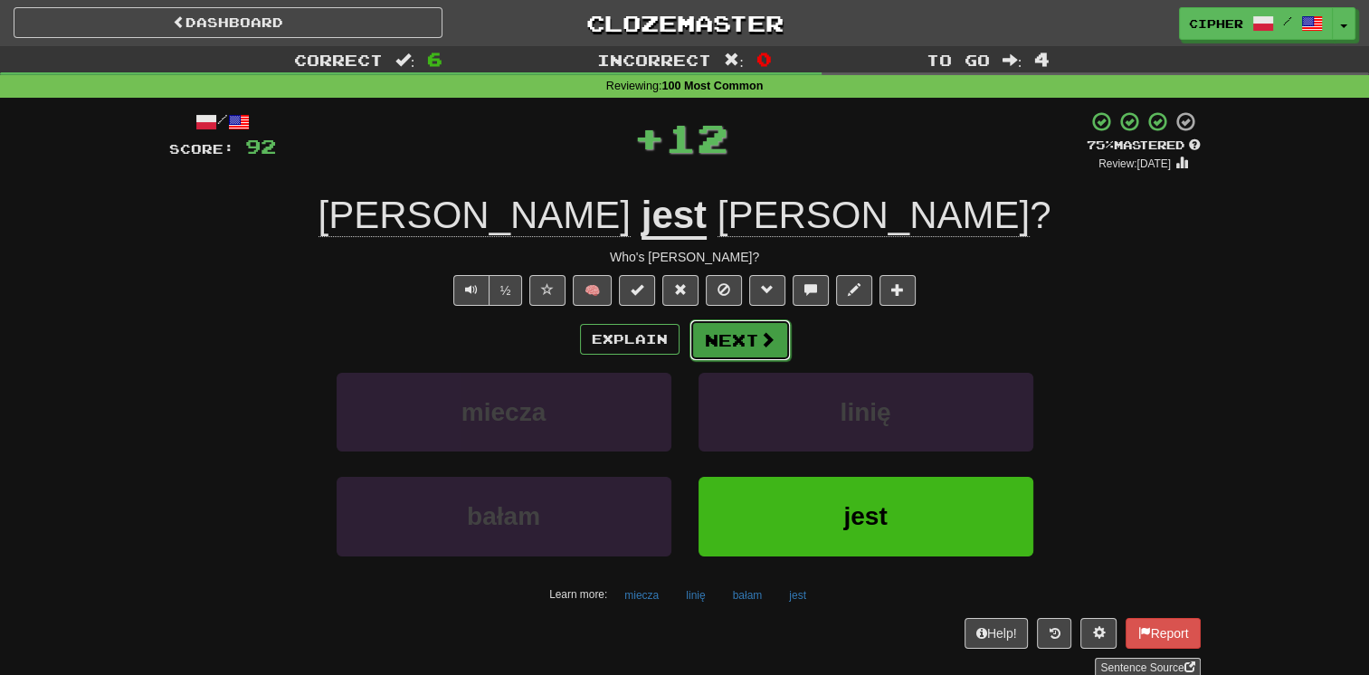
click at [714, 338] on button "Next" at bounding box center [739, 340] width 101 height 42
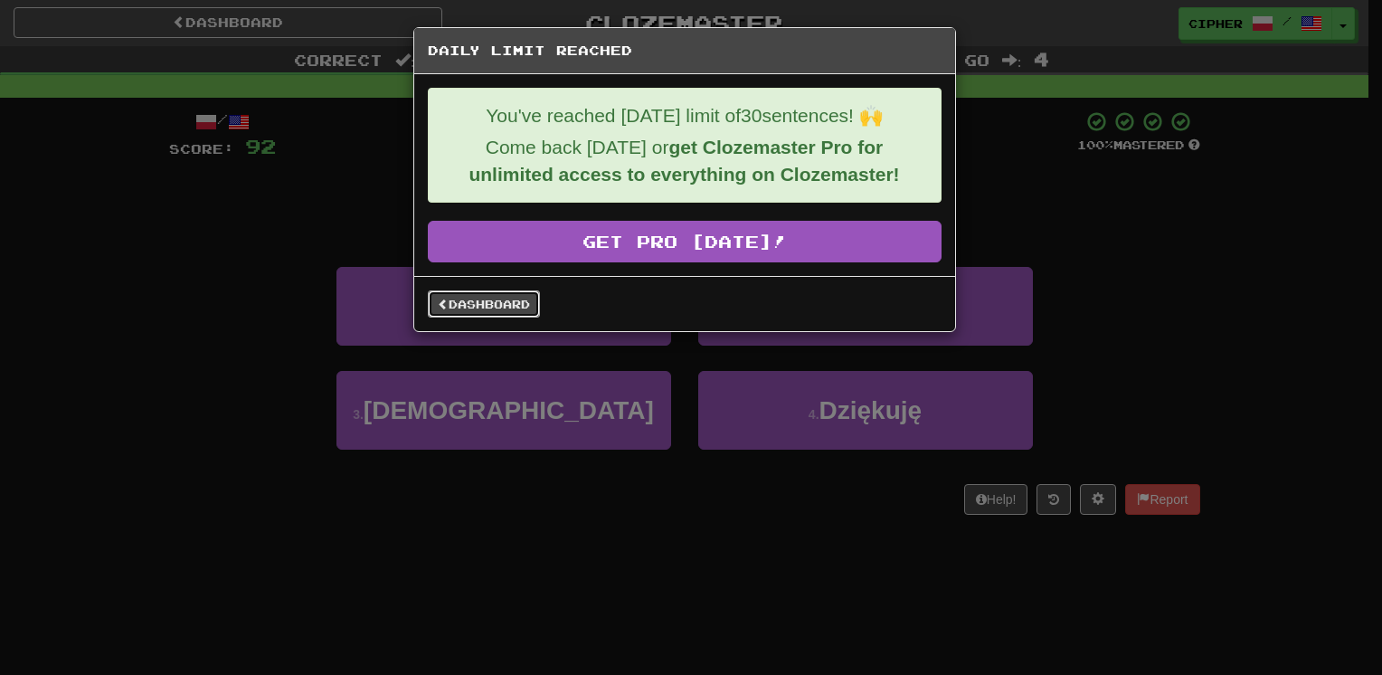
click at [512, 304] on link "Dashboard" at bounding box center [484, 303] width 112 height 27
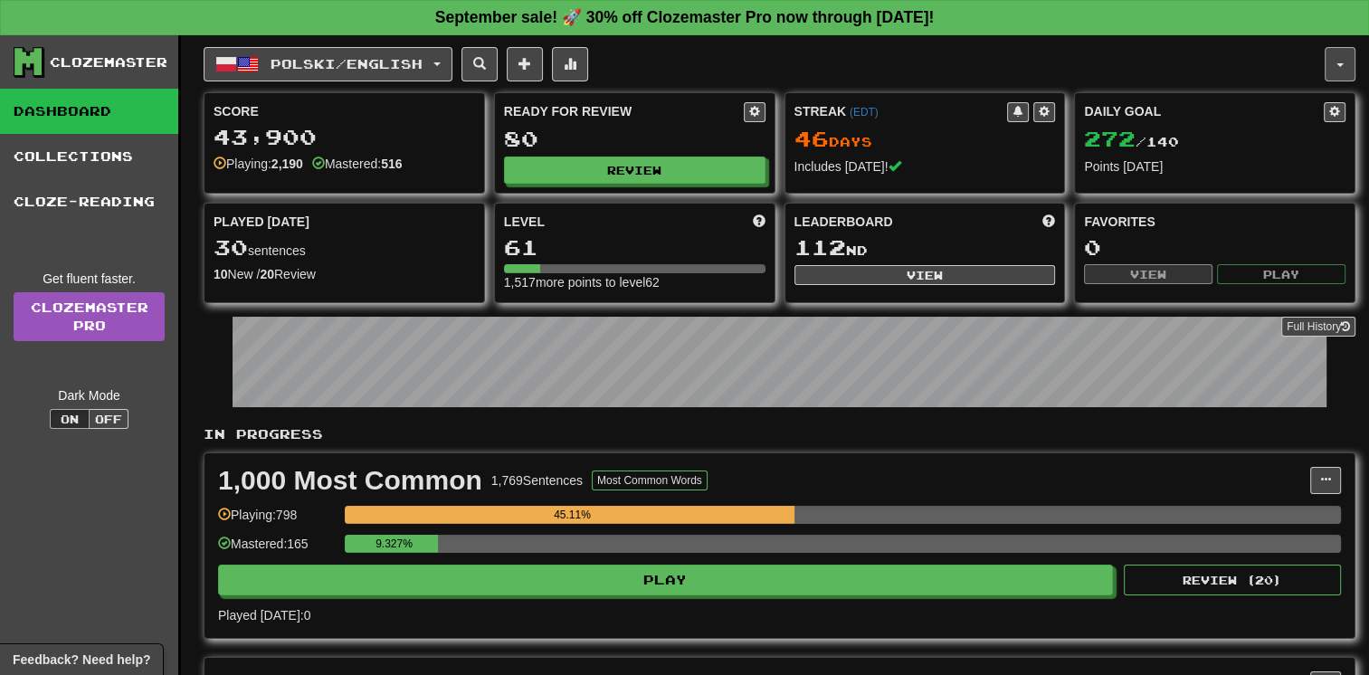
click at [1338, 54] on button "button" at bounding box center [1339, 64] width 31 height 34
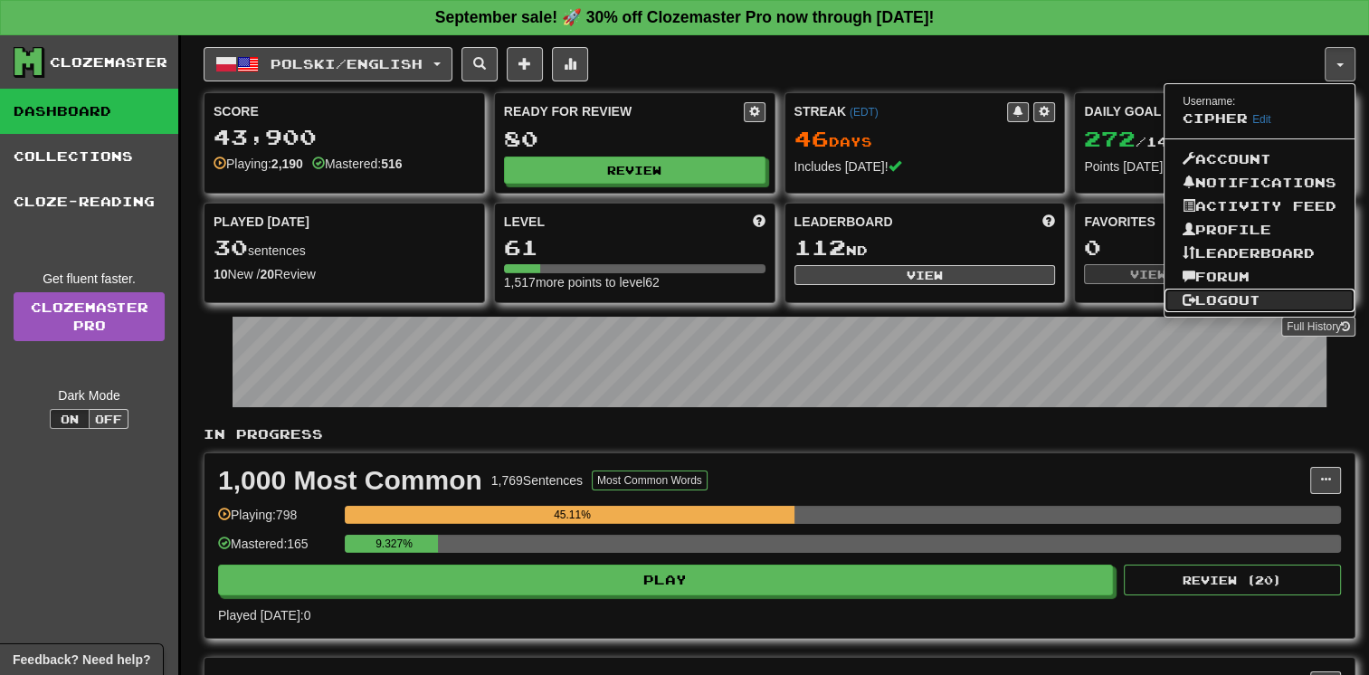
click at [1239, 293] on link "Logout" at bounding box center [1259, 301] width 190 height 24
